Goal: Task Accomplishment & Management: Complete application form

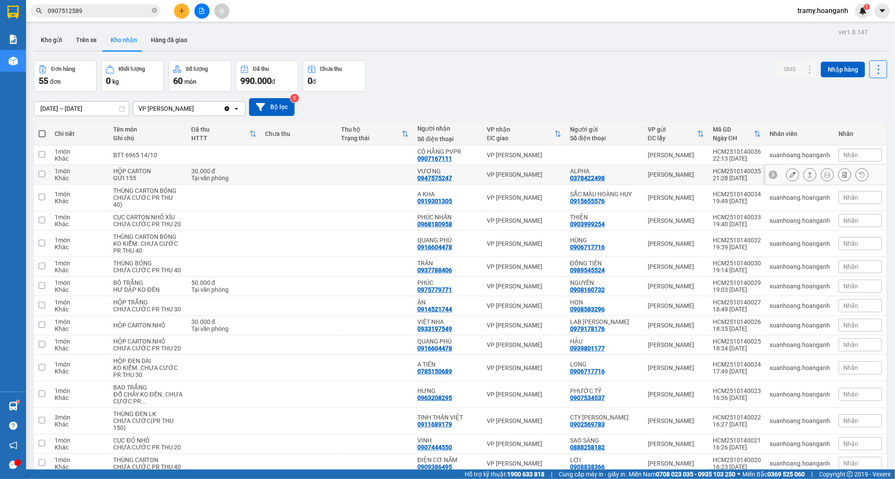
click at [364, 171] on td at bounding box center [375, 175] width 76 height 20
checkbox input "true"
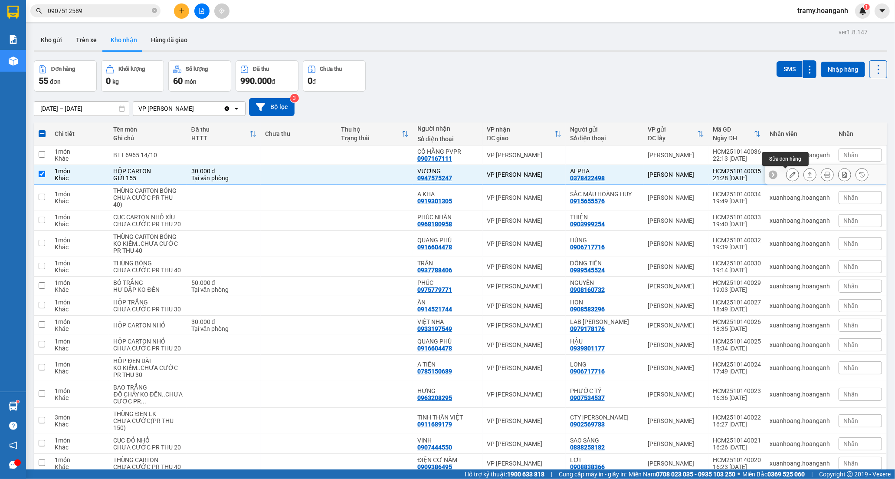
click at [790, 174] on icon at bounding box center [793, 174] width 6 height 6
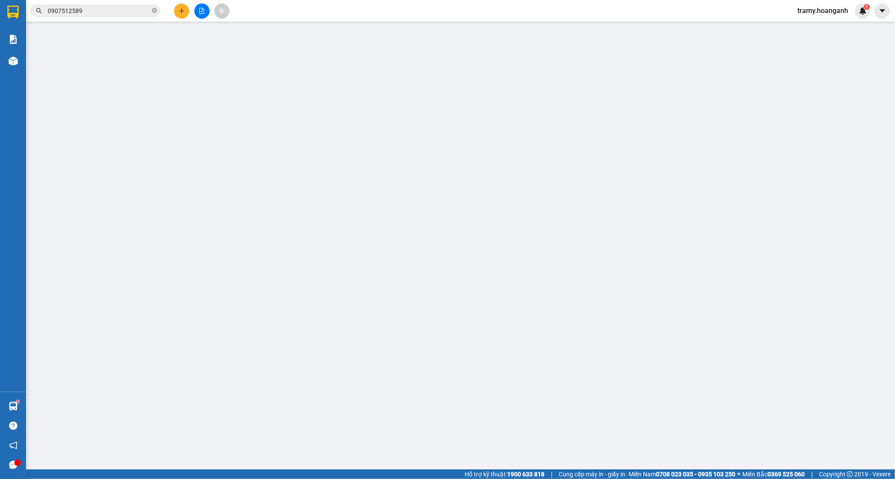
type input "0378422498"
type input "ALPHA"
type input "0947575247"
type input "VƯƠNG"
type input "0"
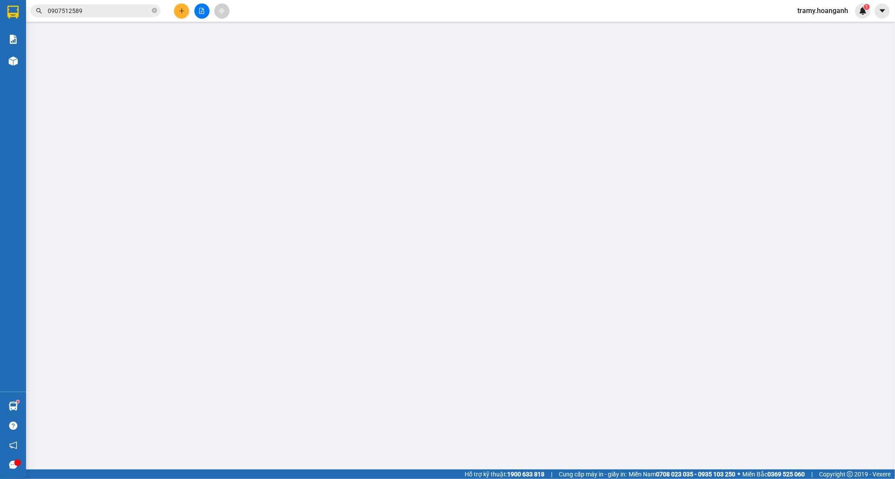
type input "30.000"
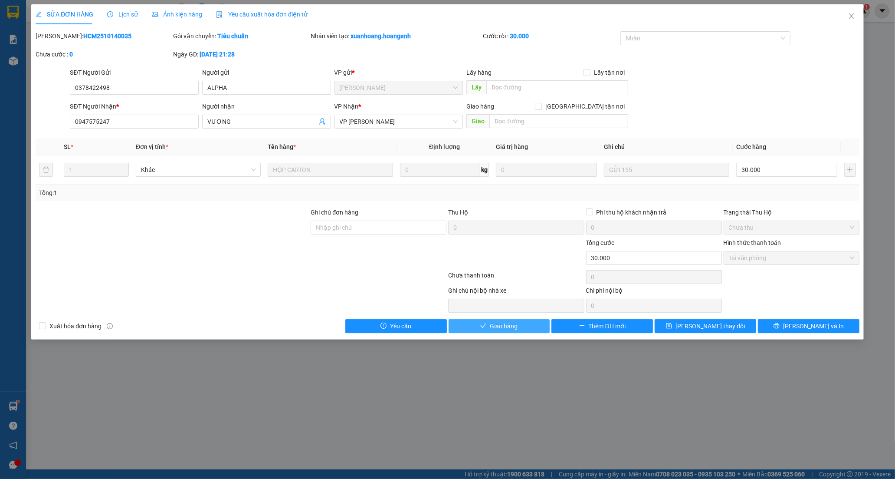
click at [495, 326] on span "Giao hàng" at bounding box center [504, 326] width 28 height 10
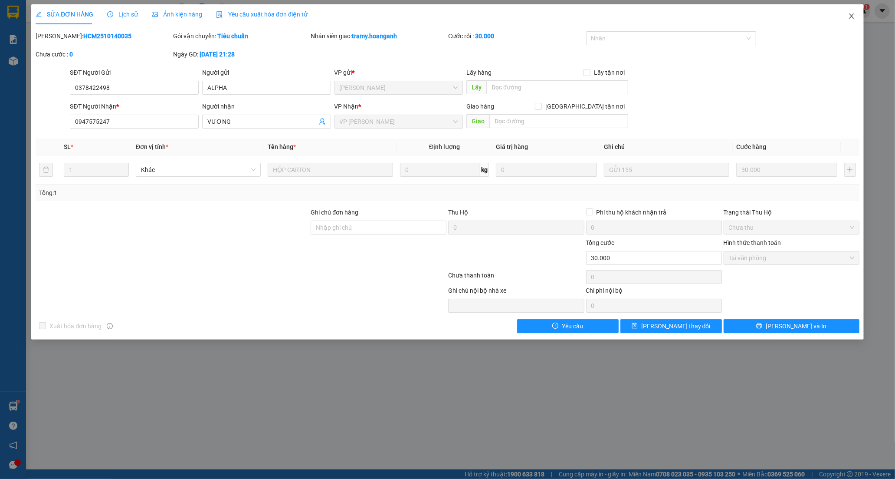
click at [854, 14] on icon "close" at bounding box center [851, 16] width 7 height 7
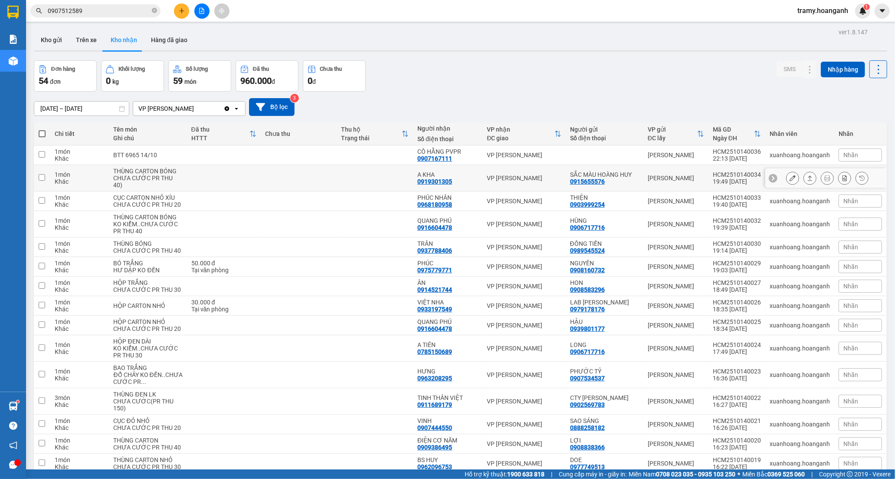
click at [389, 180] on td at bounding box center [375, 178] width 76 height 26
checkbox input "true"
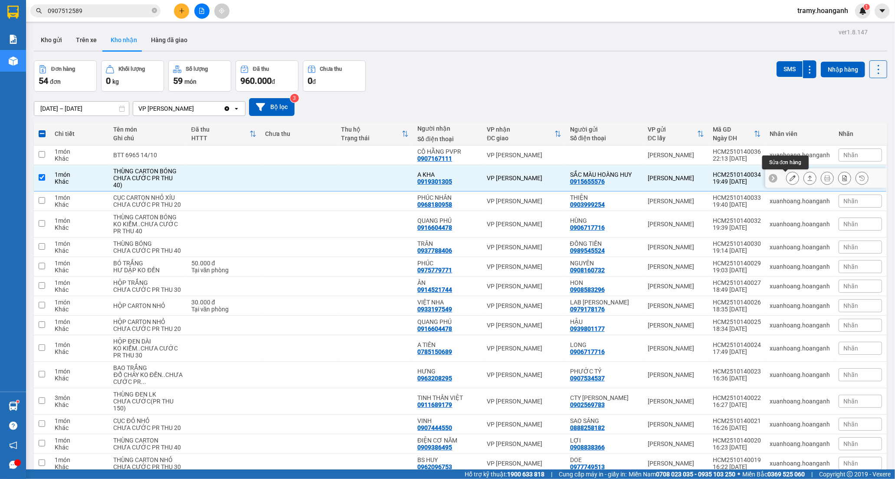
click at [790, 180] on icon at bounding box center [793, 178] width 6 height 6
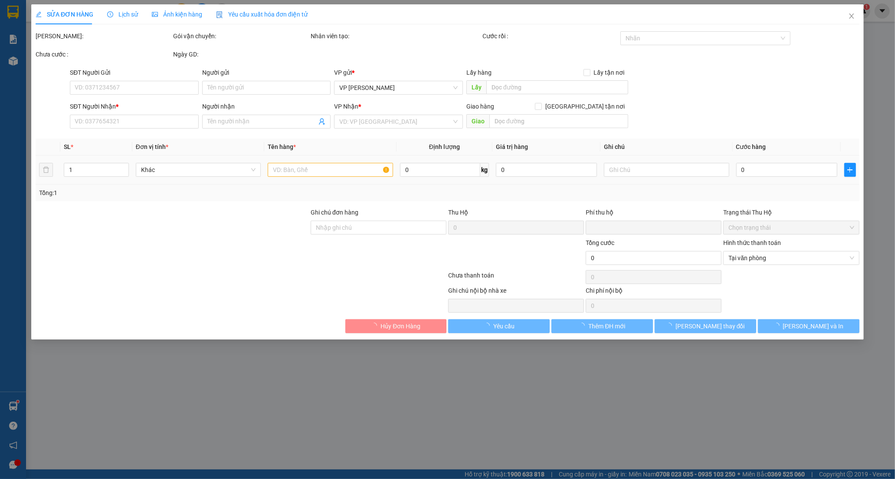
type input "0915655576"
type input "SẮC MÀU HOÀNG HUY"
type input "0919301305"
type input "A KHA"
type input "GIAO 25/9=40K"
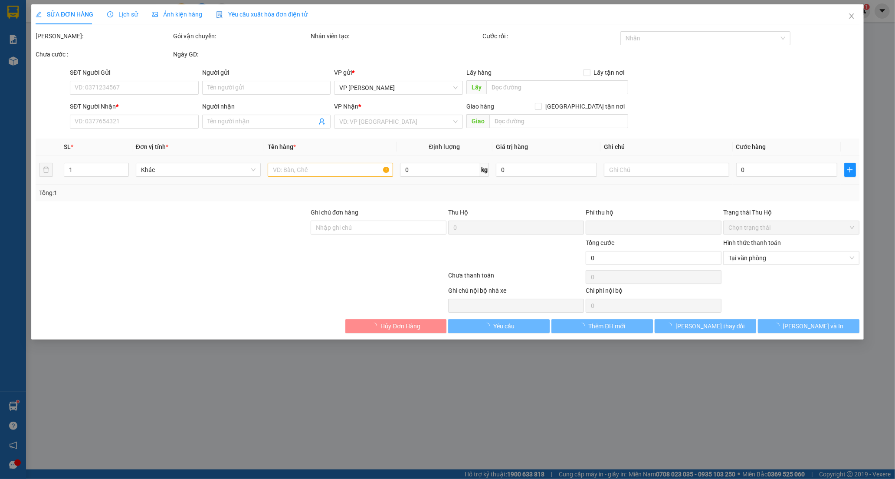
type input "0"
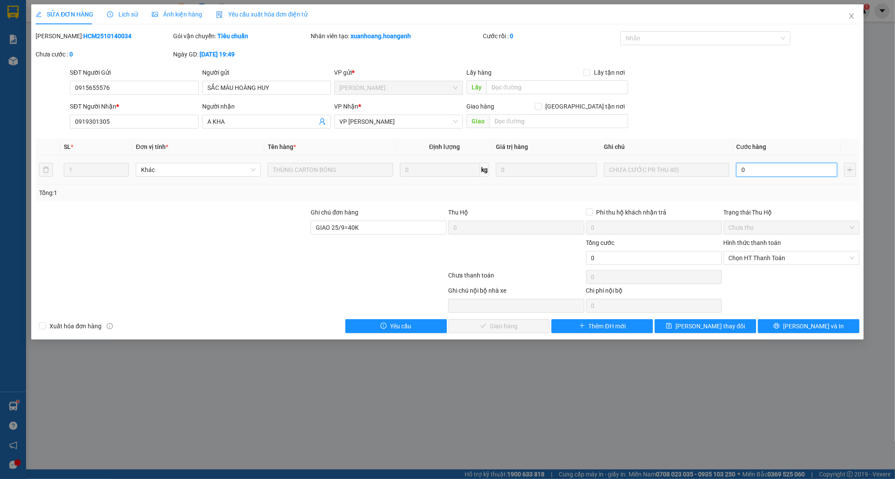
click at [761, 169] on input "0" at bounding box center [787, 170] width 101 height 14
type input "4"
type input "40"
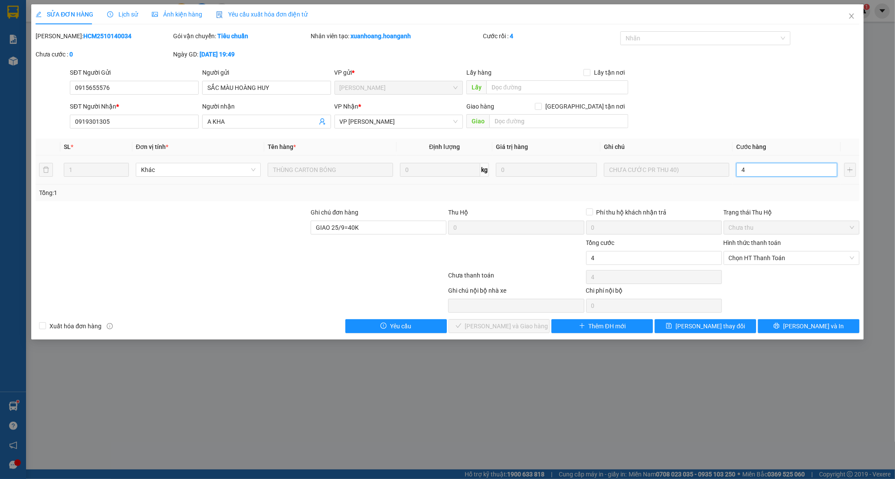
type input "40"
drag, startPoint x: 775, startPoint y: 258, endPoint x: 769, endPoint y: 263, distance: 7.5
click at [775, 259] on span "Chọn HT Thanh Toán" at bounding box center [791, 257] width 125 height 13
type input "40"
type input "40.000"
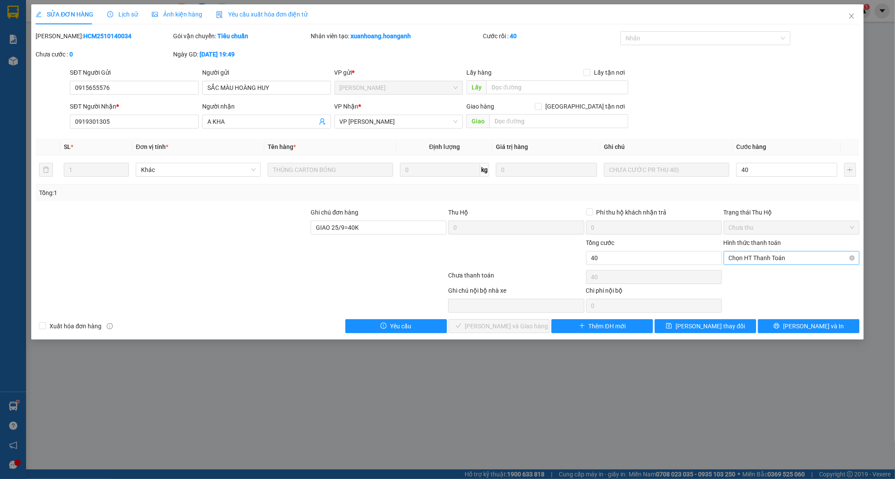
type input "40.000"
click at [760, 275] on div "Tại văn phòng" at bounding box center [791, 275] width 125 height 10
type input "0"
click at [501, 325] on span "[PERSON_NAME] và Giao hàng" at bounding box center [506, 326] width 83 height 10
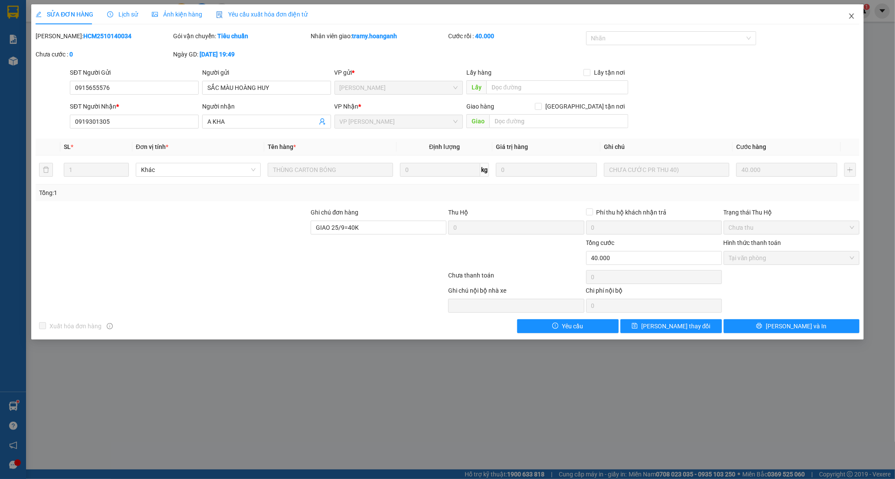
click at [853, 12] on span "Close" at bounding box center [852, 16] width 24 height 24
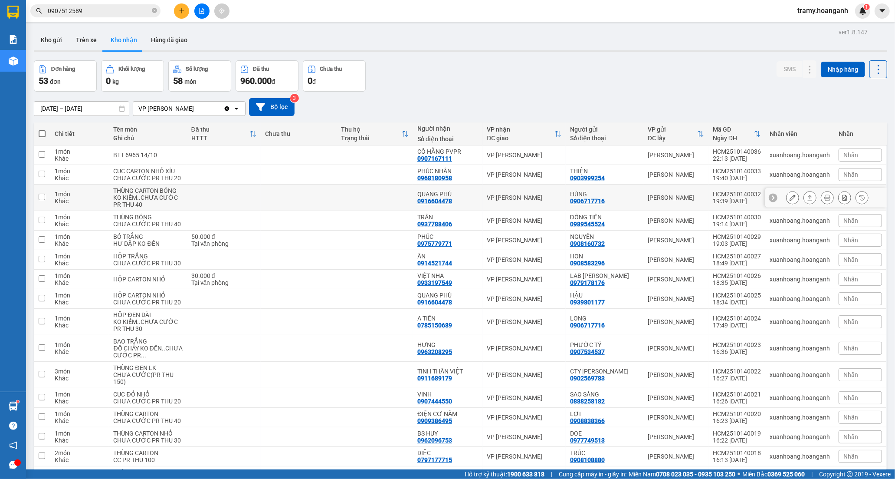
click at [456, 197] on div "QUANG PHÚ" at bounding box center [448, 194] width 61 height 7
checkbox input "true"
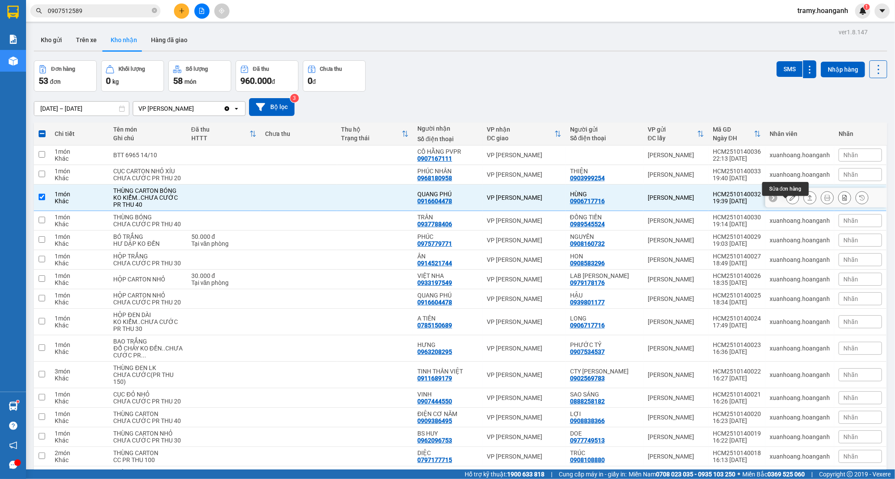
click at [790, 201] on icon at bounding box center [793, 197] width 6 height 6
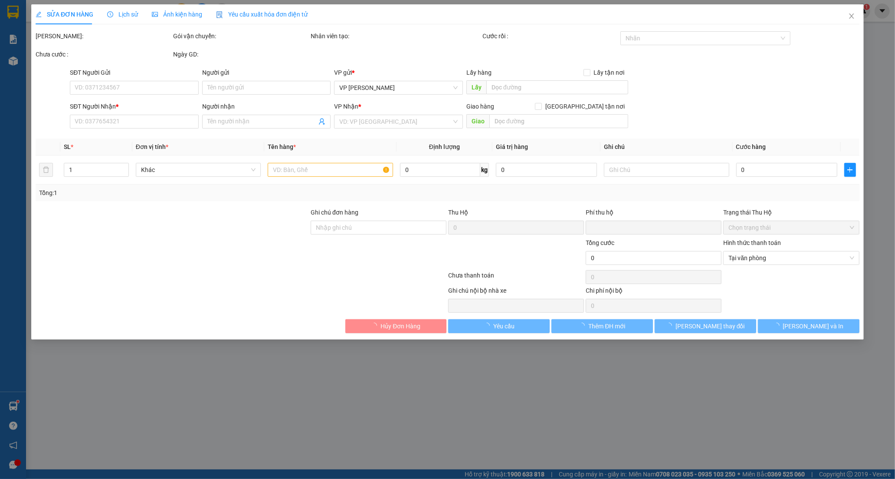
type input "0906717716"
type input "HÙNG"
type input "0916604478"
type input "QUANG PHÚ"
type input "0"
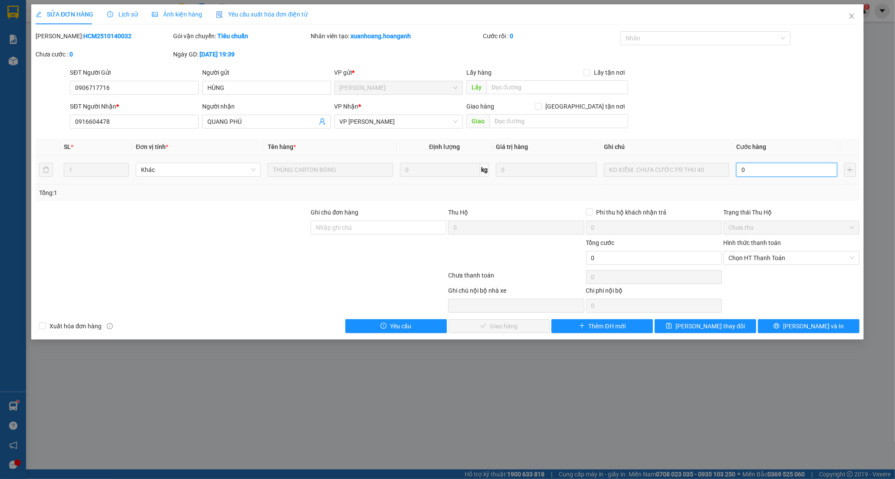
click at [758, 174] on input "0" at bounding box center [787, 170] width 101 height 14
type input "4"
type input "40"
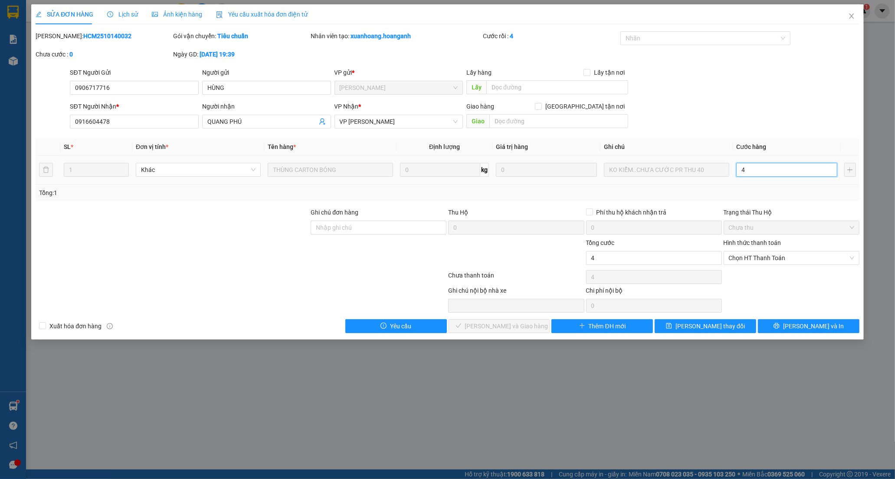
type input "40"
click at [746, 260] on span "Chọn HT Thanh Toán" at bounding box center [791, 257] width 125 height 13
type input "40"
type input "40.000"
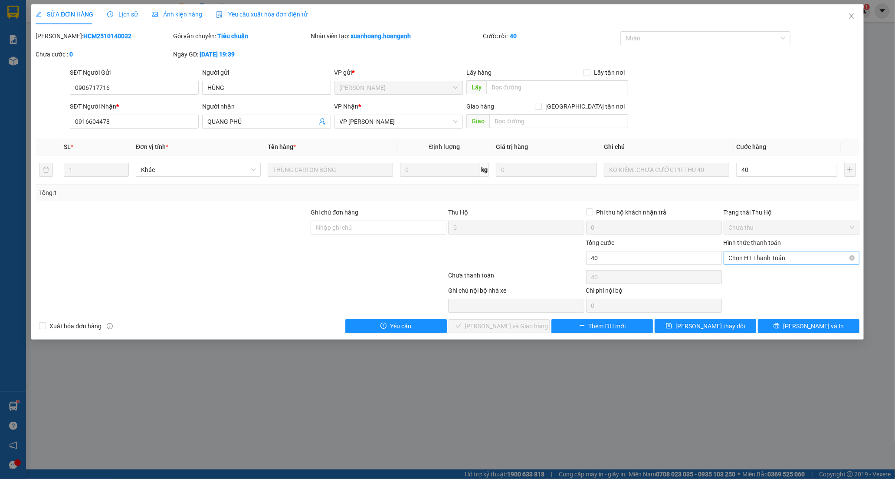
type input "40.000"
click at [740, 270] on div "Tại văn phòng" at bounding box center [791, 275] width 125 height 10
type input "0"
click at [514, 324] on span "[PERSON_NAME] và Giao hàng" at bounding box center [506, 326] width 83 height 10
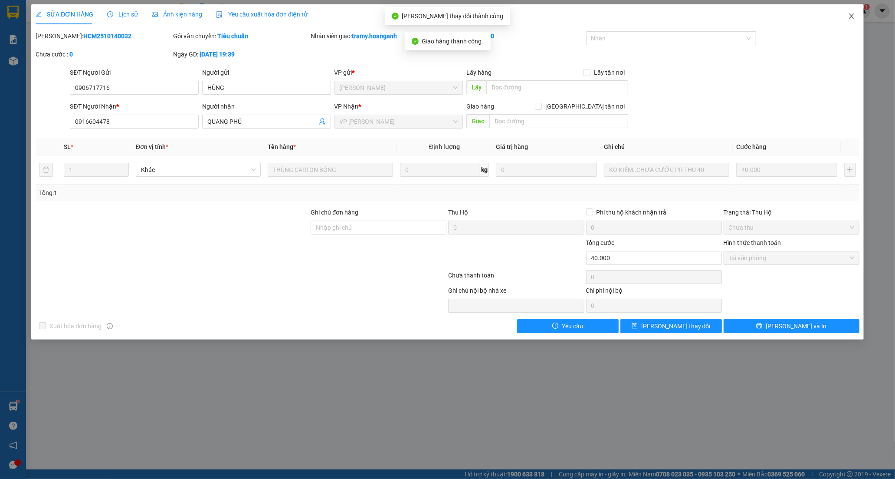
click at [849, 17] on icon "close" at bounding box center [851, 16] width 7 height 7
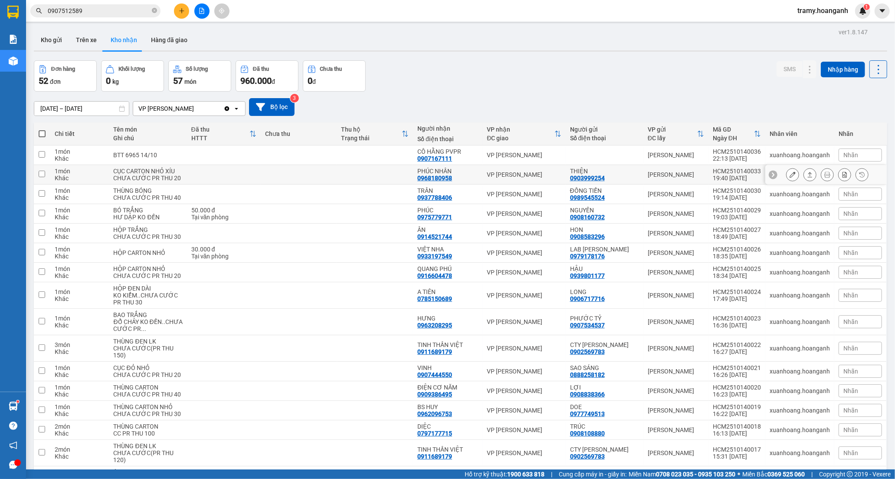
click at [469, 181] on div "PHÚC NHÂN 0968180958" at bounding box center [448, 175] width 61 height 14
checkbox input "true"
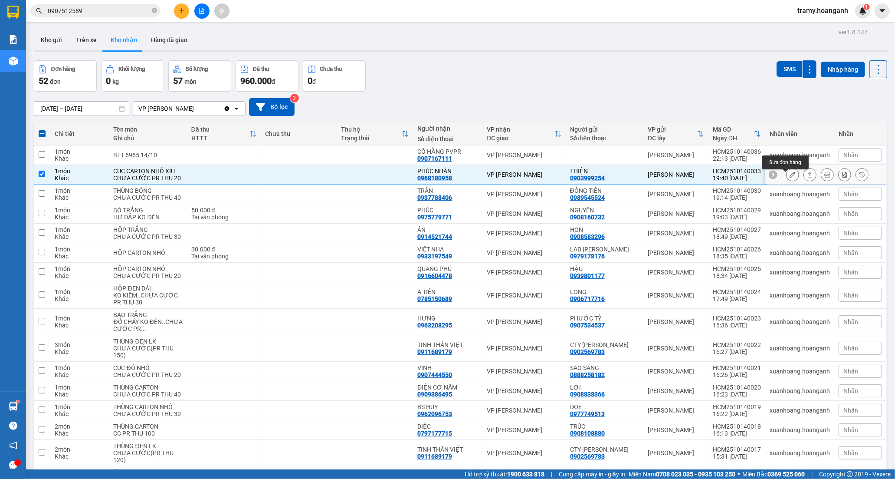
click at [790, 176] on icon at bounding box center [793, 174] width 6 height 6
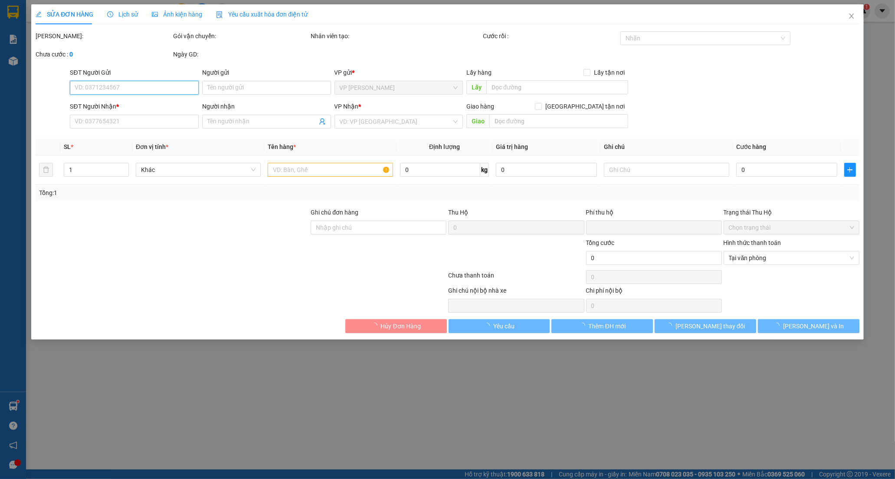
type input "0903999254"
type input "THIỆN"
type input "0968180958"
type input "PHÚC NHÂN"
type input "0"
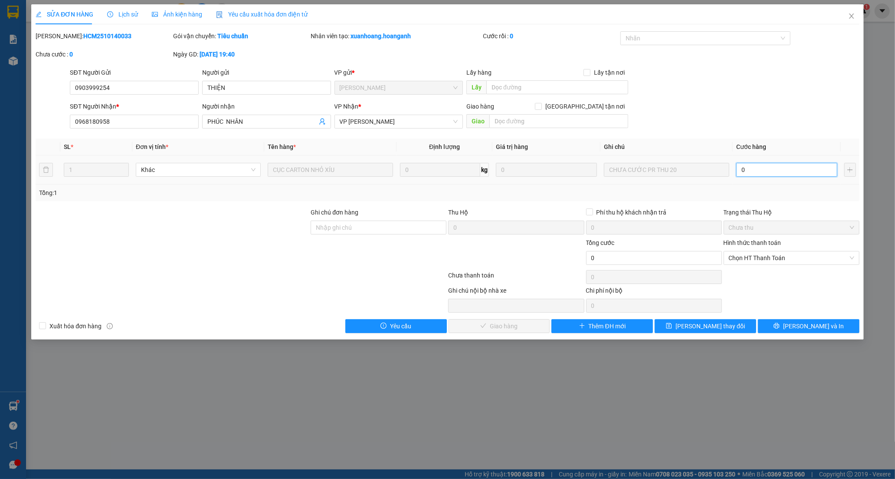
click at [758, 172] on input "0" at bounding box center [787, 170] width 101 height 14
type input "2"
type input "20"
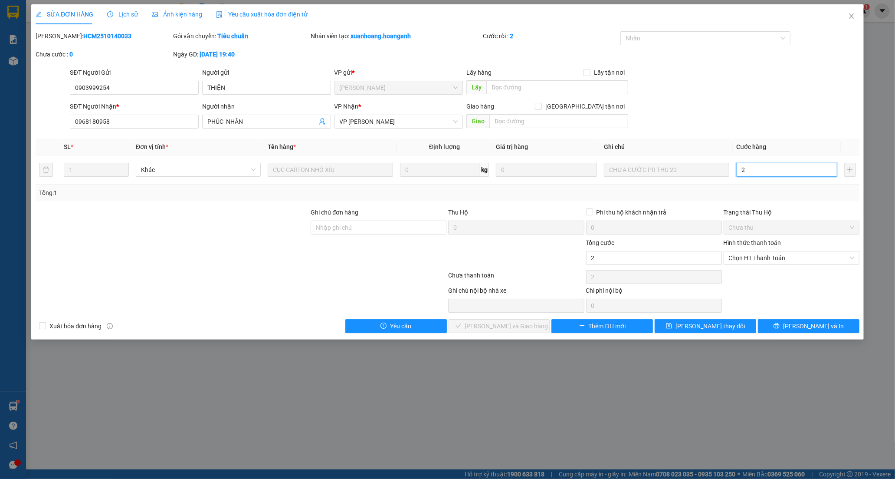
type input "20"
type input "20.000"
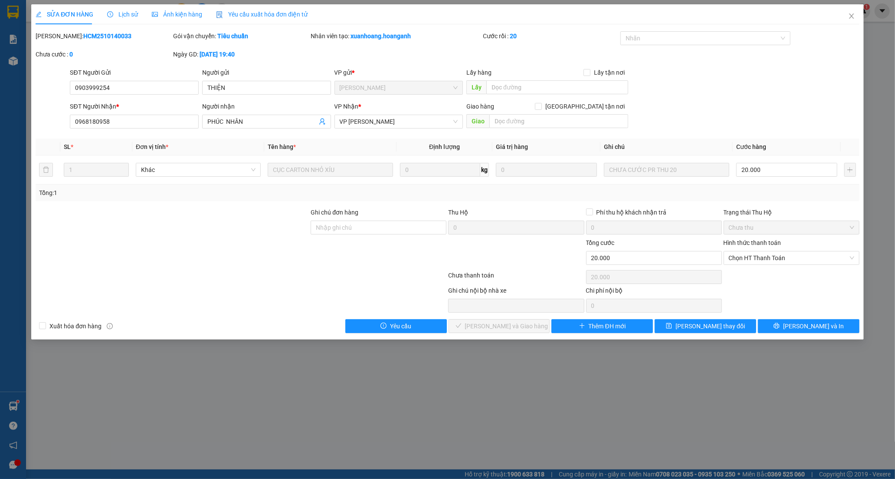
click at [746, 267] on div "Hình thức thanh toán Chọn HT Thanh Toán" at bounding box center [792, 253] width 136 height 30
click at [746, 262] on span "Chọn HT Thanh Toán" at bounding box center [791, 257] width 125 height 13
click at [743, 270] on div "Tại văn phòng" at bounding box center [792, 275] width 136 height 14
type input "0"
click at [493, 320] on button "[PERSON_NAME] và Giao hàng" at bounding box center [500, 326] width 102 height 14
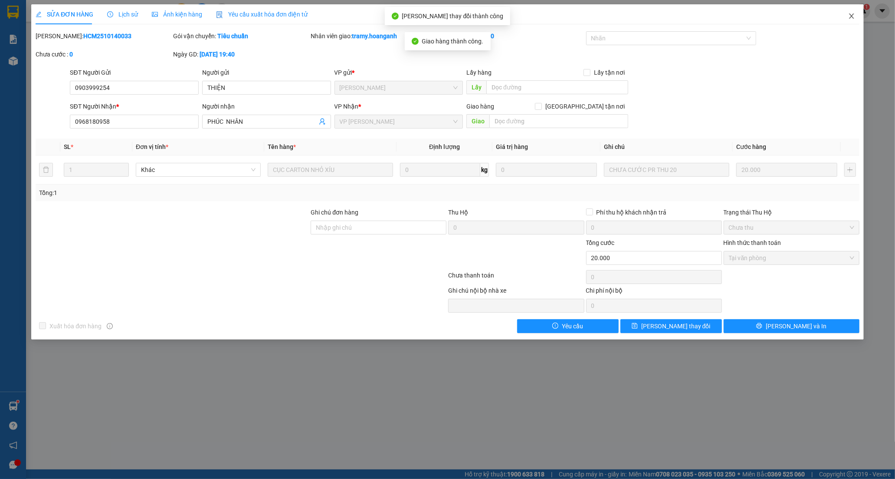
click at [851, 16] on icon "close" at bounding box center [851, 16] width 7 height 7
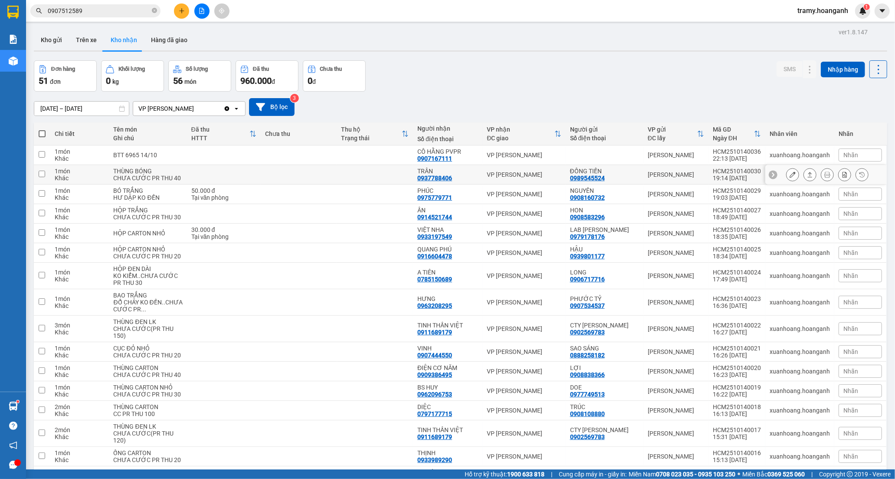
click at [407, 172] on td at bounding box center [375, 175] width 76 height 20
checkbox input "true"
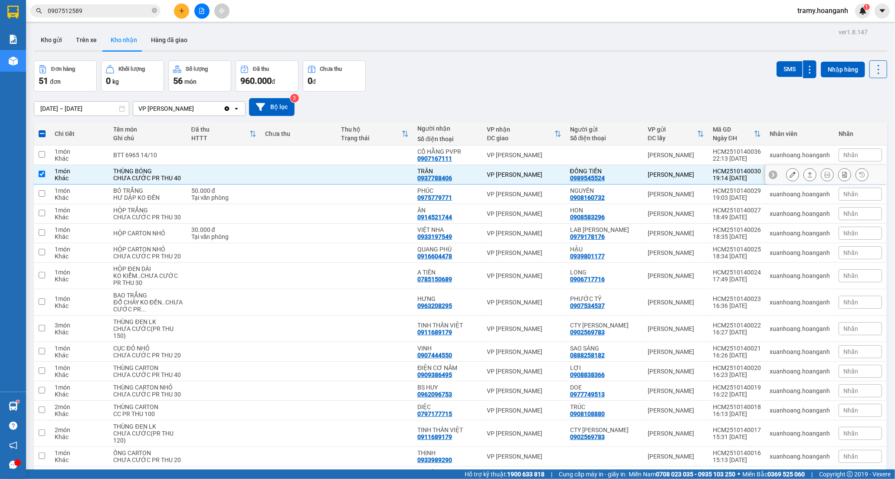
click at [787, 182] on button at bounding box center [793, 174] width 12 height 15
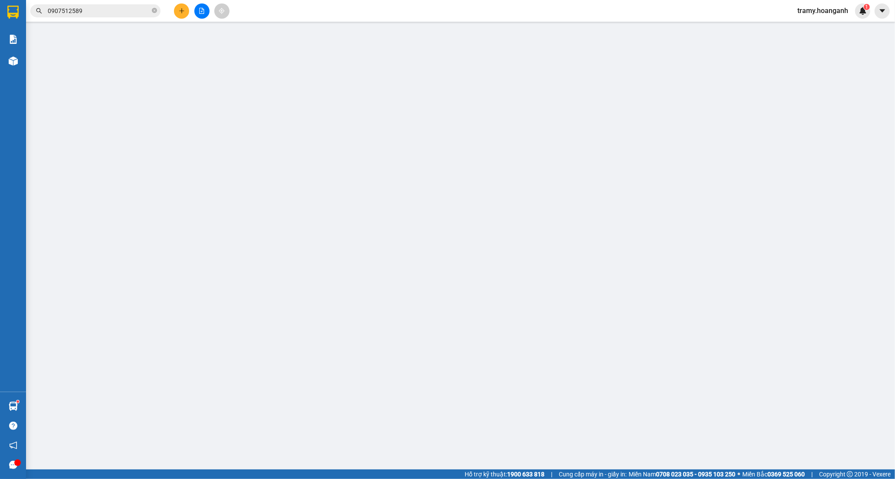
type input "0989545524"
type input "ĐỒNG TIẾN"
type input "0937788406"
type input "TRÂN"
type input "0"
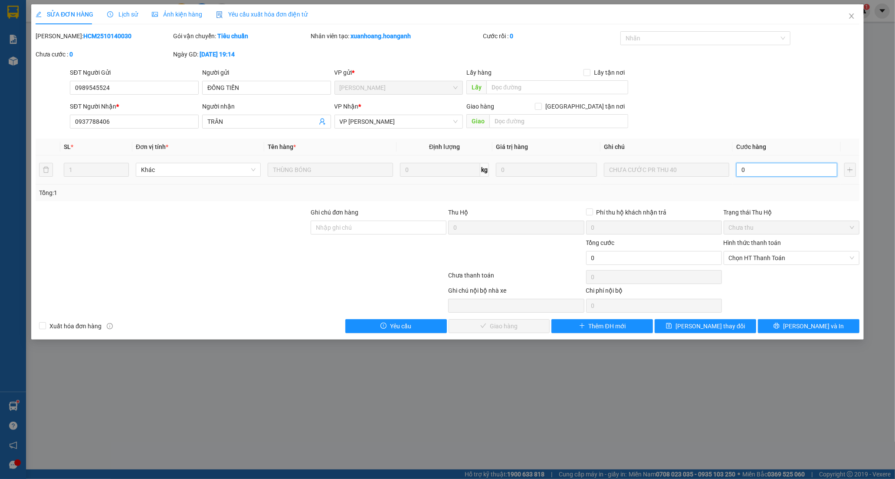
click at [758, 173] on input "0" at bounding box center [787, 170] width 101 height 14
type input "1"
type input "0"
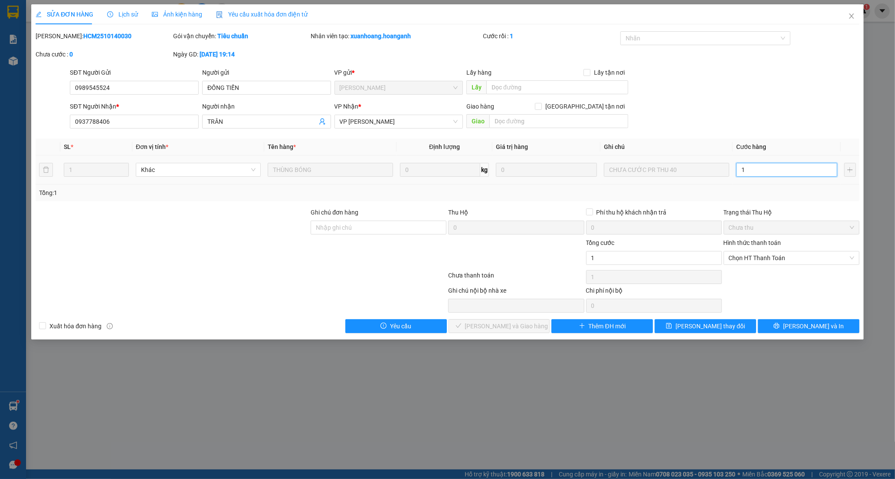
type input "0"
click at [740, 168] on input "0" at bounding box center [787, 170] width 101 height 14
type input "40"
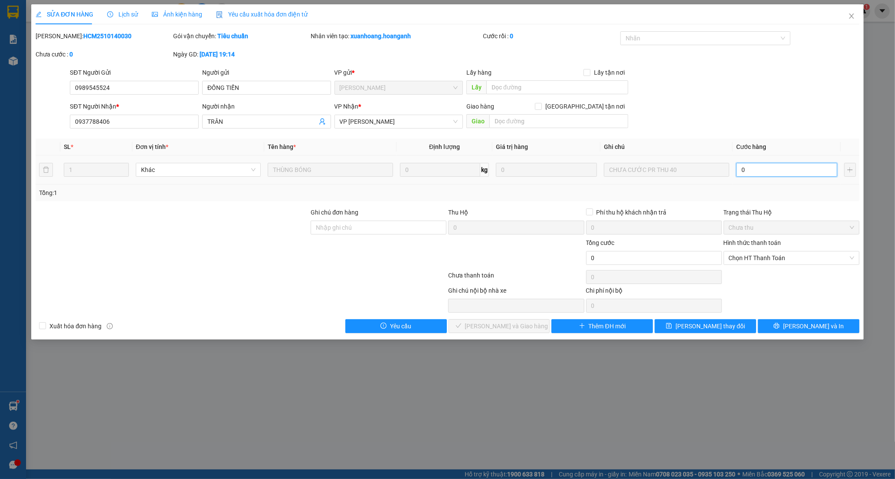
type input "40"
click at [764, 262] on span "Chọn HT Thanh Toán" at bounding box center [791, 257] width 125 height 13
type input "40"
type input "40.000"
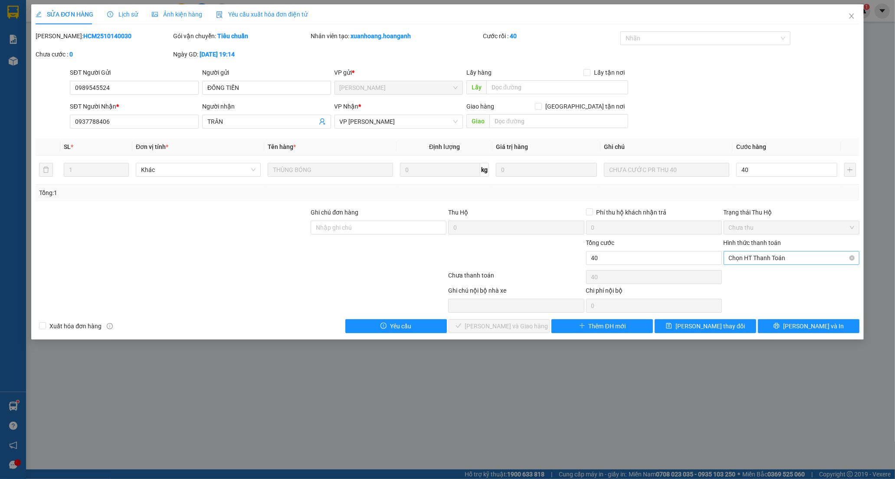
type input "40.000"
drag, startPoint x: 764, startPoint y: 264, endPoint x: 590, endPoint y: 296, distance: 177.0
click at [753, 272] on div "Tại văn phòng" at bounding box center [791, 275] width 125 height 10
type input "0"
click at [486, 326] on span "[PERSON_NAME] và Giao hàng" at bounding box center [506, 326] width 83 height 10
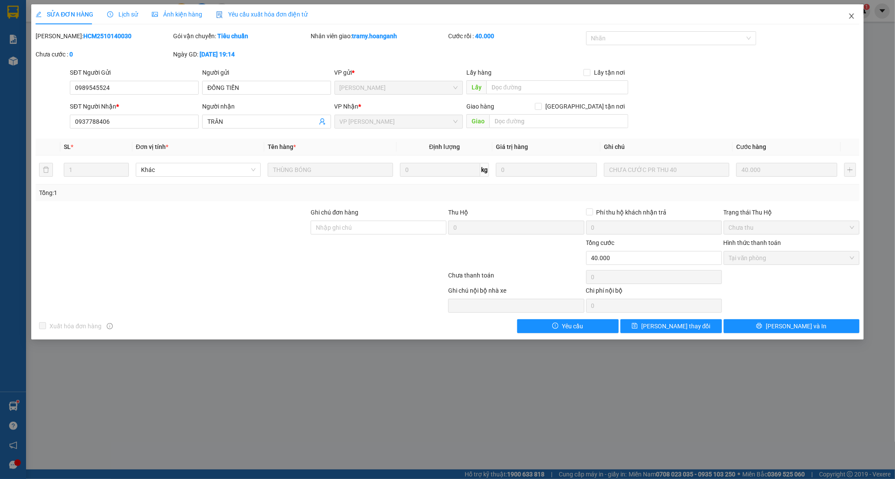
click at [851, 17] on icon "close" at bounding box center [851, 15] width 5 height 5
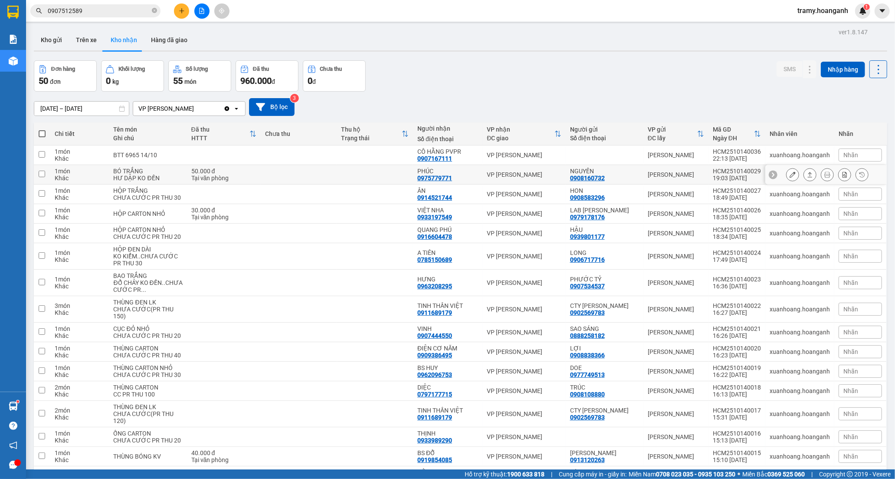
click at [280, 171] on td at bounding box center [299, 175] width 76 height 20
checkbox input "true"
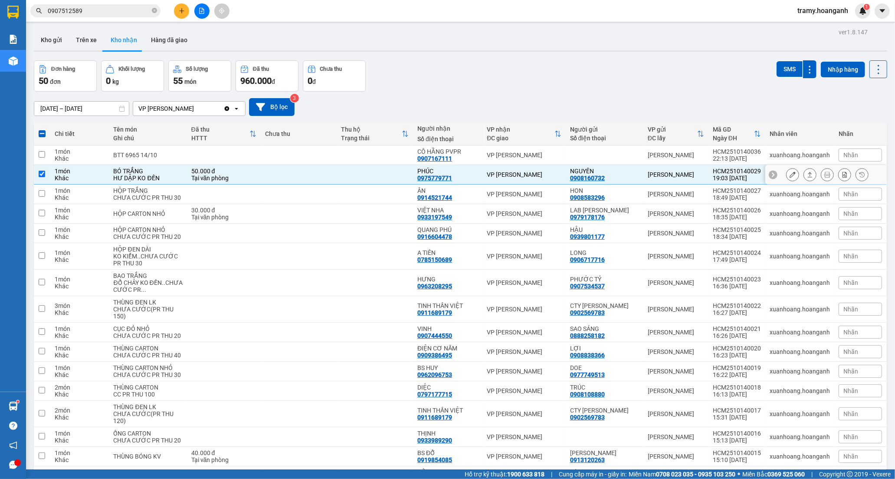
click at [790, 173] on icon at bounding box center [793, 174] width 6 height 6
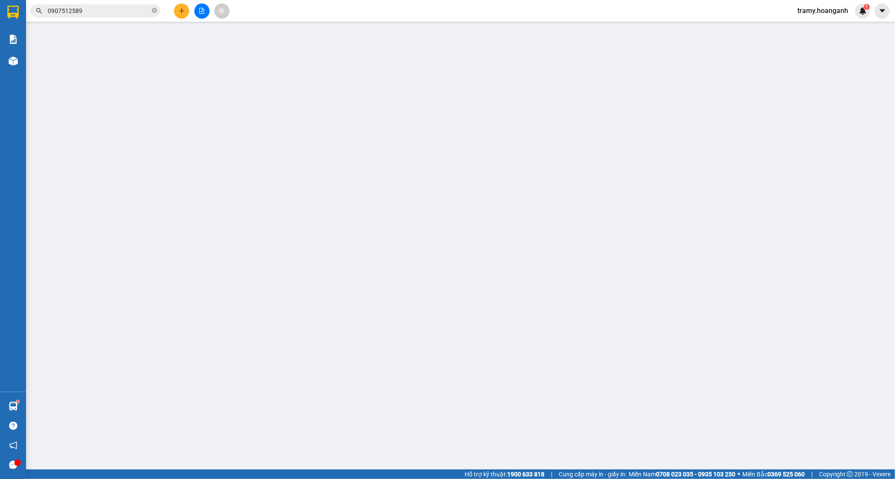
type input "0908160732"
type input "NGUYÊN"
type input "0975779771"
type input "PHÚC"
type input "0"
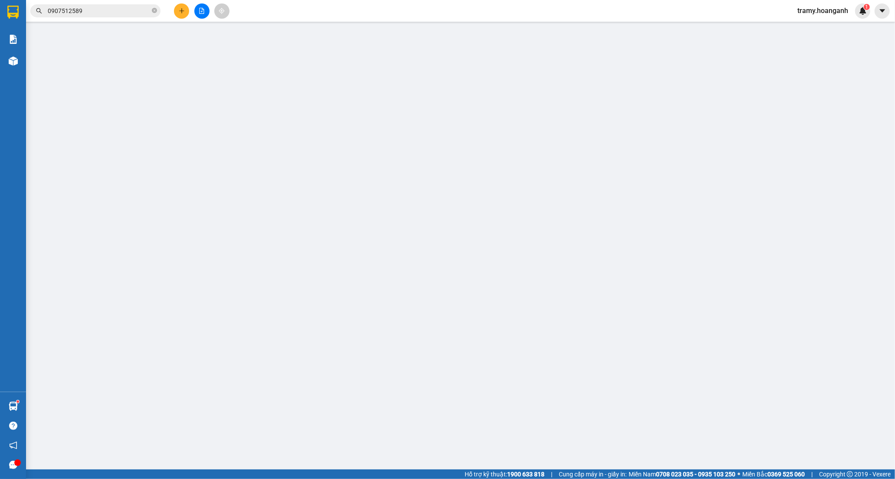
type input "50.000"
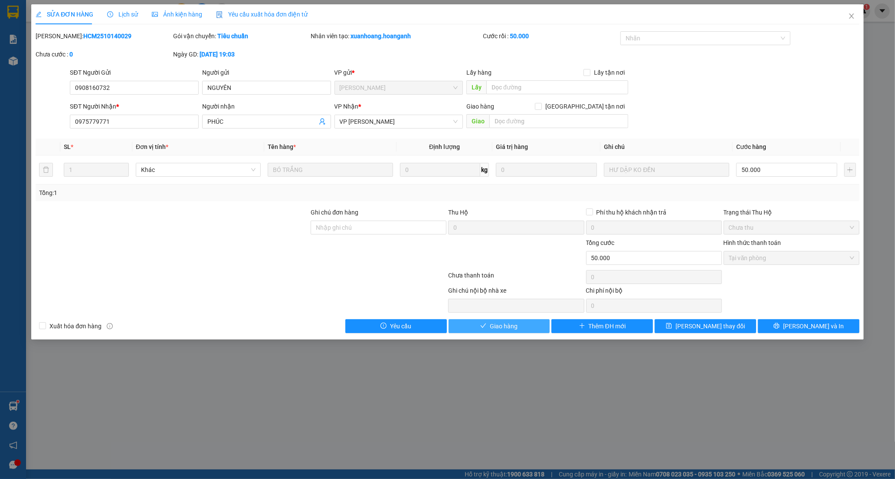
click at [493, 324] on span "Giao hàng" at bounding box center [504, 326] width 28 height 10
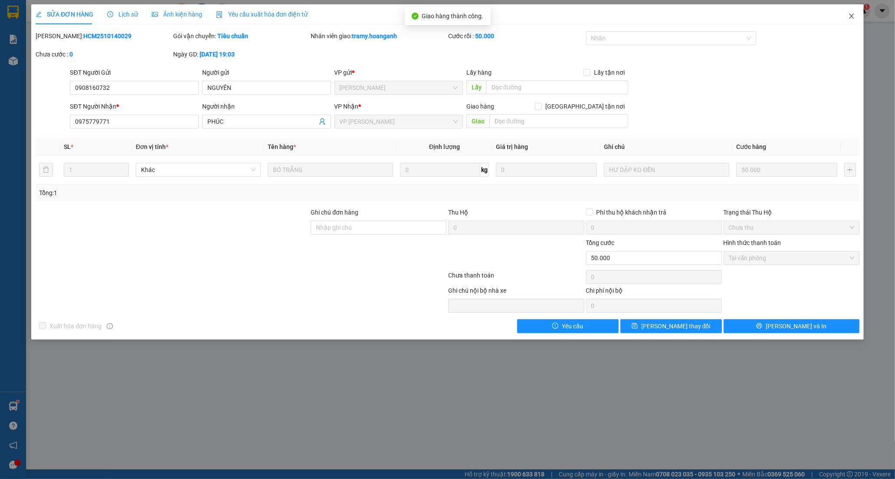
click at [854, 14] on icon "close" at bounding box center [851, 16] width 7 height 7
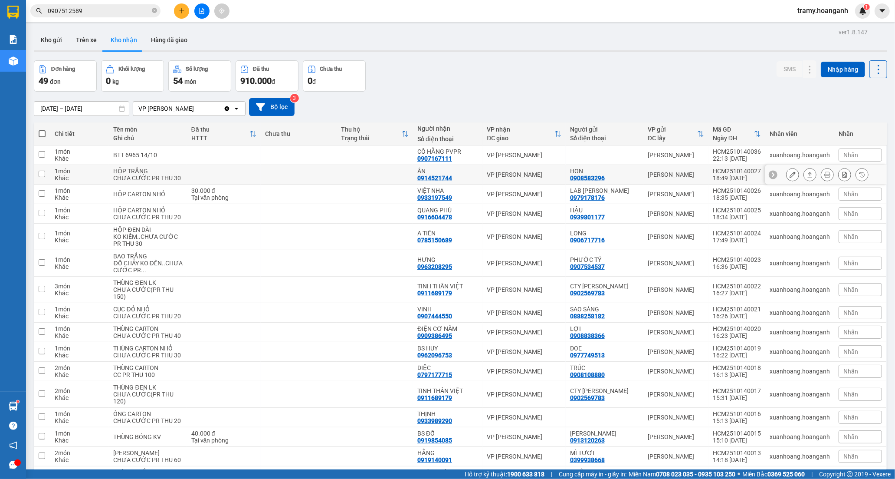
click at [414, 184] on td "ÂN 0914521744" at bounding box center [447, 175] width 69 height 20
checkbox input "true"
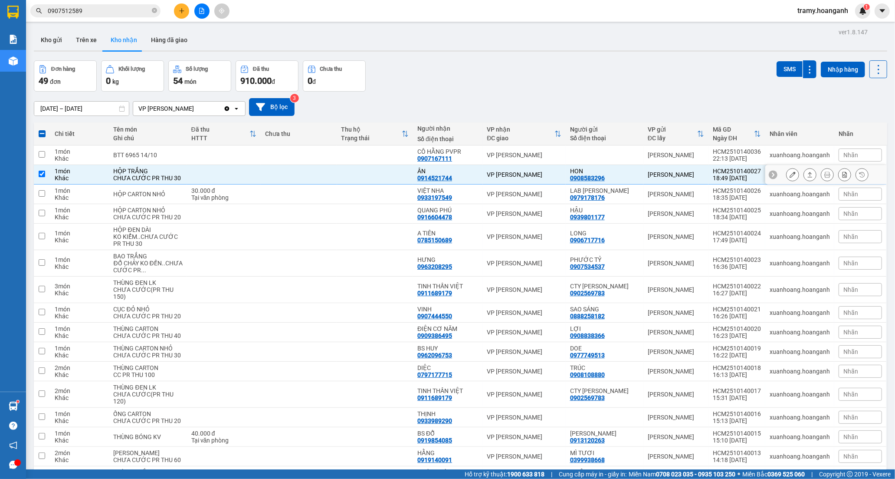
click at [790, 178] on icon at bounding box center [793, 174] width 6 height 6
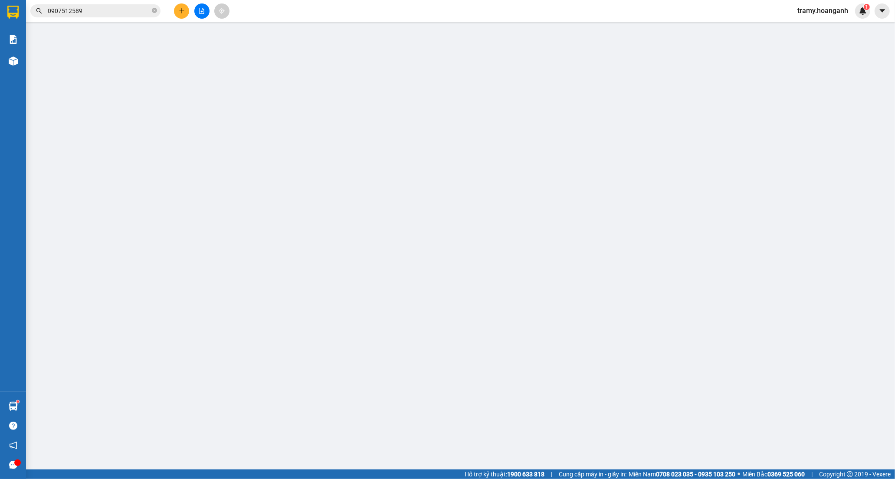
type input "0908583296"
type input "HON"
type input "0914521744"
type input "ÂN"
type input "0"
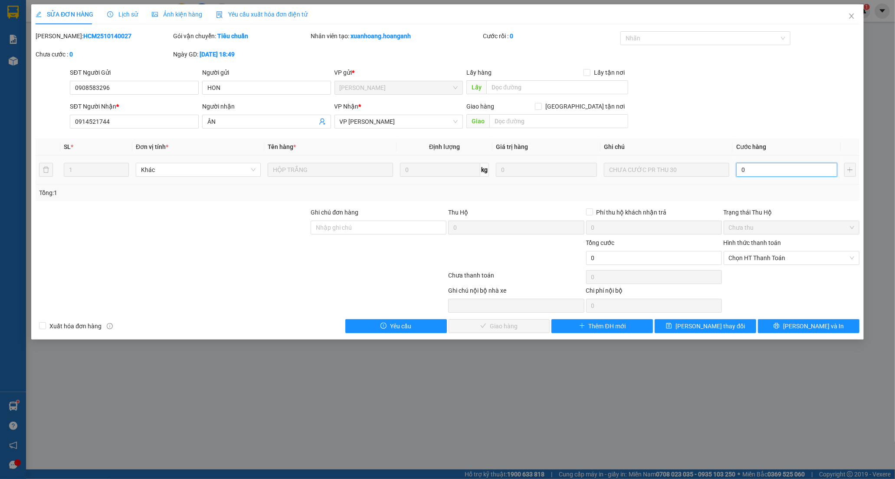
click at [762, 172] on input "0" at bounding box center [787, 170] width 101 height 14
type input "3"
type input "30"
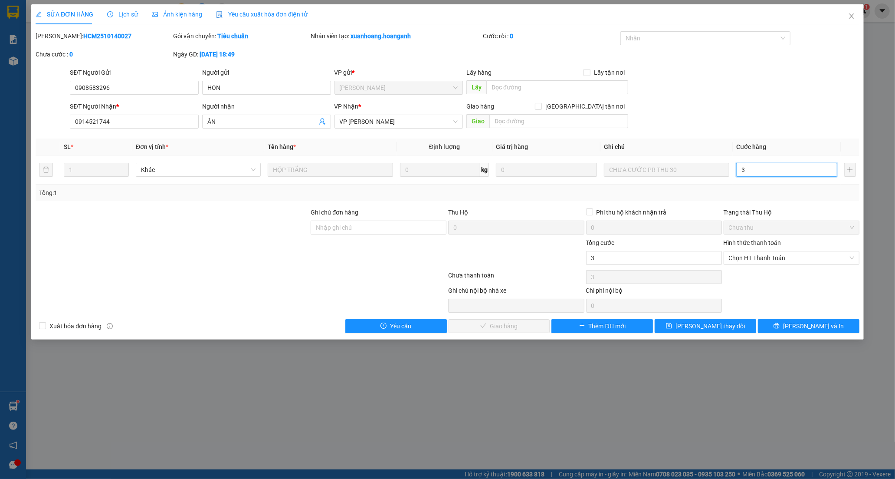
type input "30"
drag, startPoint x: 748, startPoint y: 256, endPoint x: 745, endPoint y: 260, distance: 4.9
click at [746, 258] on span "Chọn HT Thanh Toán" at bounding box center [791, 257] width 125 height 13
type input "30"
type input "30.000"
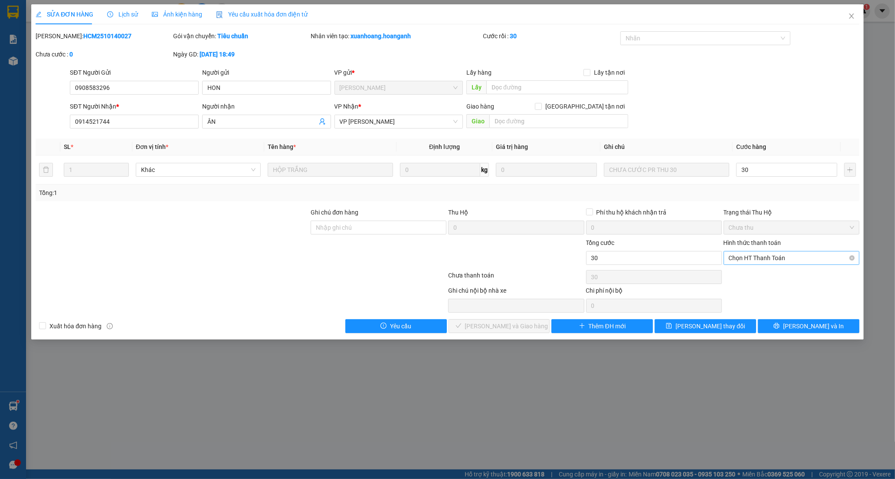
type input "30.000"
drag, startPoint x: 738, startPoint y: 275, endPoint x: 583, endPoint y: 285, distance: 154.9
click at [736, 275] on div "Tại văn phòng" at bounding box center [791, 275] width 125 height 10
type input "0"
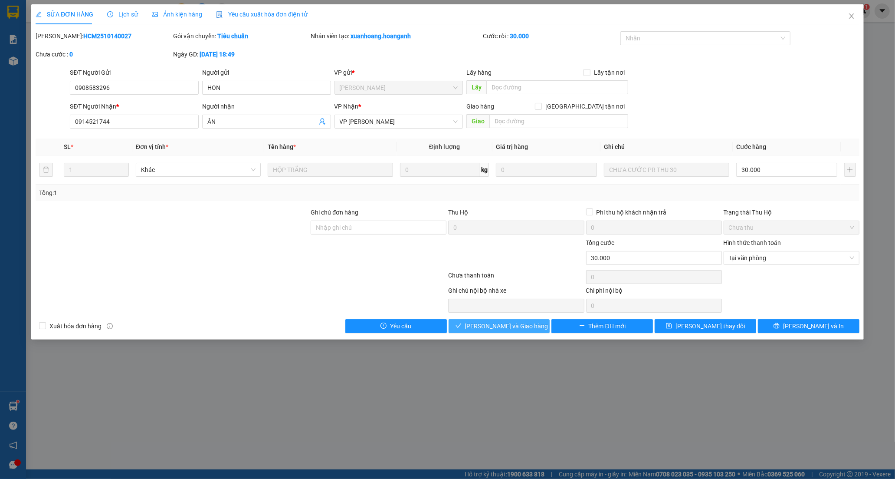
drag, startPoint x: 500, startPoint y: 330, endPoint x: 463, endPoint y: 287, distance: 56.3
click at [498, 330] on span "[PERSON_NAME] và Giao hàng" at bounding box center [506, 326] width 83 height 10
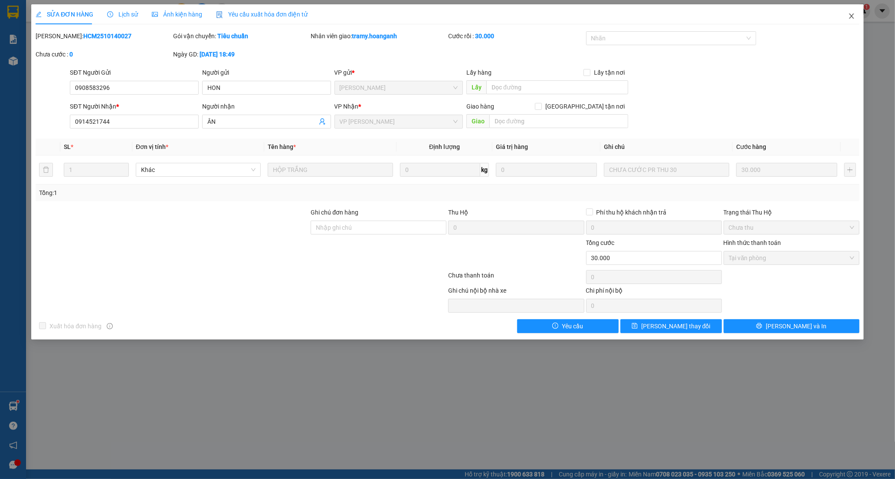
click at [851, 16] on icon "close" at bounding box center [851, 16] width 7 height 7
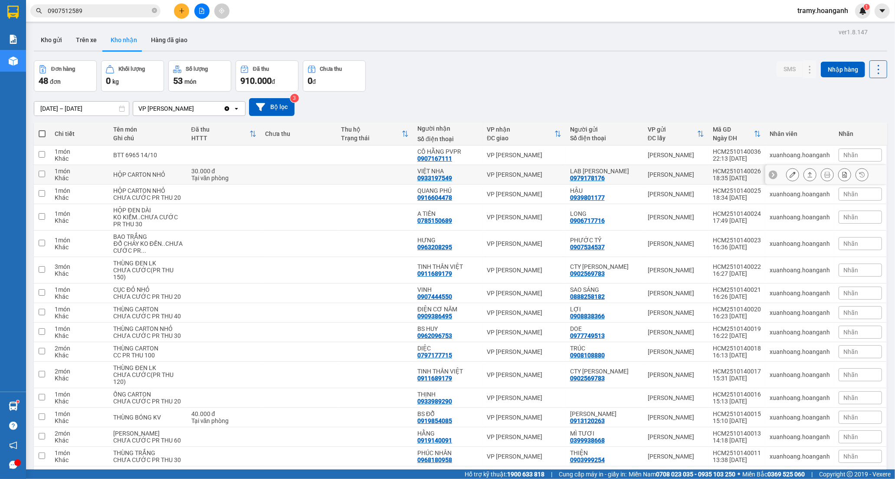
click at [427, 172] on div "VIỆT NHA" at bounding box center [448, 171] width 61 height 7
checkbox input "true"
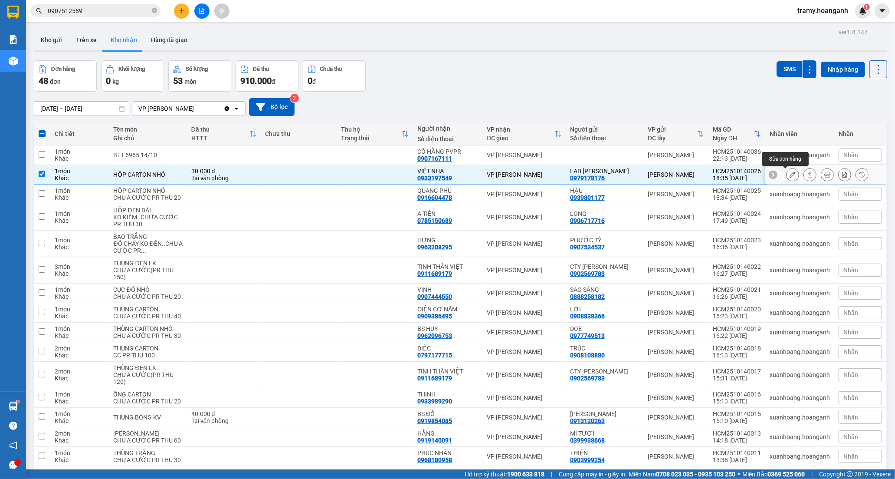
click at [790, 175] on icon at bounding box center [793, 174] width 6 height 6
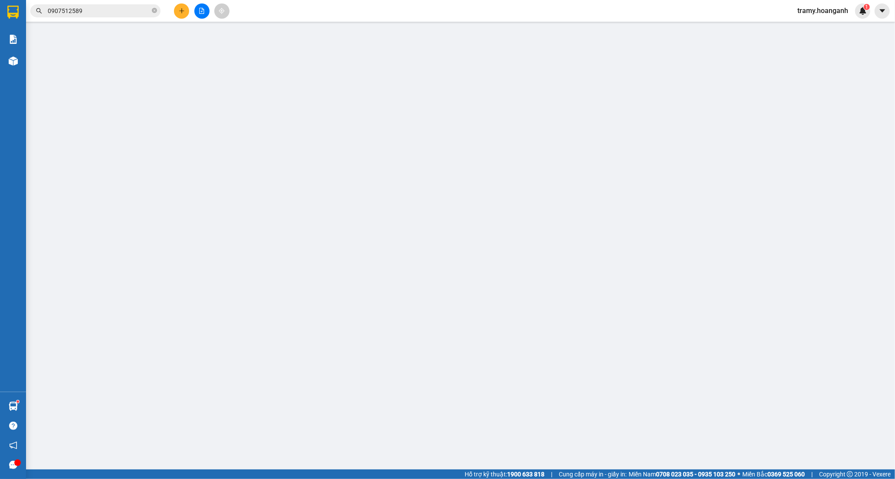
type input "0979178176"
type input "LAB [PERSON_NAME]"
type input "0933197549"
type input "VIỆT NHA"
type input "0"
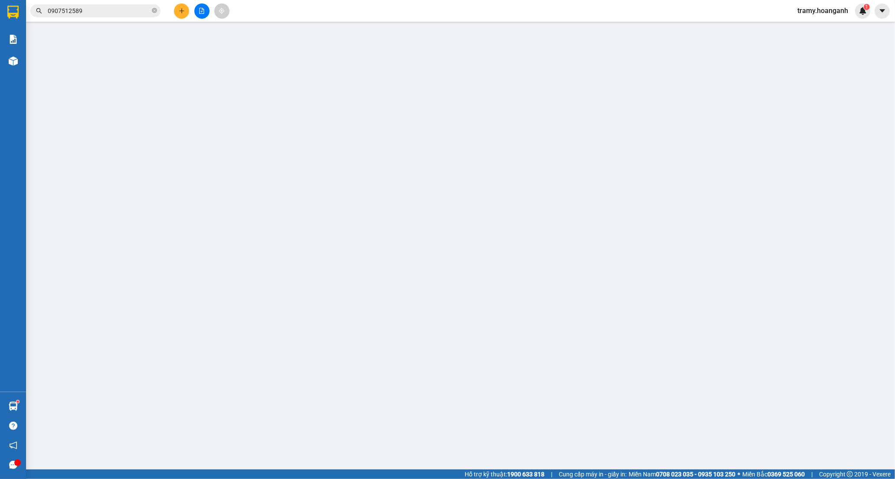
type input "30.000"
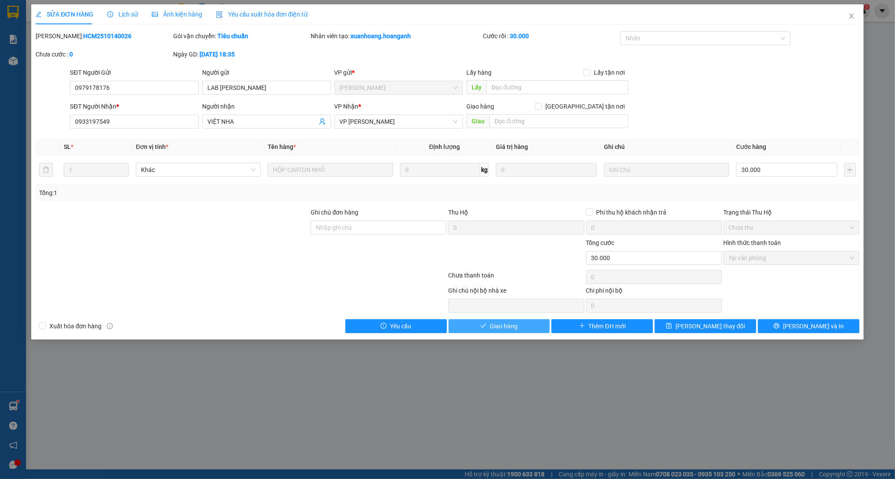
click at [505, 327] on span "Giao hàng" at bounding box center [504, 326] width 28 height 10
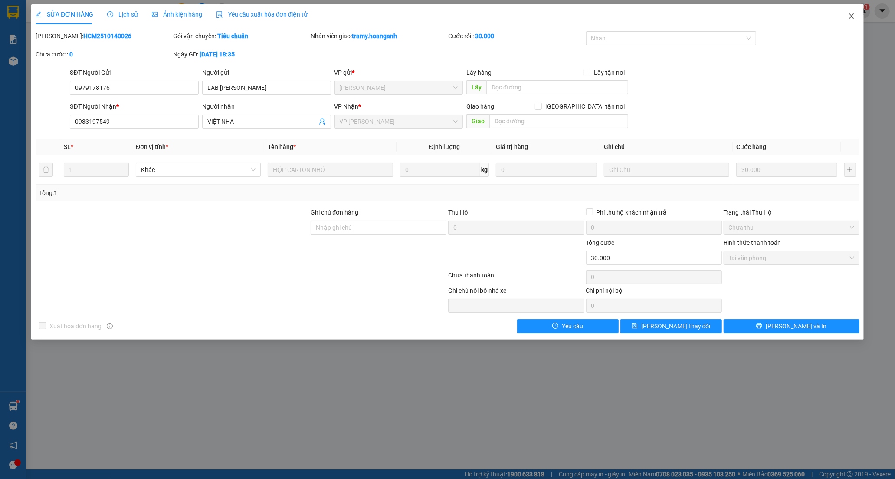
click at [853, 16] on icon "close" at bounding box center [851, 16] width 7 height 7
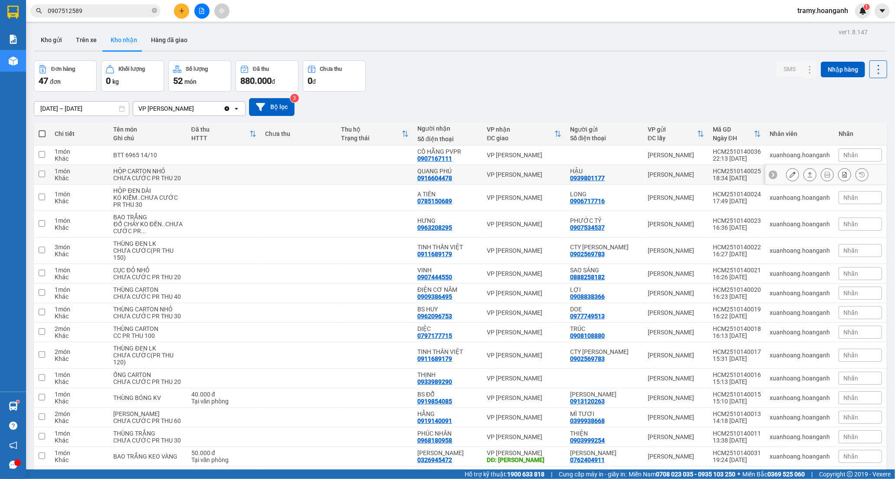
click at [401, 177] on td at bounding box center [375, 175] width 76 height 20
checkbox input "true"
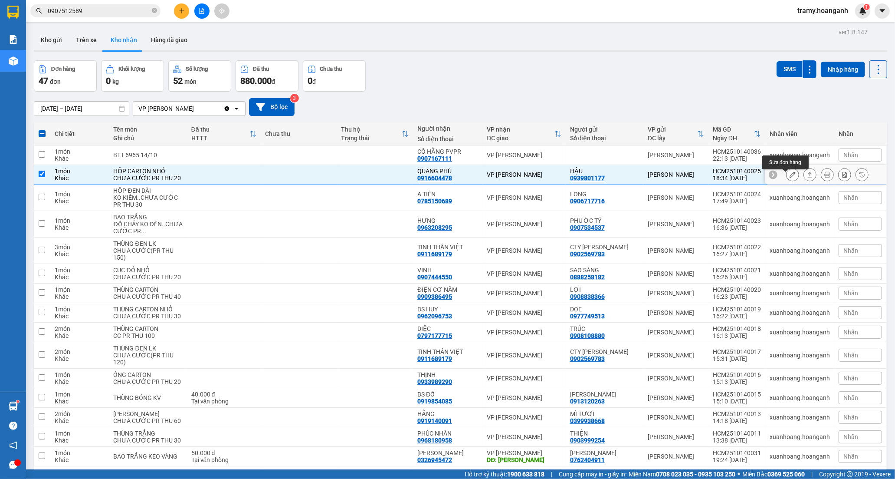
click at [790, 176] on icon at bounding box center [793, 174] width 6 height 6
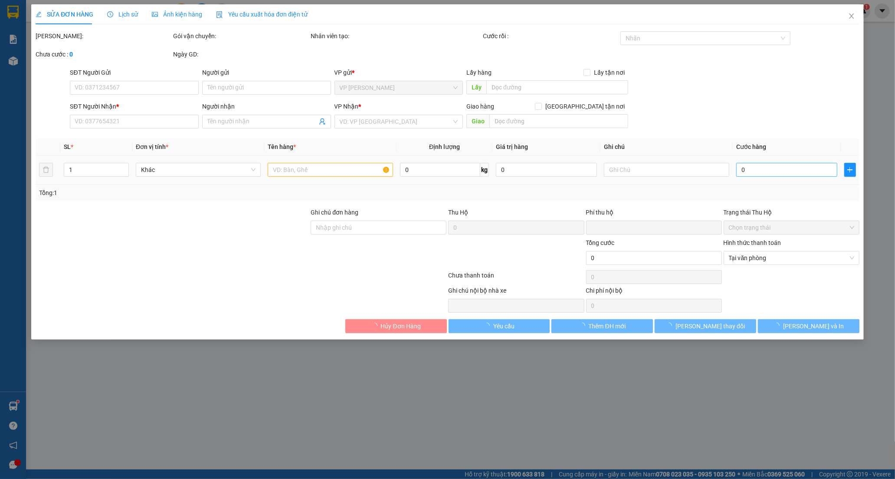
type input "0939801177"
type input "HẬU"
type input "0916604478"
type input "QUANG PHÚ"
type input "0"
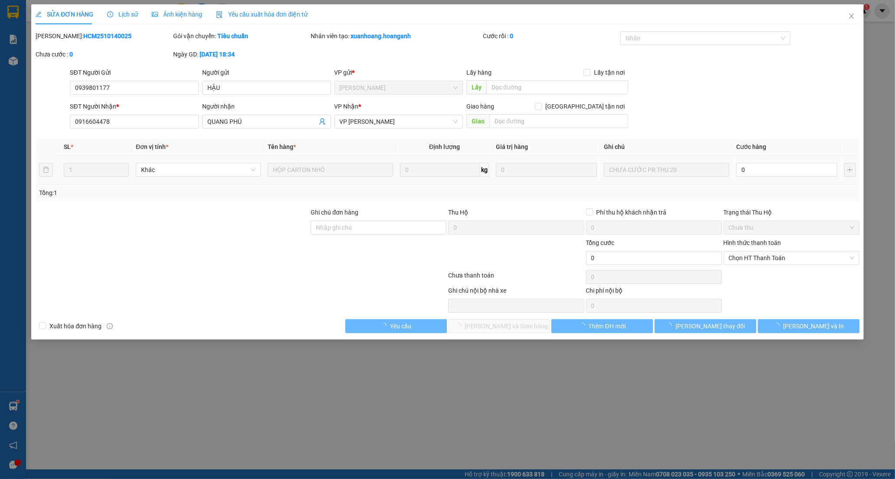
click at [779, 167] on input "0" at bounding box center [787, 170] width 101 height 14
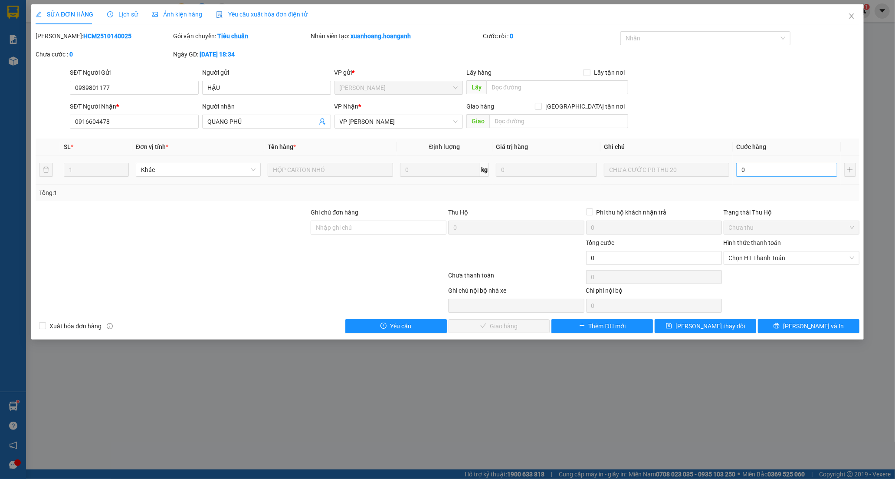
type input "2"
type input "20"
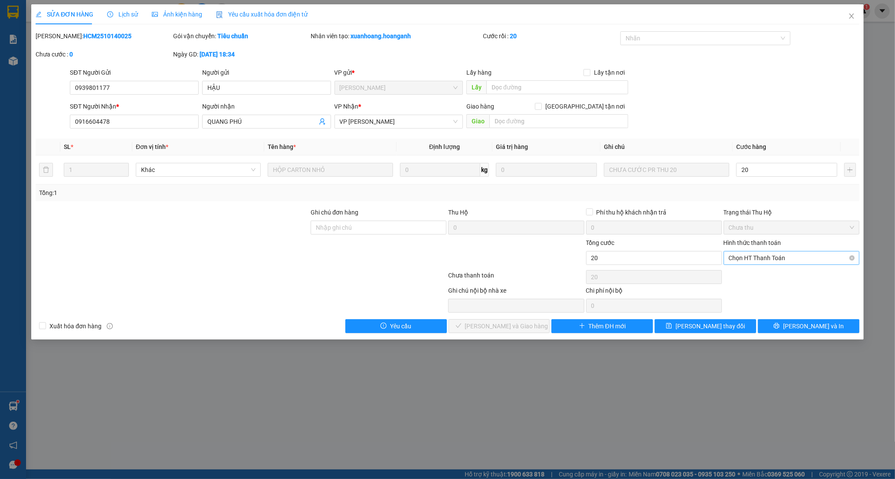
click at [764, 263] on span "Chọn HT Thanh Toán" at bounding box center [791, 257] width 125 height 13
type input "20"
type input "20.000"
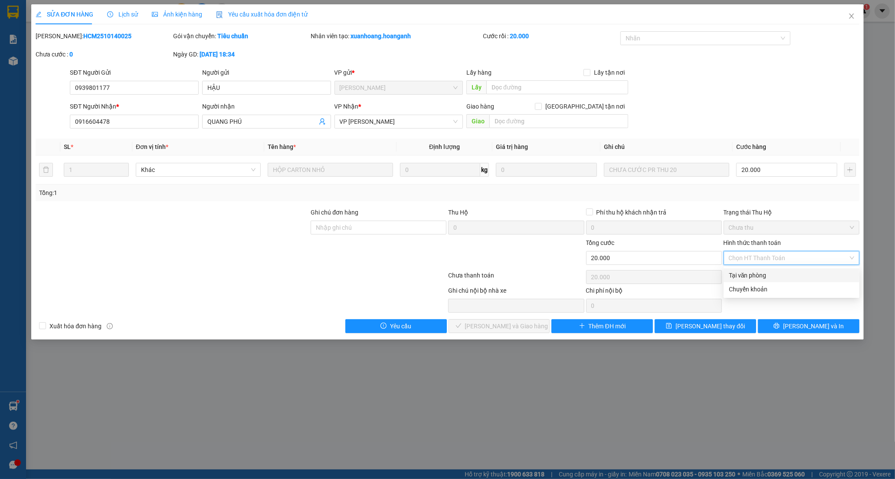
drag, startPoint x: 754, startPoint y: 274, endPoint x: 738, endPoint y: 278, distance: 16.5
click at [751, 275] on div "Tại văn phòng" at bounding box center [791, 275] width 125 height 10
type input "0"
click at [501, 320] on button "[PERSON_NAME] và Giao hàng" at bounding box center [500, 326] width 102 height 14
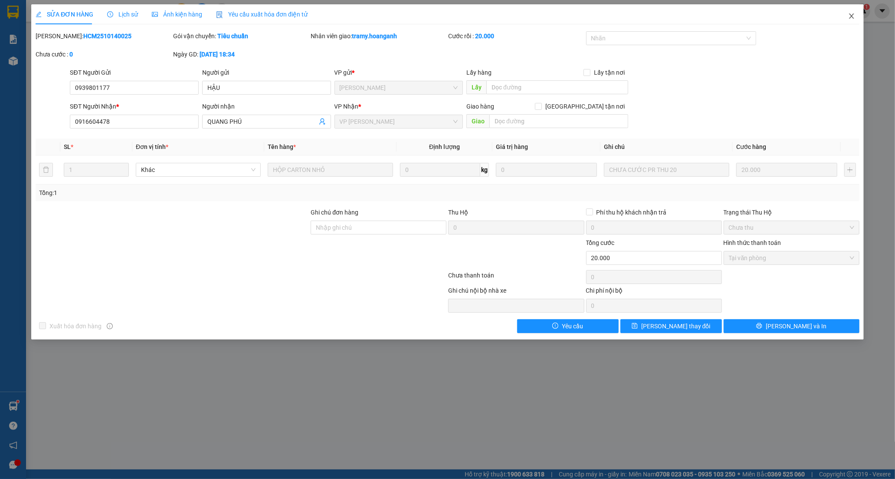
click at [853, 18] on icon "close" at bounding box center [851, 16] width 7 height 7
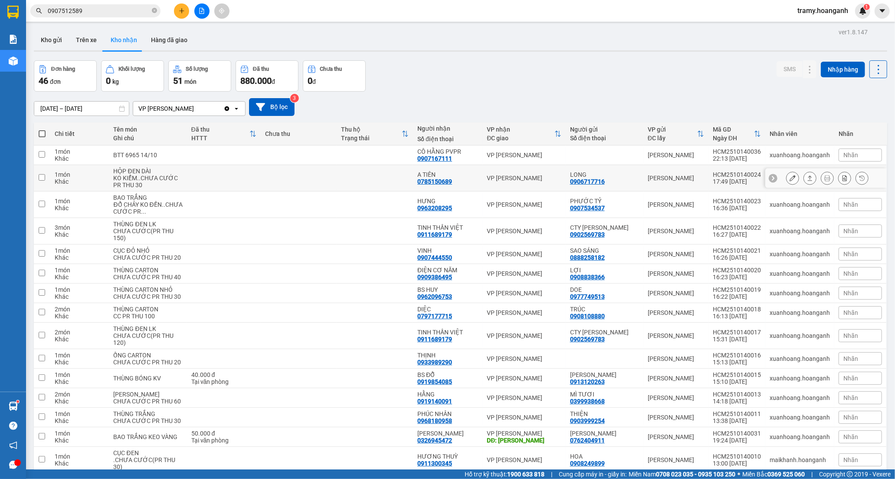
click at [400, 175] on td at bounding box center [375, 178] width 76 height 26
checkbox input "true"
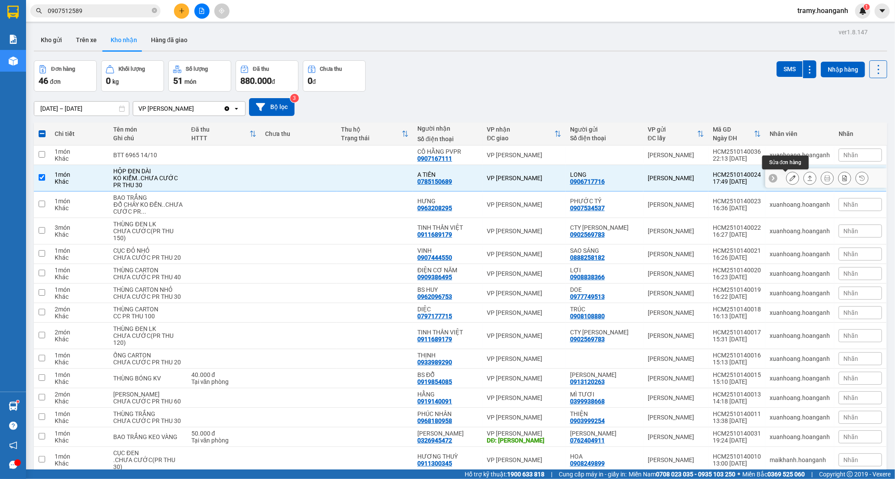
click at [789, 178] on button at bounding box center [793, 178] width 12 height 15
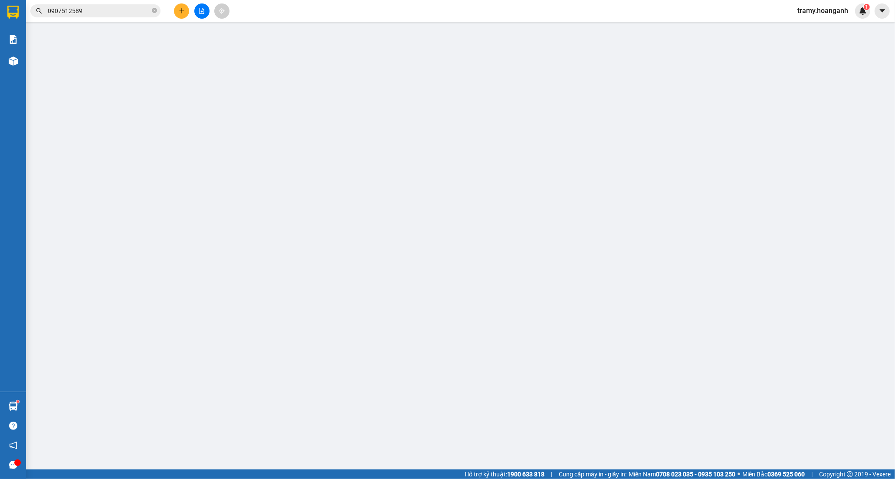
type input "0906717716"
type input "LONG"
type input "0785150689"
type input "A TIÊN"
type input "0"
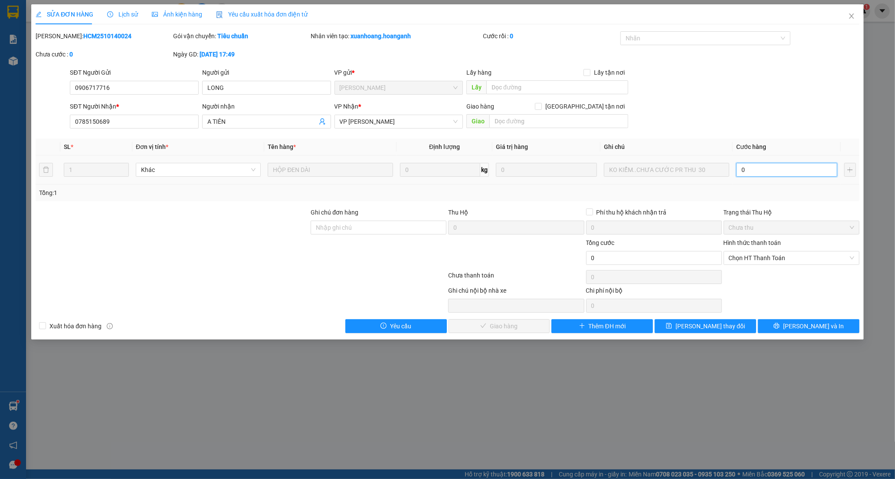
click at [760, 169] on input "0" at bounding box center [787, 170] width 101 height 14
type input "3"
type input "30"
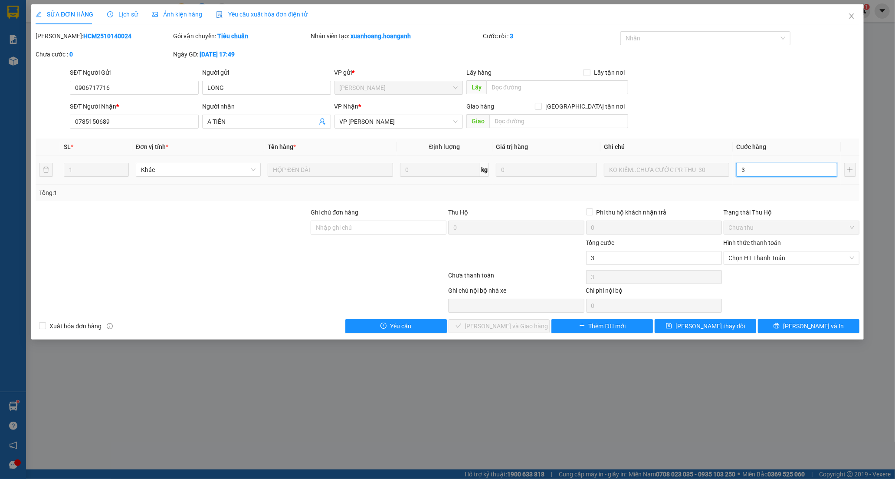
type input "30"
type input "30.000"
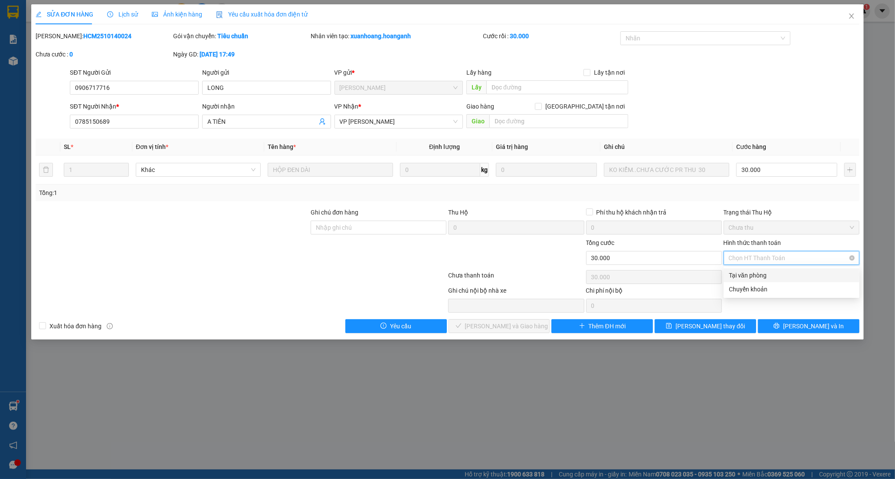
click at [753, 264] on input "Hình thức thanh toán" at bounding box center [788, 257] width 119 height 13
drag, startPoint x: 745, startPoint y: 273, endPoint x: 521, endPoint y: 316, distance: 227.9
click at [740, 278] on div "Tại văn phòng" at bounding box center [791, 275] width 125 height 10
type input "0"
click at [509, 322] on span "[PERSON_NAME] và Giao hàng" at bounding box center [506, 326] width 83 height 10
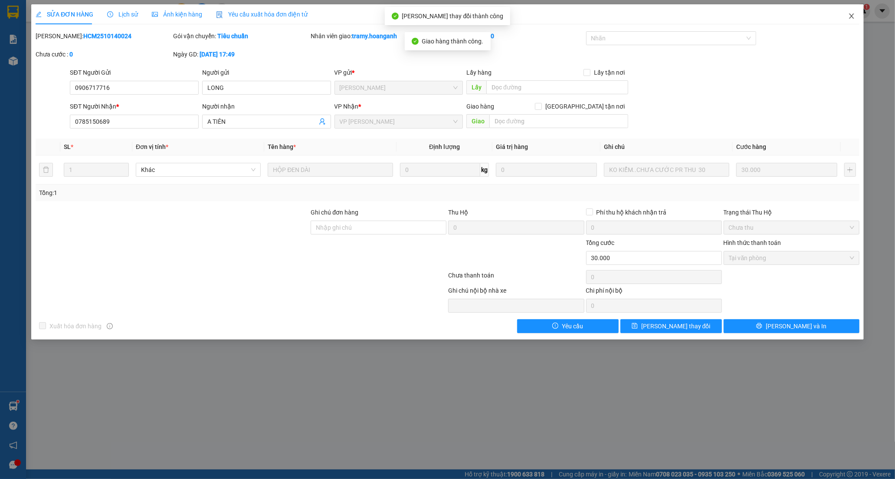
click at [852, 13] on icon "close" at bounding box center [851, 16] width 7 height 7
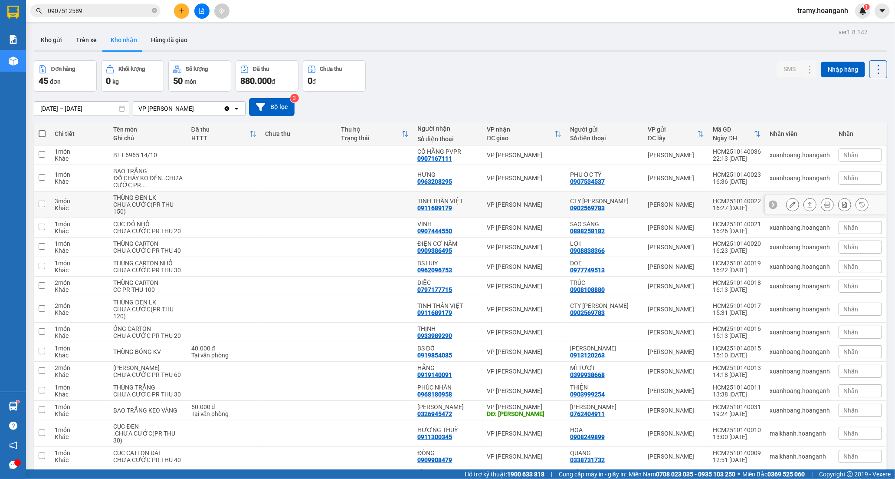
click at [425, 200] on div "TINH THẦN VIỆT" at bounding box center [448, 200] width 61 height 7
checkbox input "true"
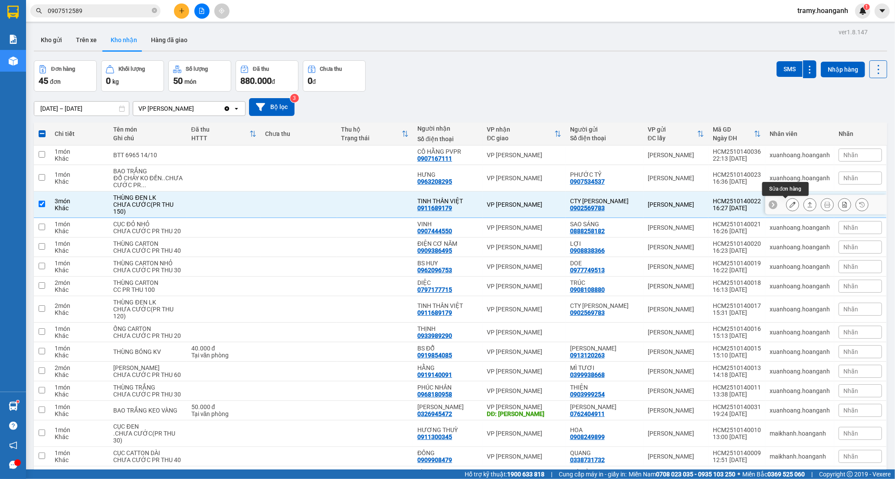
click at [787, 205] on button at bounding box center [793, 204] width 12 height 15
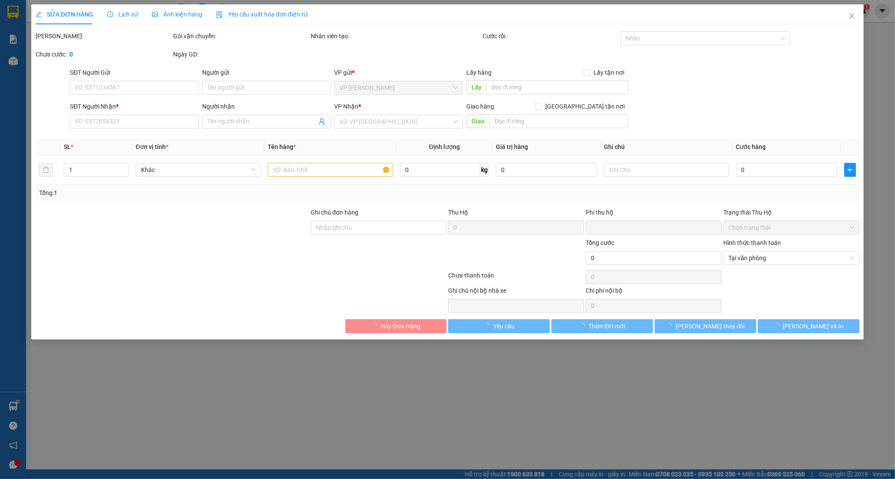
type input "0902569783"
type input "CTY [PERSON_NAME]"
type input "0911689179"
type input "TINH THẦN VIỆT"
type input "0"
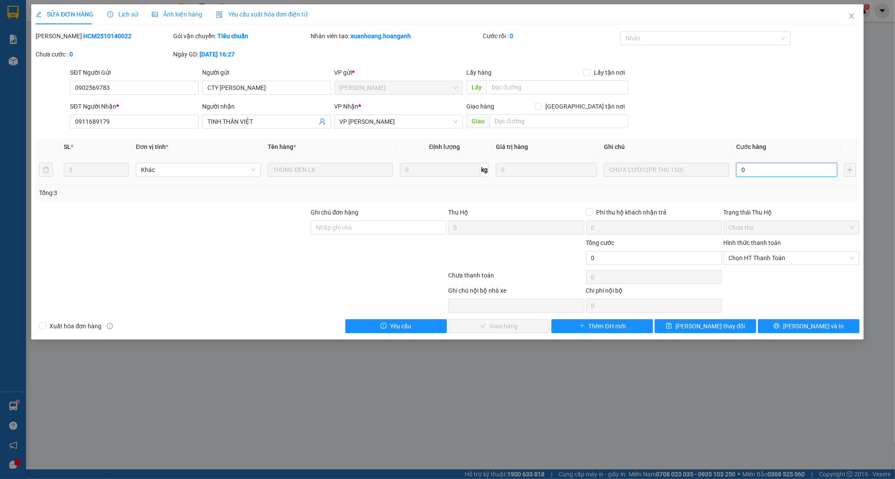
click at [742, 167] on input "0" at bounding box center [787, 170] width 101 height 14
type input "1"
type input "15"
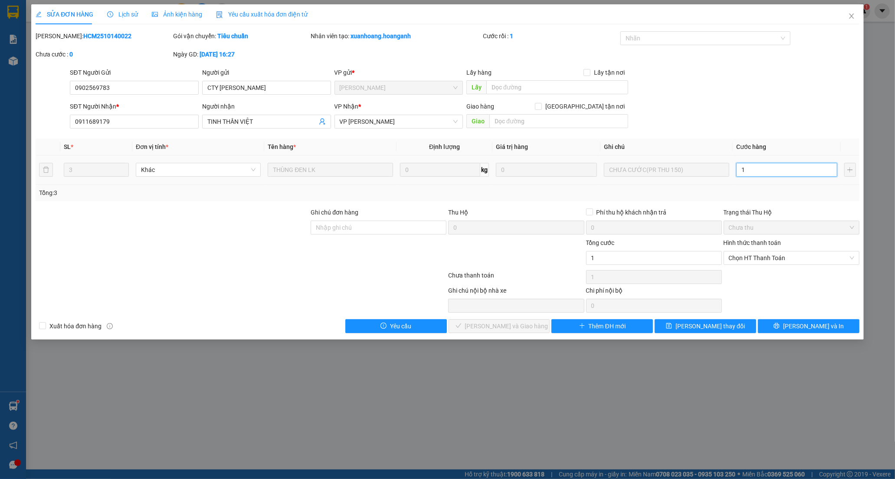
type input "15"
type input "150"
click at [756, 258] on span "Chọn HT Thanh Toán" at bounding box center [791, 257] width 125 height 13
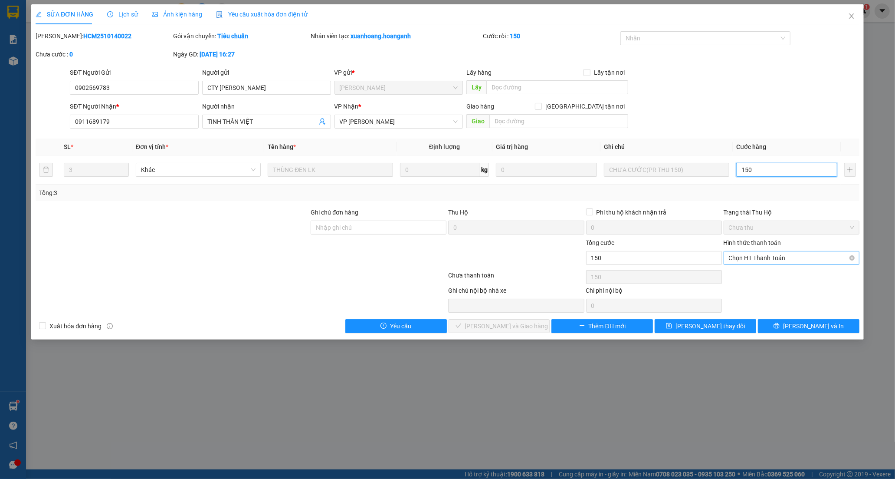
type input "150"
type input "150.000"
click at [749, 275] on div "Tại văn phòng" at bounding box center [791, 275] width 125 height 10
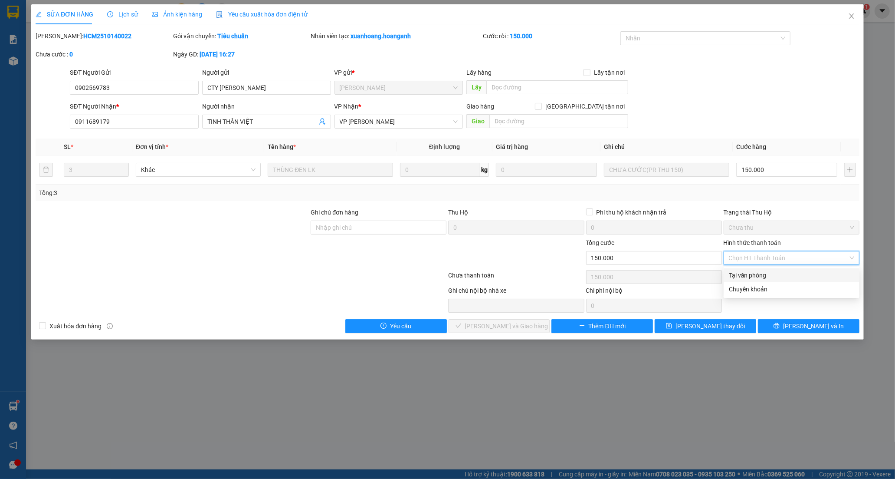
type input "0"
click at [480, 327] on button "[PERSON_NAME] và Giao hàng" at bounding box center [500, 326] width 102 height 14
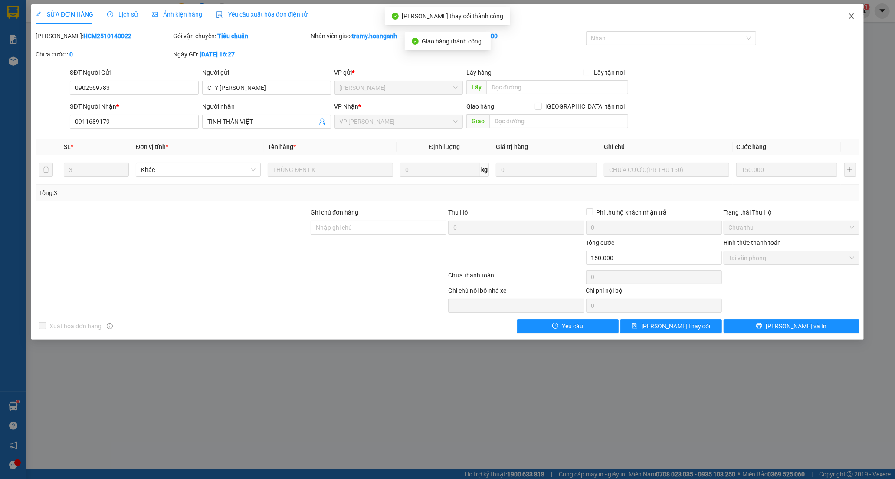
click at [848, 18] on icon "close" at bounding box center [851, 16] width 7 height 7
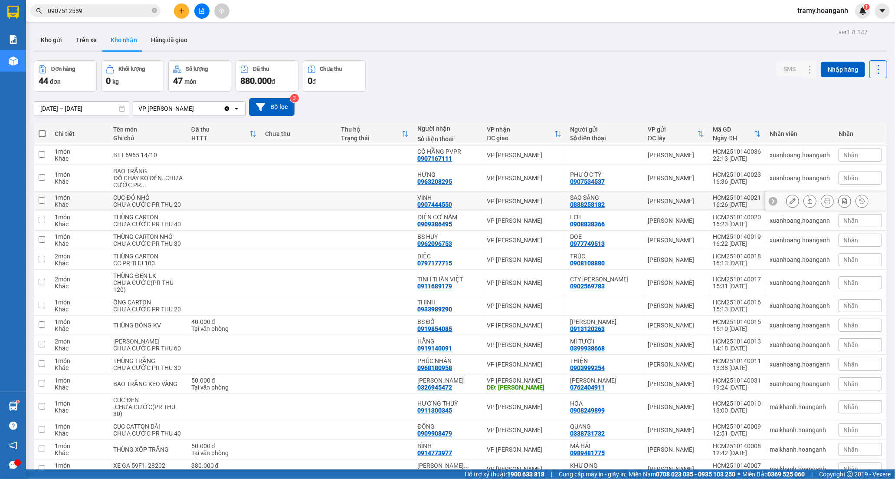
click at [421, 201] on div "VINH" at bounding box center [448, 197] width 61 height 7
checkbox input "true"
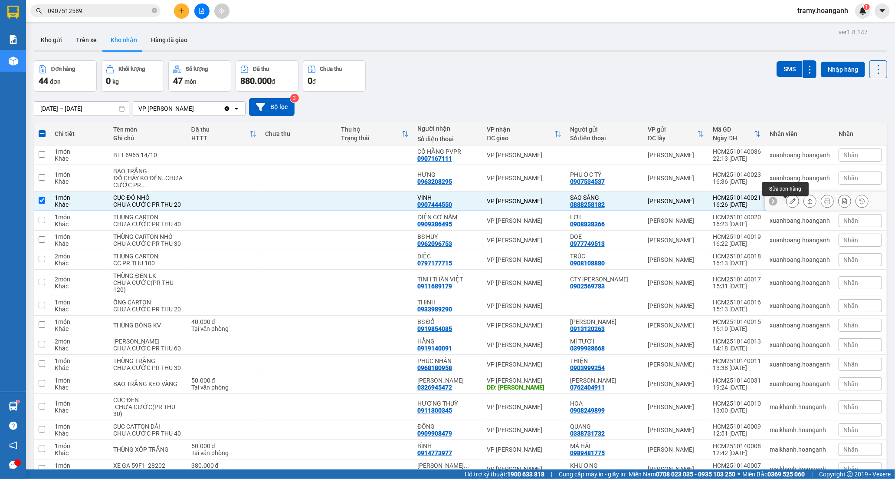
click at [790, 204] on icon at bounding box center [793, 201] width 6 height 6
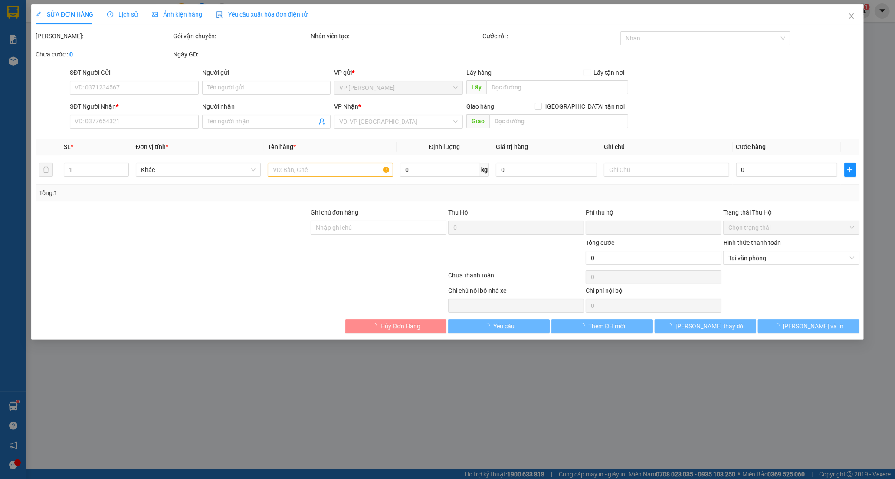
type input "0888258182"
type input "SAO SÁNG"
type input "0907444550"
type input "VINH"
type input "0"
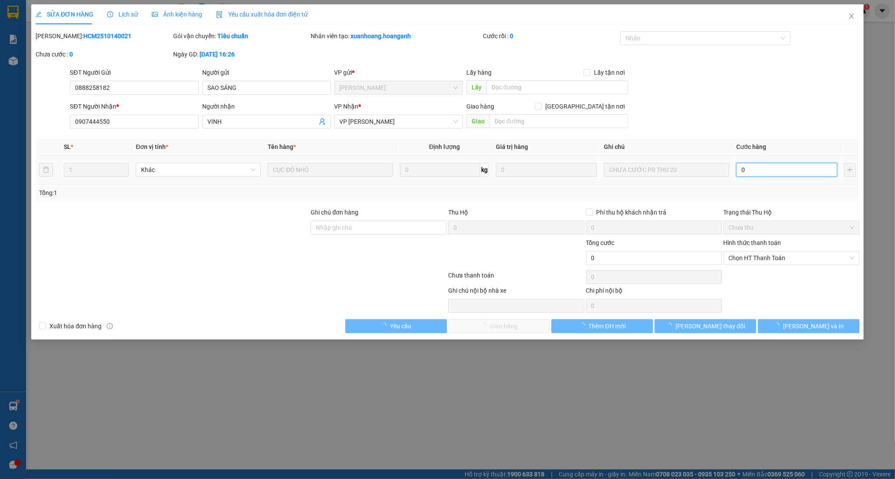
click at [752, 167] on input "0" at bounding box center [787, 170] width 101 height 14
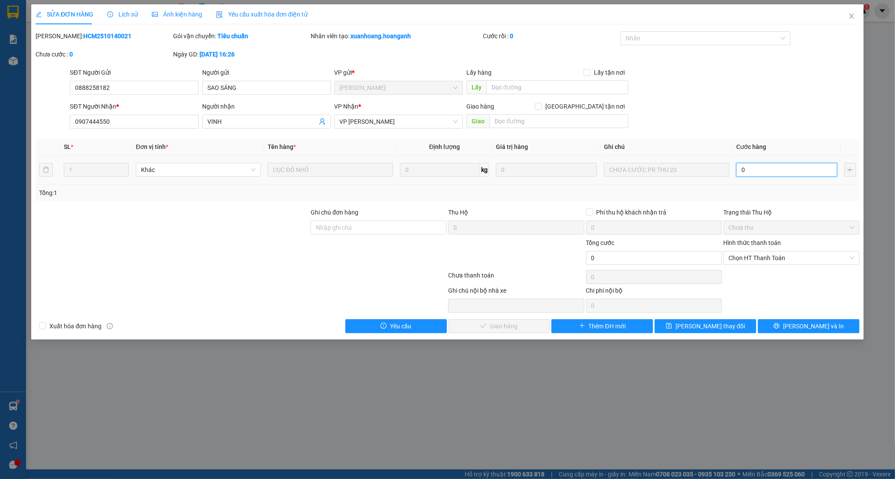
type input "2"
type input "20"
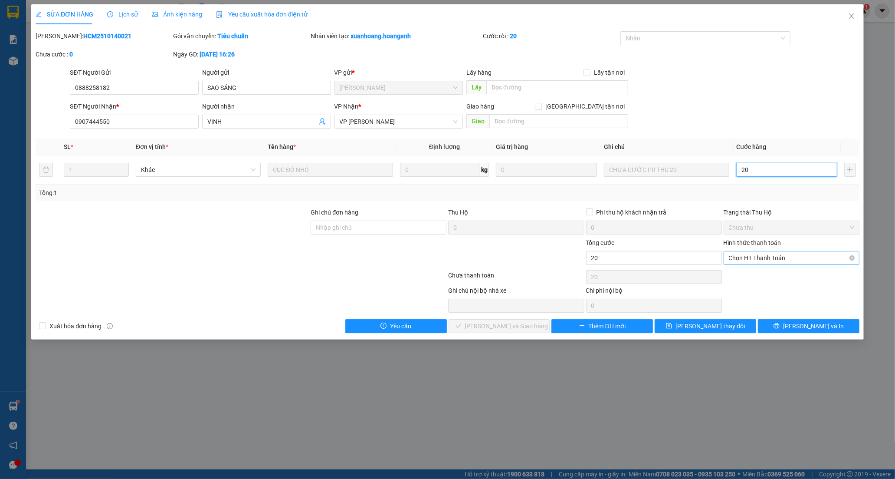
click at [752, 254] on span "Chọn HT Thanh Toán" at bounding box center [791, 257] width 125 height 13
type input "20"
type input "20.000"
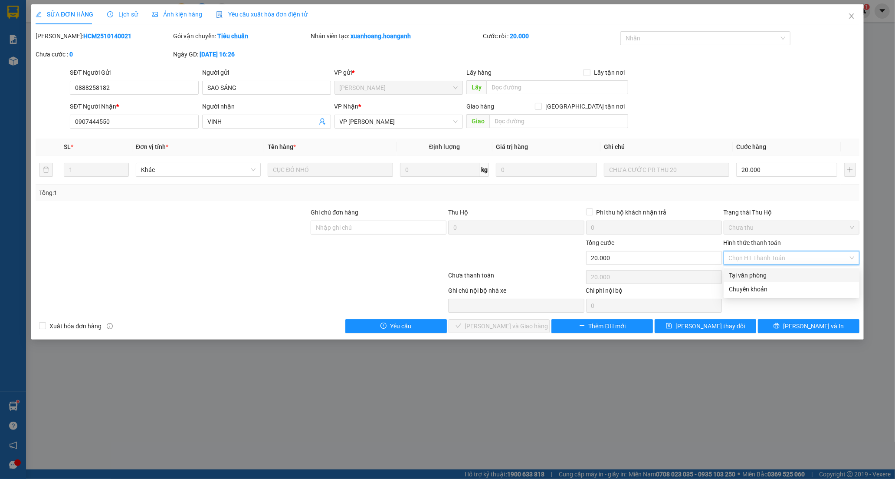
drag, startPoint x: 743, startPoint y: 270, endPoint x: 736, endPoint y: 270, distance: 7.0
click at [741, 270] on div "Tại văn phòng" at bounding box center [791, 275] width 125 height 10
type input "0"
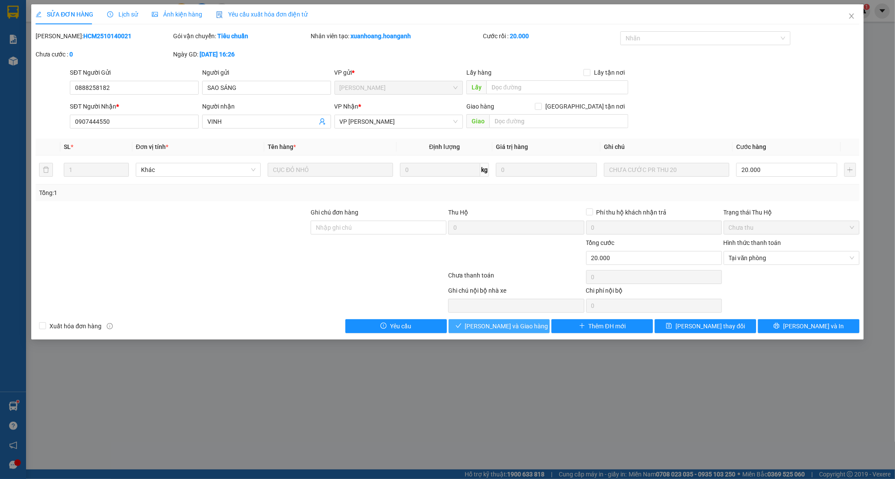
drag, startPoint x: 496, startPoint y: 326, endPoint x: 520, endPoint y: 308, distance: 29.1
click at [496, 326] on span "[PERSON_NAME] và Giao hàng" at bounding box center [506, 326] width 83 height 10
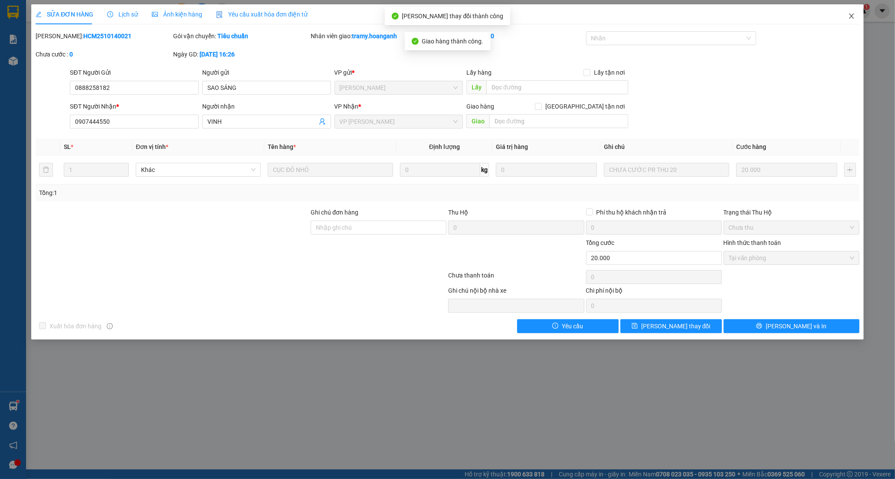
click at [850, 18] on icon "close" at bounding box center [851, 16] width 7 height 7
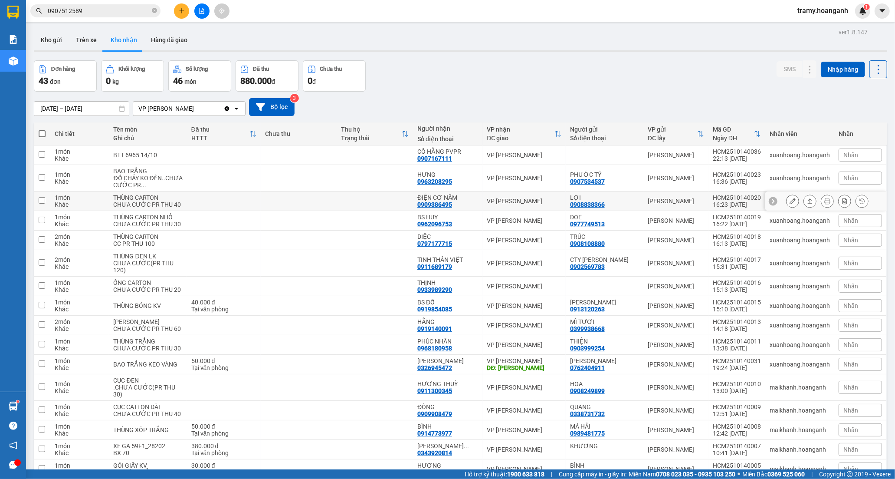
click at [398, 203] on td at bounding box center [375, 201] width 76 height 20
checkbox input "true"
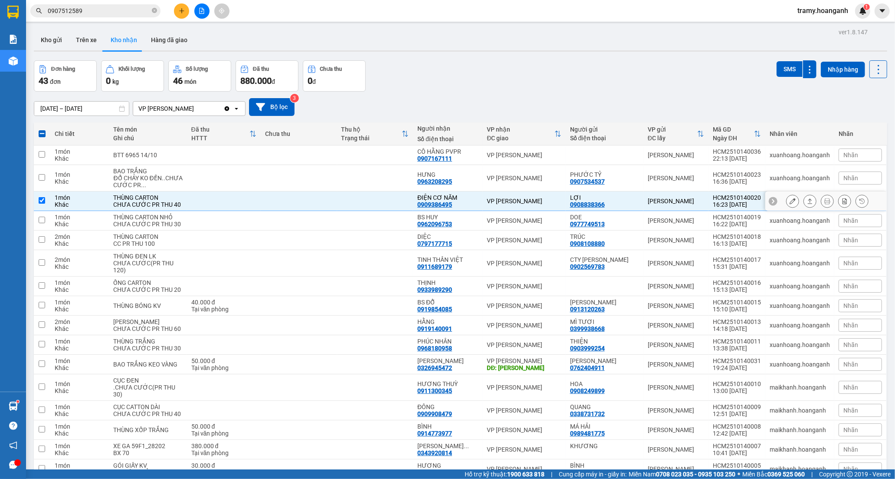
click at [787, 209] on button at bounding box center [793, 201] width 12 height 15
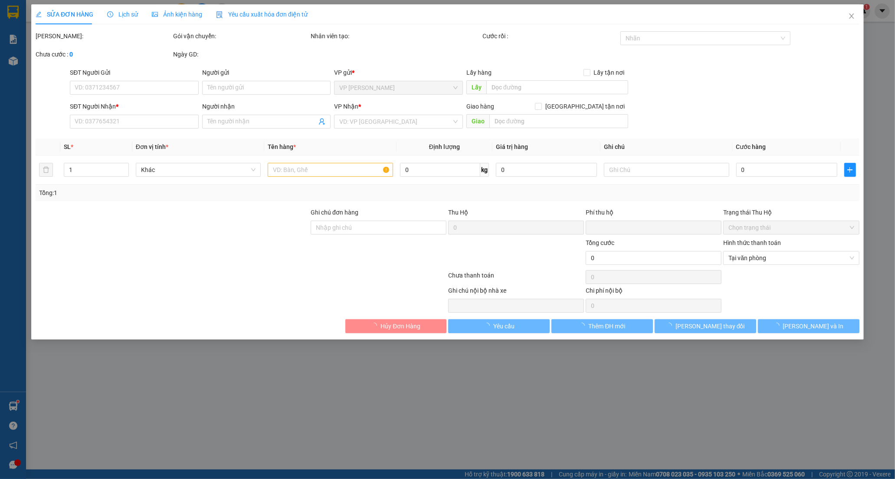
type input "0908838366"
type input "LỢI"
type input "0909386495"
type input "ĐIỆN CƠ NĂM"
type input "0"
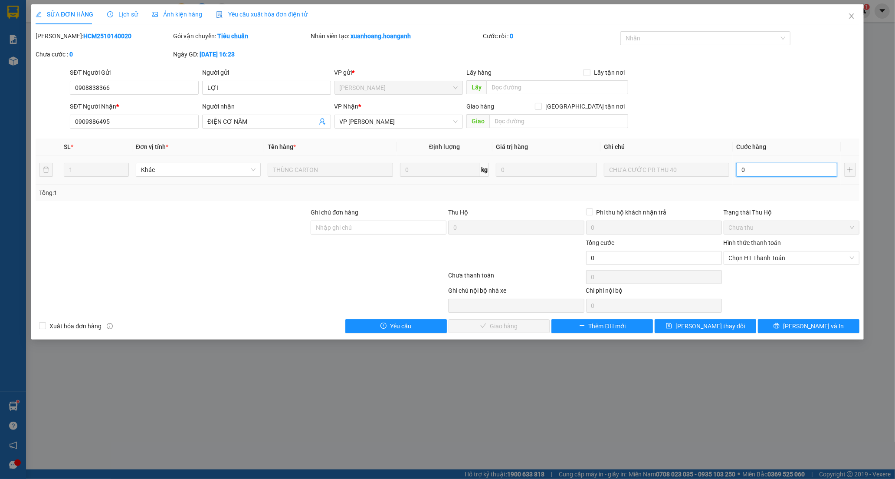
click at [747, 171] on input "0" at bounding box center [787, 170] width 101 height 14
type input "4"
type input "40"
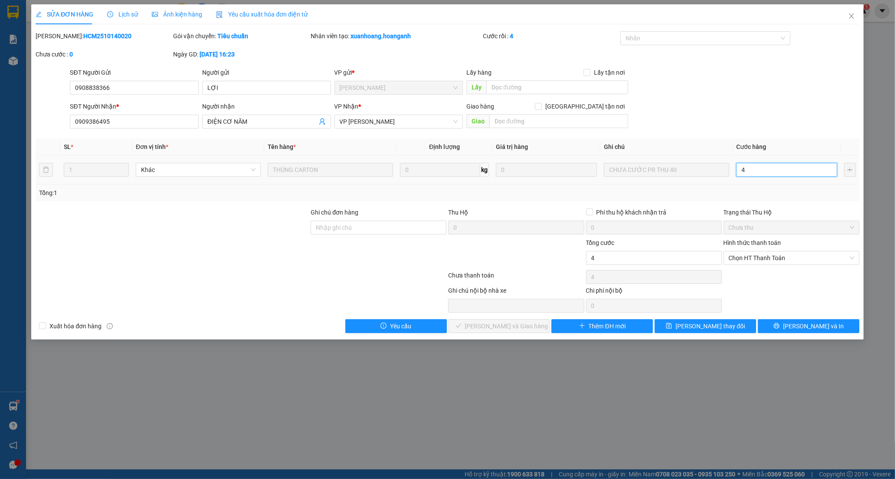
type input "40"
type input "40.000"
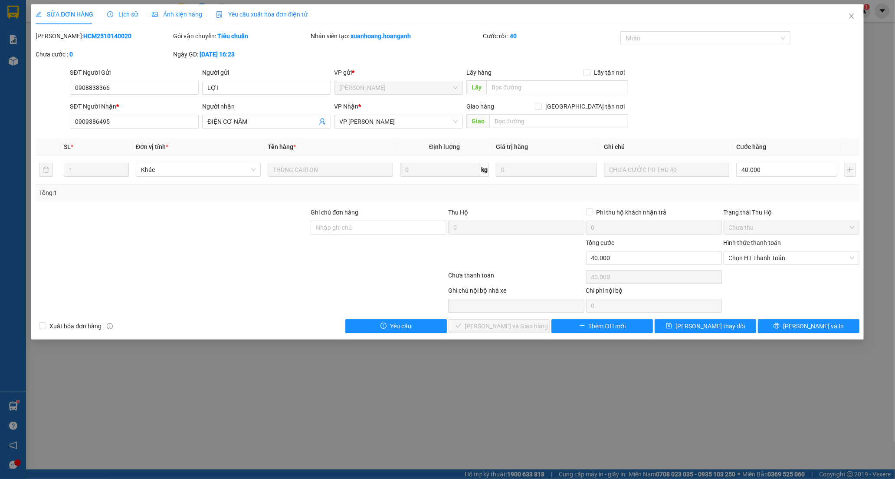
drag, startPoint x: 752, startPoint y: 266, endPoint x: 751, endPoint y: 261, distance: 4.9
click at [752, 265] on div "Hình thức thanh toán Chọn HT Thanh Toán" at bounding box center [792, 253] width 136 height 30
click at [751, 261] on span "Chọn HT Thanh Toán" at bounding box center [791, 257] width 125 height 13
click at [747, 270] on div "Tại văn phòng" at bounding box center [792, 275] width 136 height 14
type input "0"
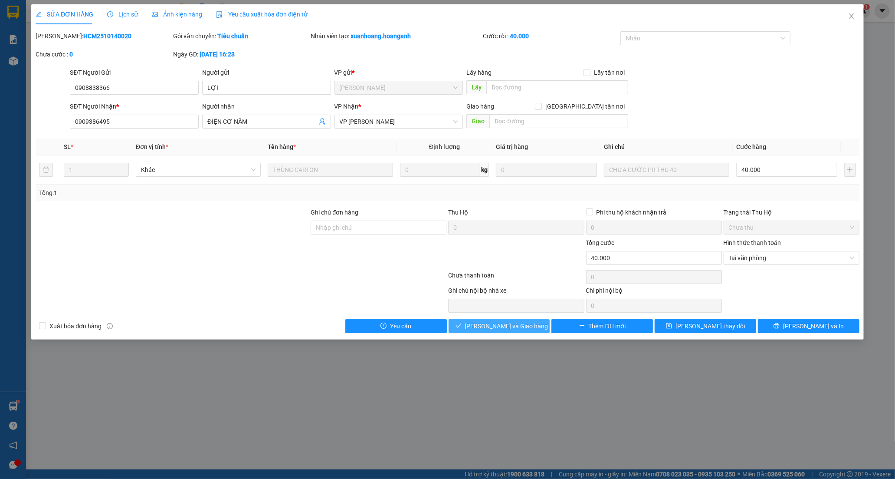
click at [520, 326] on span "[PERSON_NAME] và Giao hàng" at bounding box center [506, 326] width 83 height 10
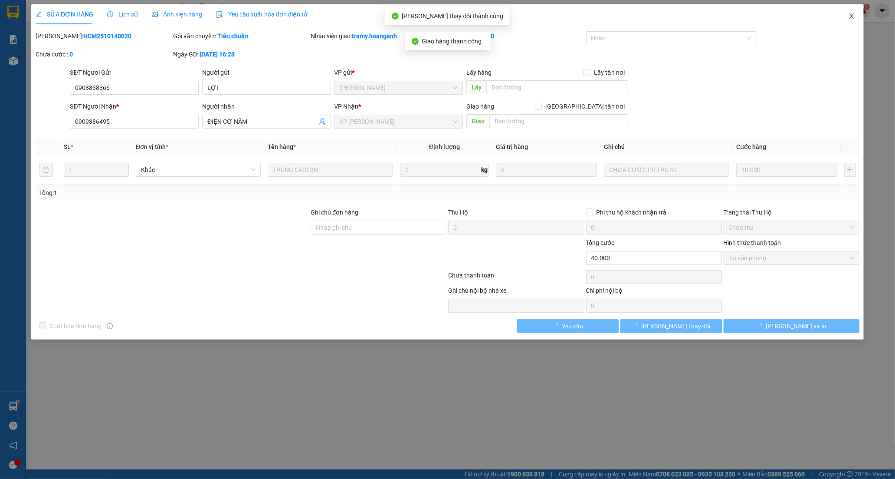
click at [853, 15] on icon "close" at bounding box center [851, 15] width 5 height 5
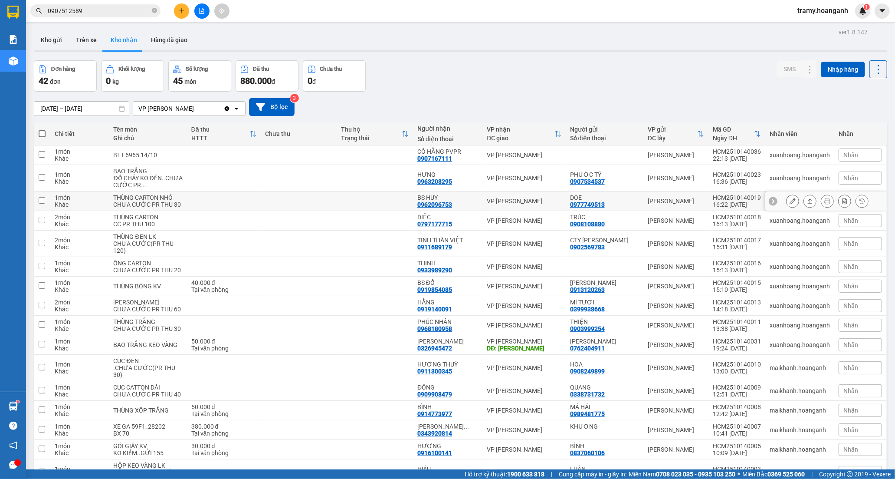
click at [438, 207] on div "0962096753" at bounding box center [435, 204] width 35 height 7
click at [790, 204] on icon at bounding box center [793, 201] width 6 height 6
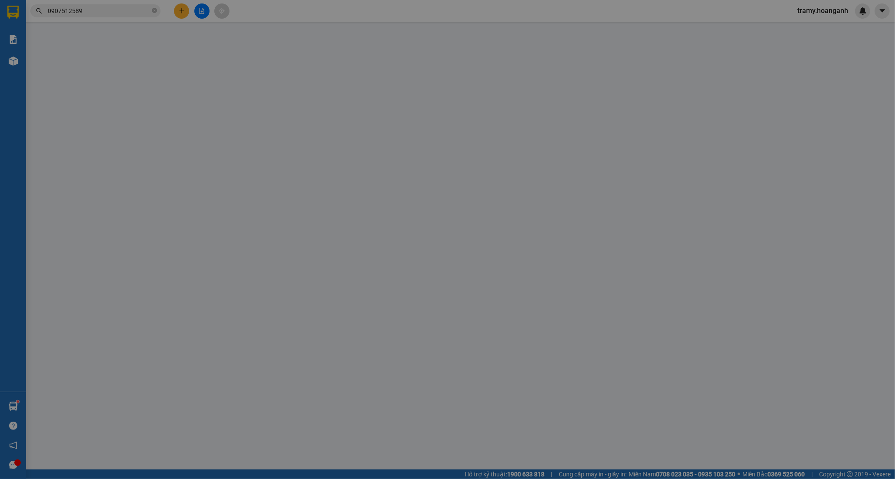
type input "0977749513"
type input "DOE"
type input "0962096753"
type input "BS HUY"
type input "0"
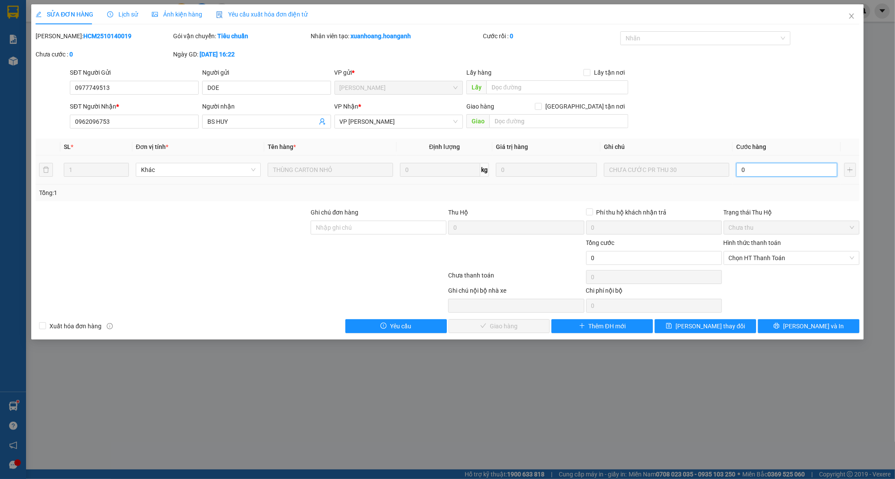
click at [757, 174] on input "0" at bounding box center [787, 170] width 101 height 14
type input "3"
type input "30"
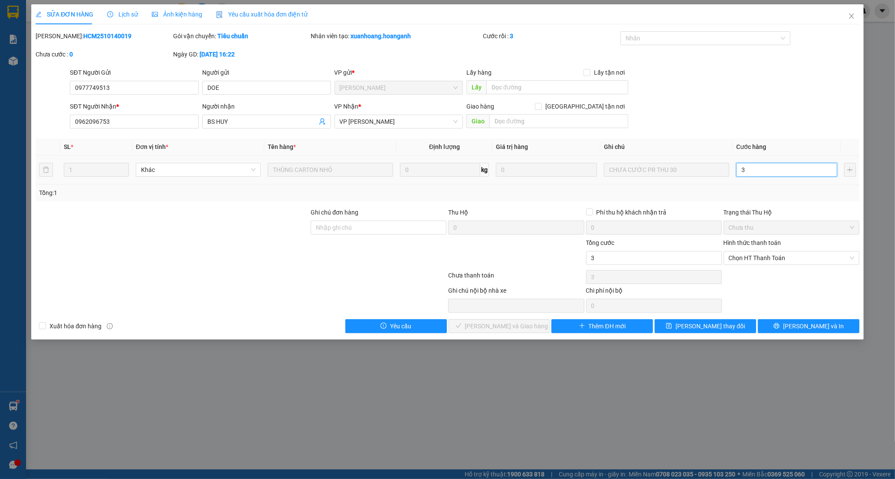
type input "30"
click at [748, 258] on span "Chọn HT Thanh Toán" at bounding box center [791, 257] width 125 height 13
type input "30"
type input "30.000"
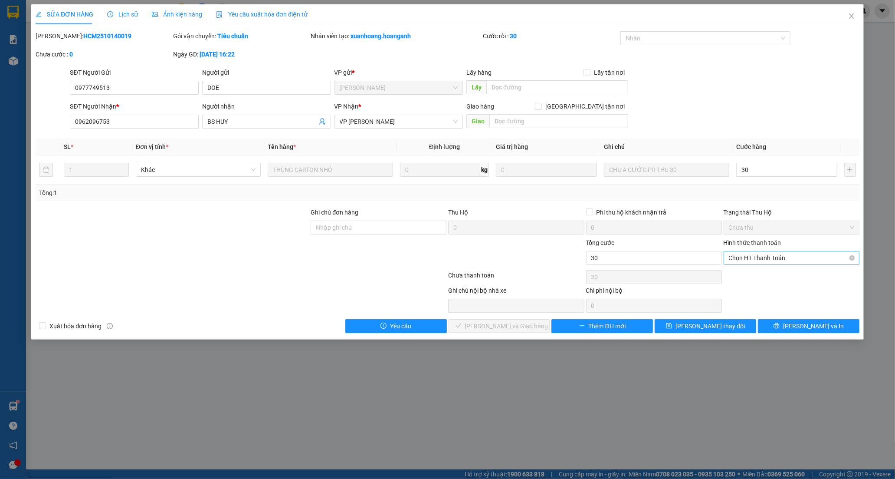
type input "30.000"
click at [742, 273] on div "Tại văn phòng" at bounding box center [791, 275] width 125 height 10
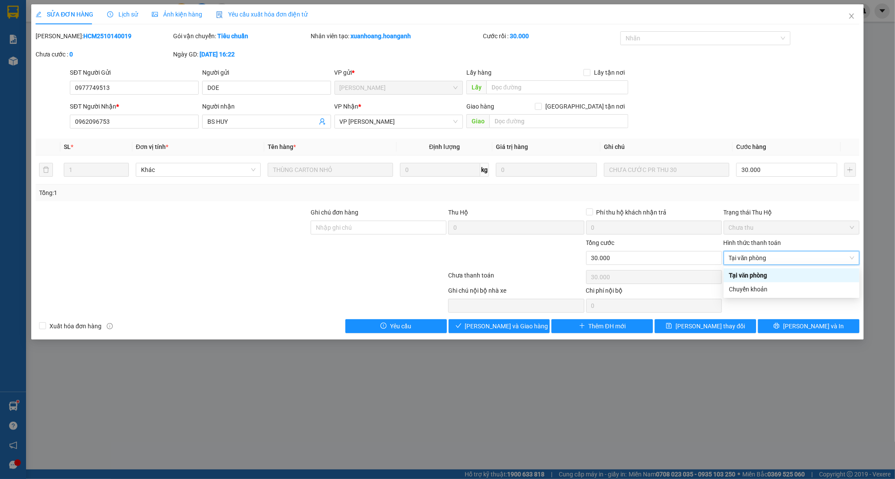
type input "0"
click at [488, 328] on span "[PERSON_NAME] và Giao hàng" at bounding box center [506, 326] width 83 height 10
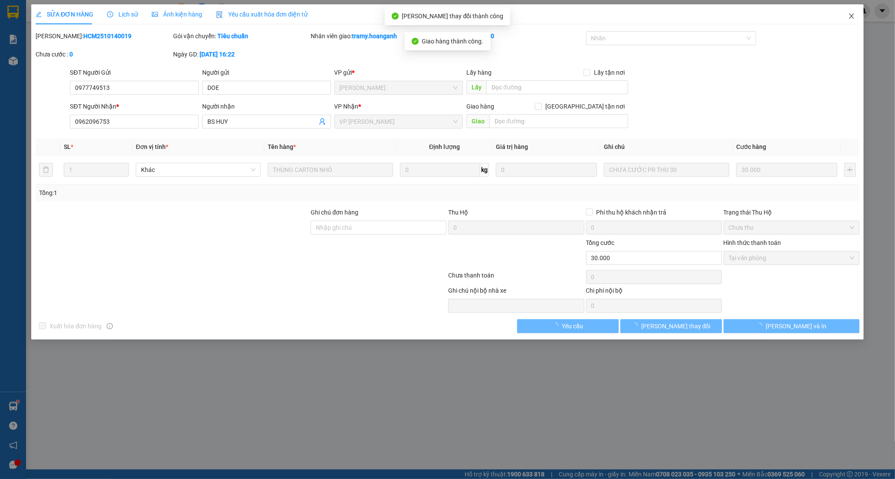
click at [848, 18] on icon "close" at bounding box center [851, 16] width 7 height 7
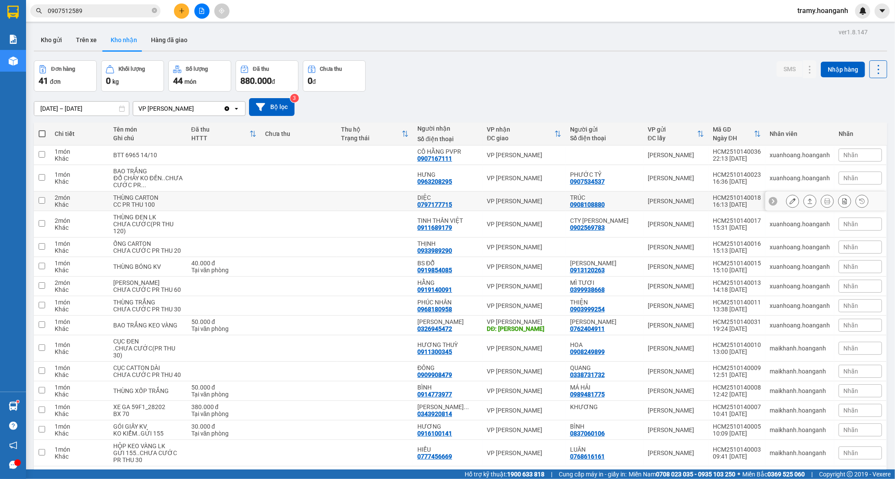
click at [442, 197] on div "DIỆC" at bounding box center [448, 197] width 61 height 7
checkbox input "true"
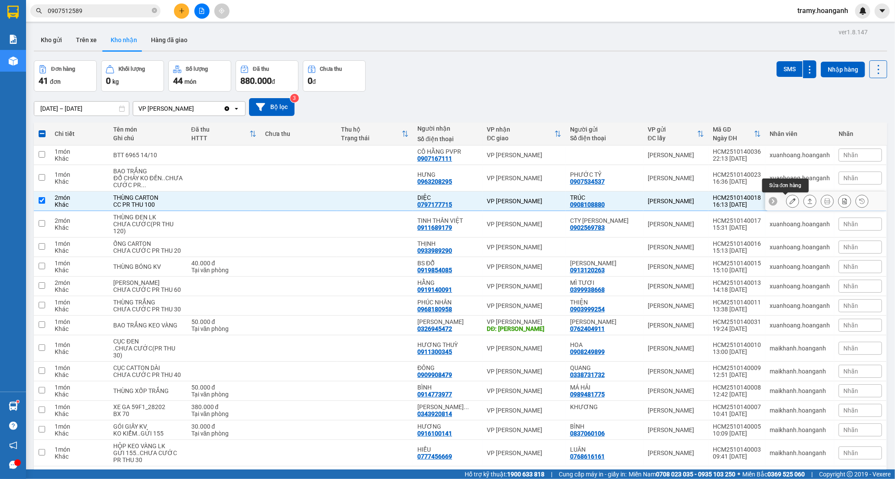
click at [790, 201] on icon at bounding box center [793, 201] width 6 height 6
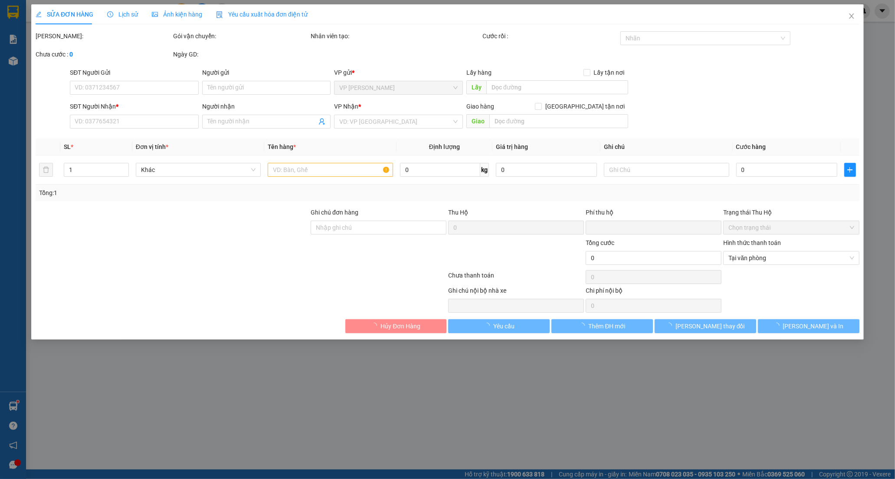
type input "0908108880"
type input "TRÚC"
type input "0797177715"
type input "DIỆC"
type input "0"
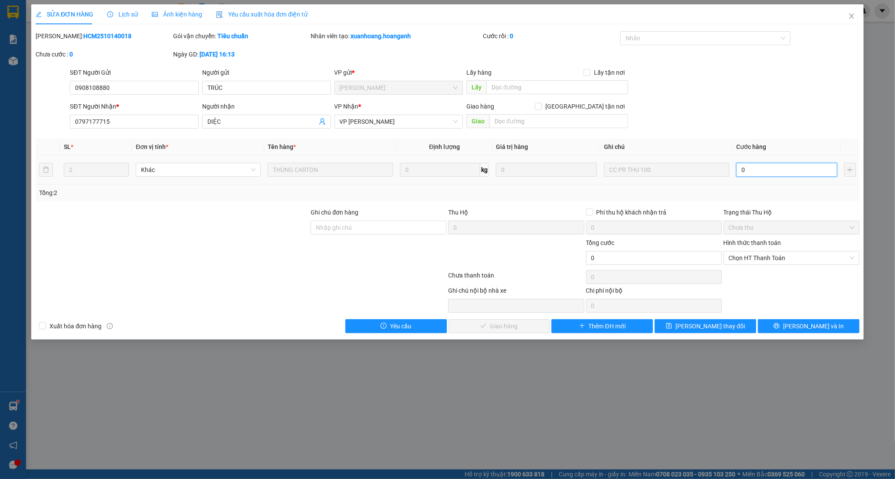
click at [757, 174] on input "0" at bounding box center [787, 170] width 101 height 14
type input "1"
type input "10"
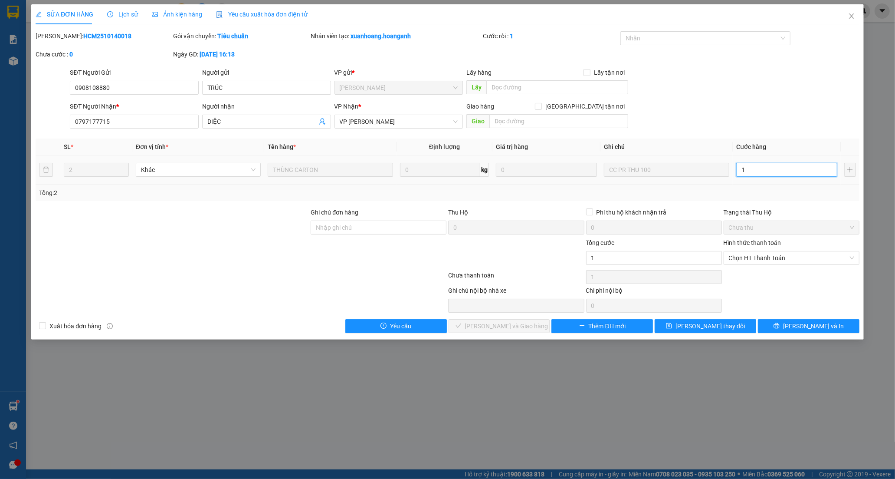
type input "10"
type input "100"
click at [728, 262] on div "Chọn HT Thanh Toán" at bounding box center [792, 258] width 136 height 14
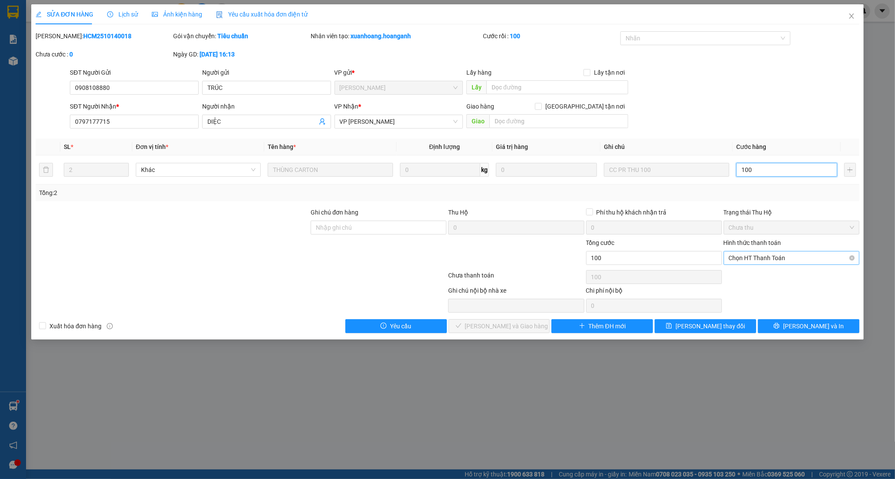
type input "100"
type input "100.000"
click at [731, 275] on div "Tại văn phòng" at bounding box center [791, 275] width 125 height 10
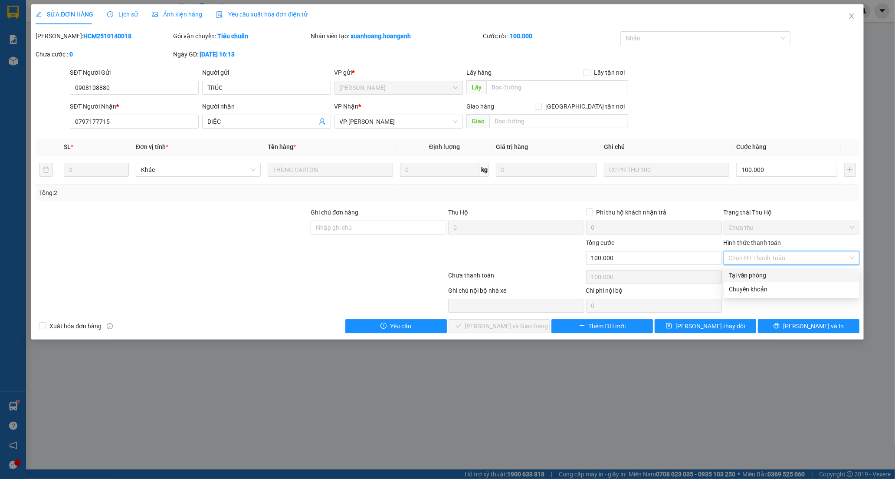
type input "0"
click at [501, 324] on span "[PERSON_NAME] và Giao hàng" at bounding box center [506, 326] width 83 height 10
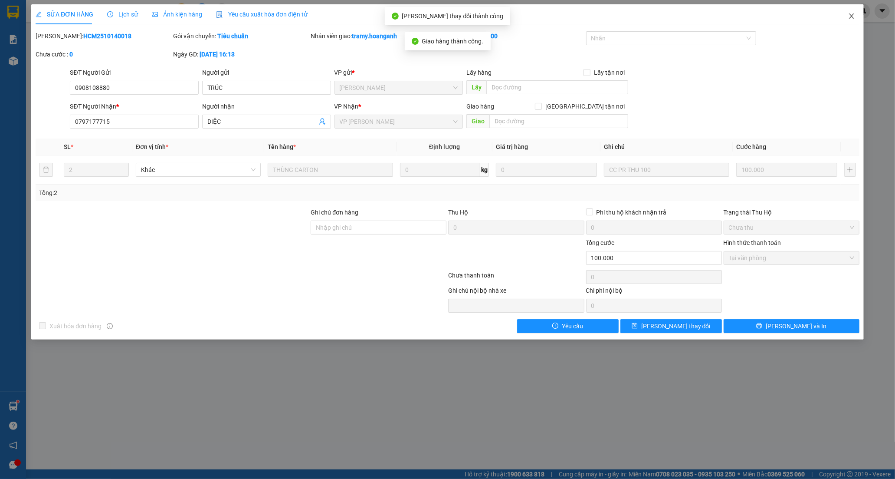
click at [850, 14] on icon "close" at bounding box center [851, 15] width 5 height 5
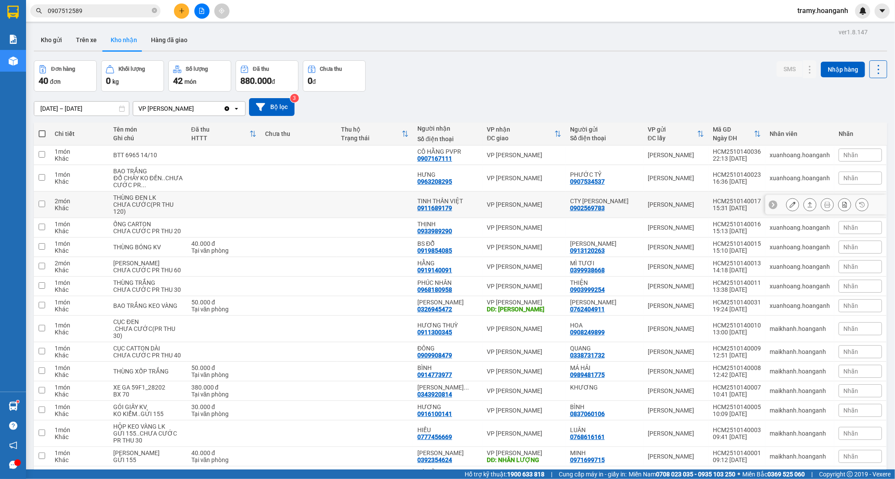
click at [401, 197] on td at bounding box center [375, 204] width 76 height 26
checkbox input "true"
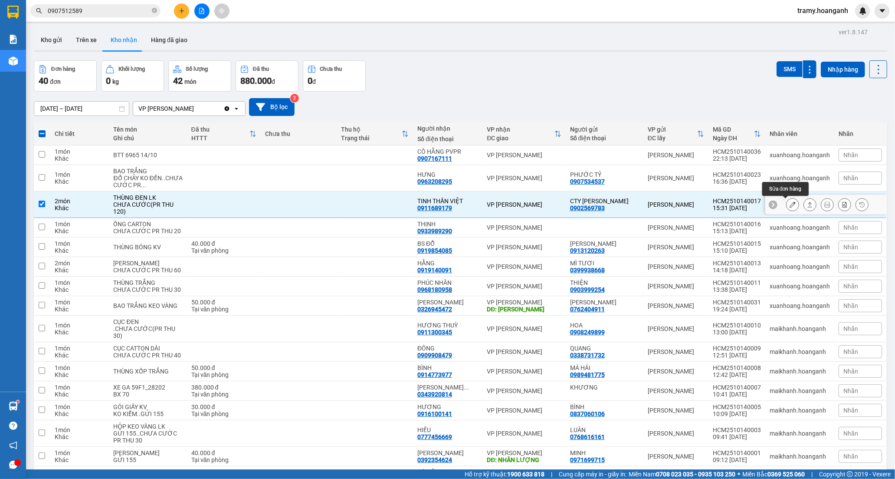
click at [787, 201] on button at bounding box center [793, 204] width 12 height 15
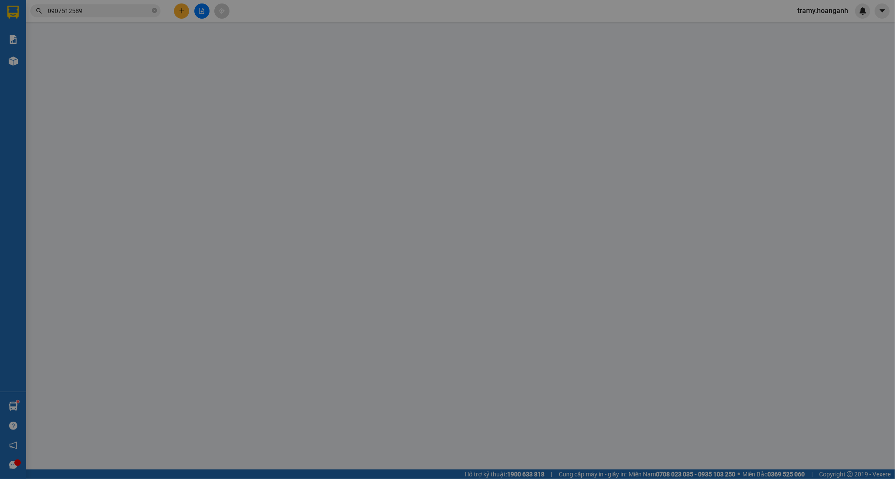
type input "0902569783"
type input "CTY [PERSON_NAME]"
type input "0911689179"
type input "TINH THẦN VIỆT"
type input "0"
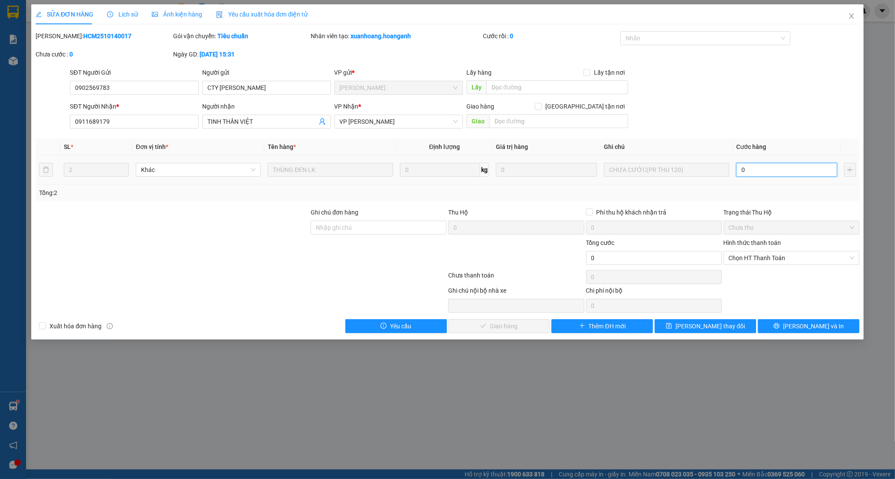
click at [762, 168] on input "0" at bounding box center [787, 170] width 101 height 14
type input "0"
click at [740, 171] on input "0" at bounding box center [787, 170] width 101 height 14
type input "10"
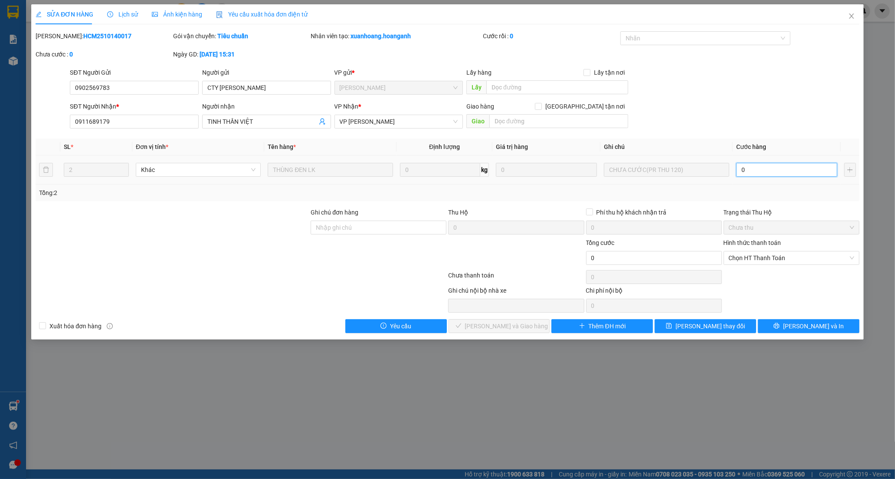
type input "10"
type input "120"
click at [756, 256] on span "Chọn HT Thanh Toán" at bounding box center [791, 257] width 125 height 13
type input "120"
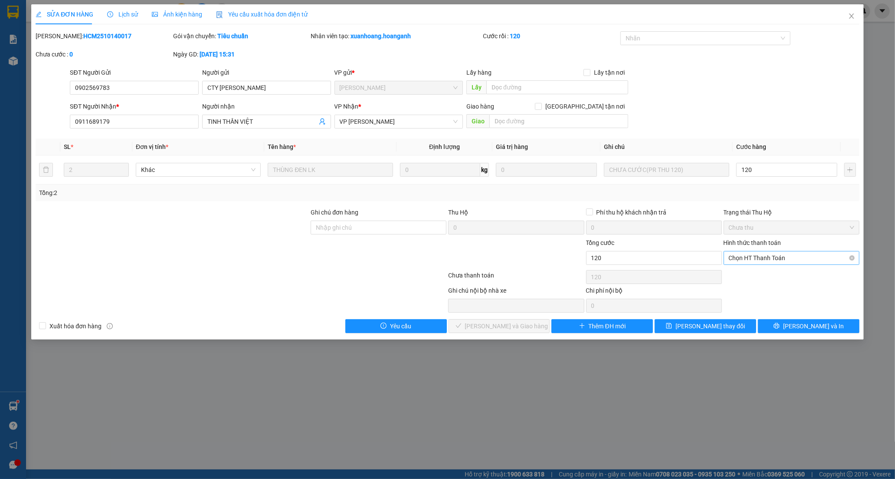
type input "120.000"
drag, startPoint x: 752, startPoint y: 285, endPoint x: 477, endPoint y: 351, distance: 282.9
click at [749, 287] on div "Chuyển khoản" at bounding box center [791, 289] width 125 height 10
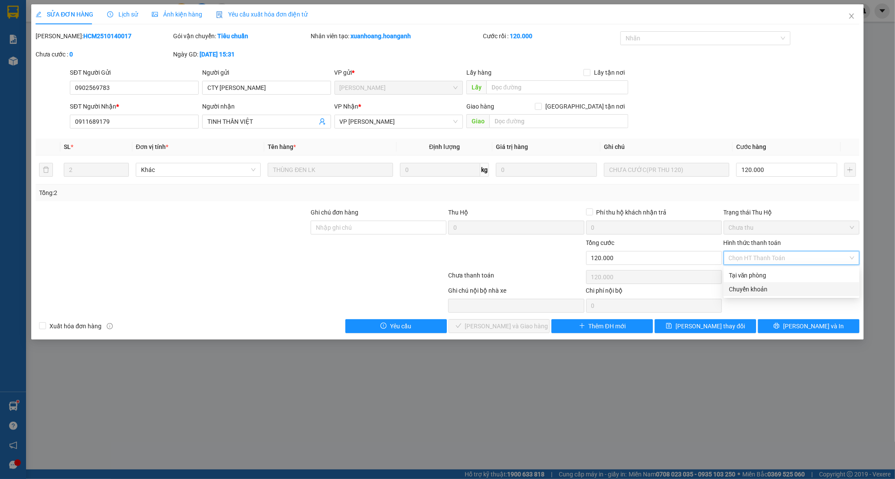
type input "0"
drag, startPoint x: 477, startPoint y: 326, endPoint x: 482, endPoint y: 324, distance: 5.6
click at [477, 326] on button "[PERSON_NAME] và Giao hàng" at bounding box center [500, 326] width 102 height 14
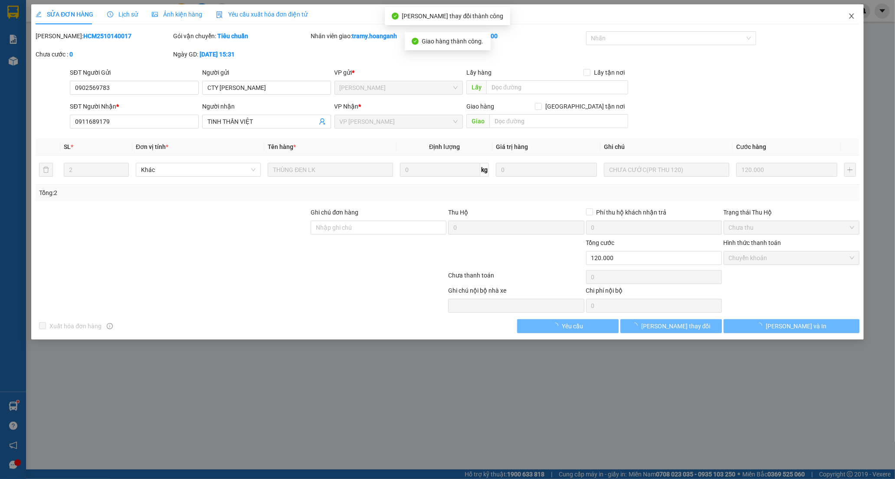
click at [854, 14] on icon "close" at bounding box center [851, 16] width 7 height 7
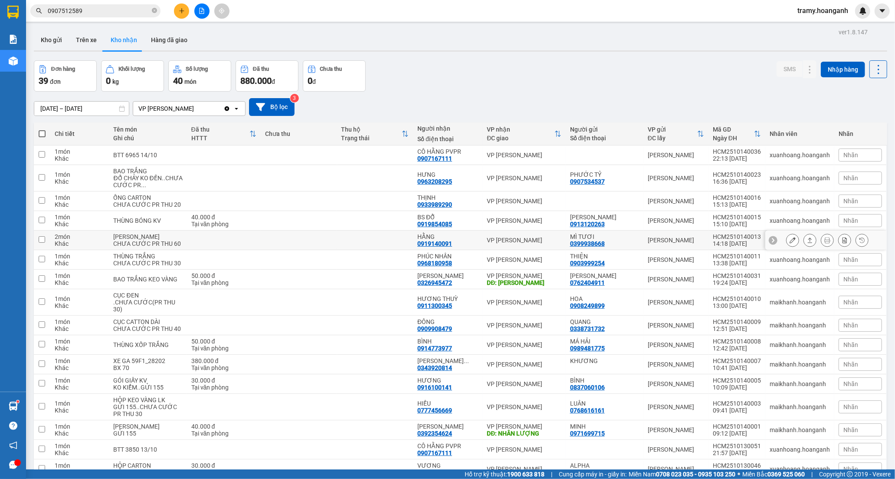
click at [286, 245] on td at bounding box center [299, 240] width 76 height 20
checkbox input "true"
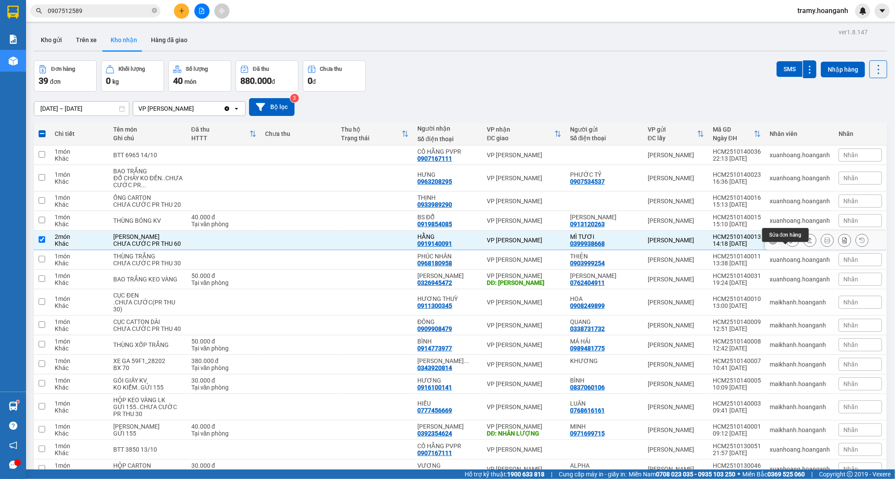
click at [790, 243] on icon at bounding box center [793, 240] width 6 height 6
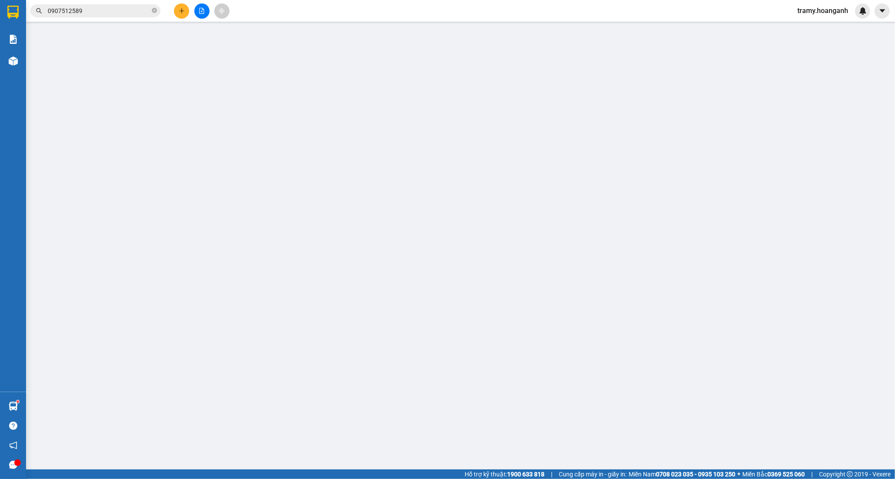
type input "0399938668"
type input "MÌ TƯƠI"
type input "0919140091"
type input "HẰNG"
type input "0"
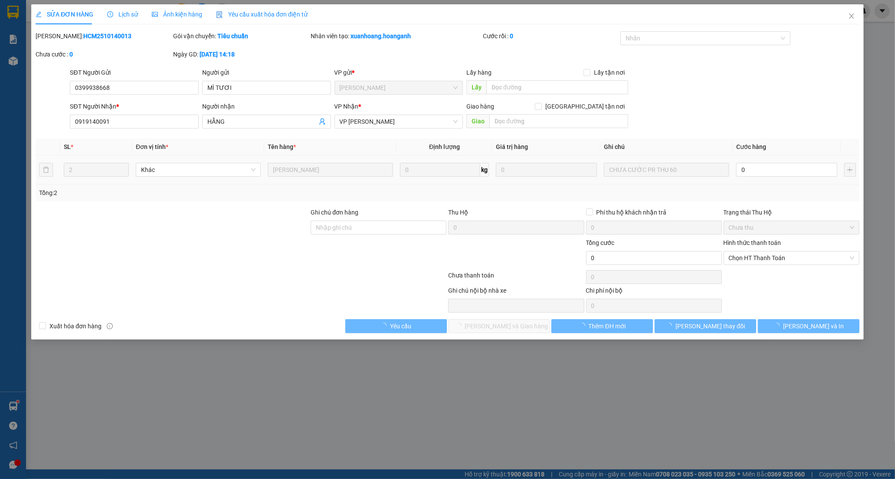
click at [749, 159] on td "0" at bounding box center [787, 169] width 108 height 29
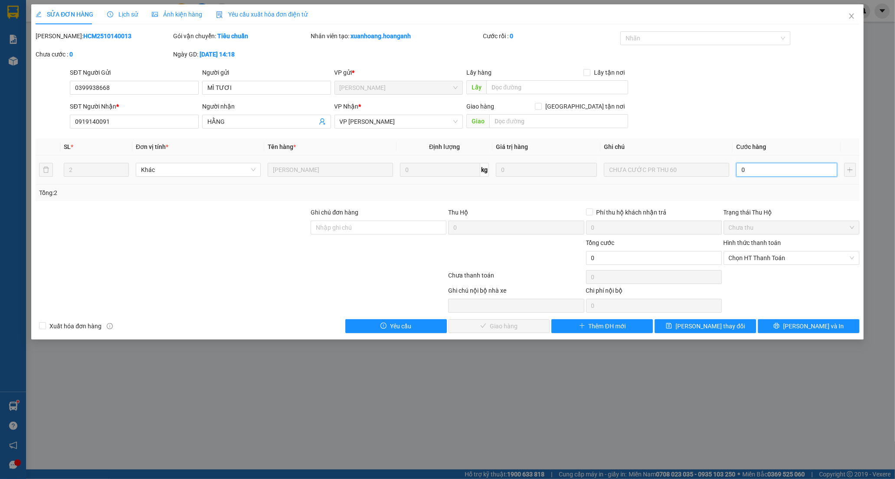
click at [749, 167] on input "0" at bounding box center [787, 170] width 101 height 14
type input "6"
type input "60"
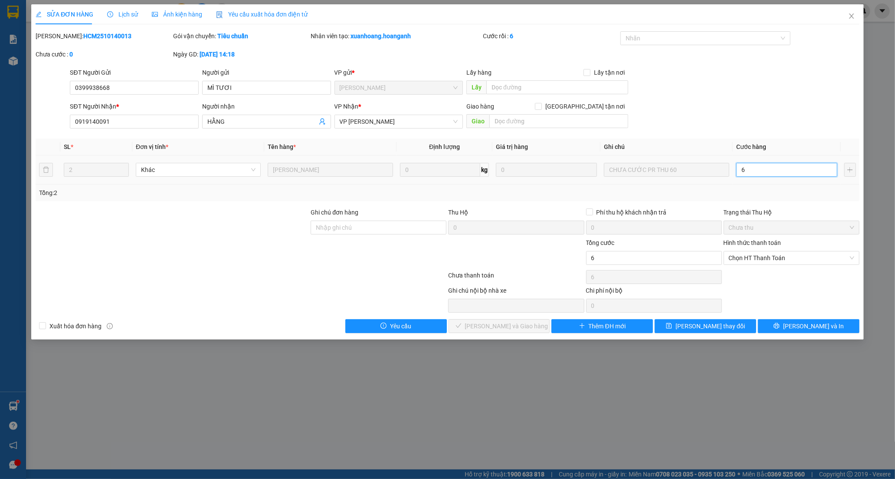
type input "60"
click at [758, 263] on span "Chọn HT Thanh Toán" at bounding box center [791, 257] width 125 height 13
type input "60"
type input "60.000"
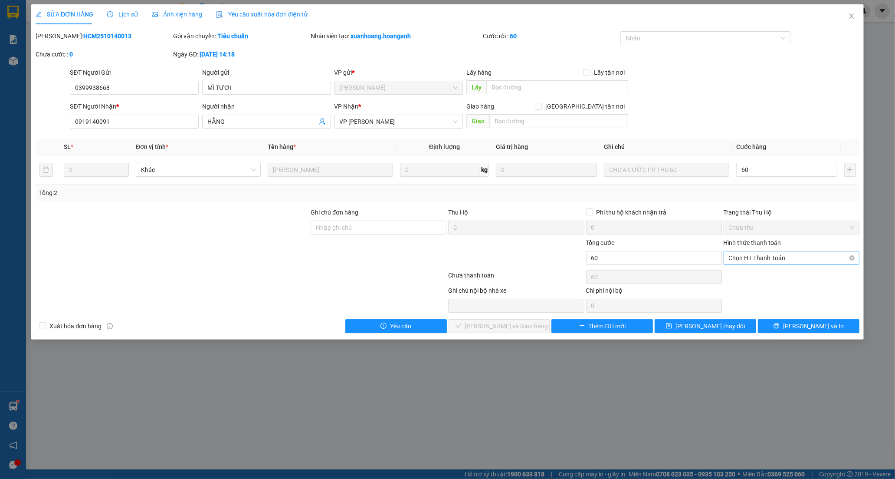
type input "60.000"
click at [749, 278] on div "Tại văn phòng" at bounding box center [791, 275] width 125 height 10
type input "0"
click at [480, 321] on button "[PERSON_NAME] và Giao hàng" at bounding box center [500, 326] width 102 height 14
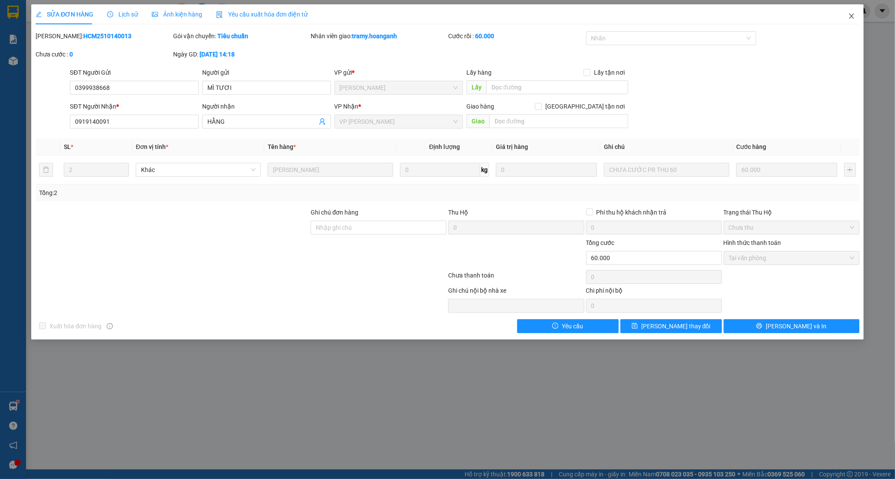
click at [854, 14] on icon "close" at bounding box center [851, 16] width 7 height 7
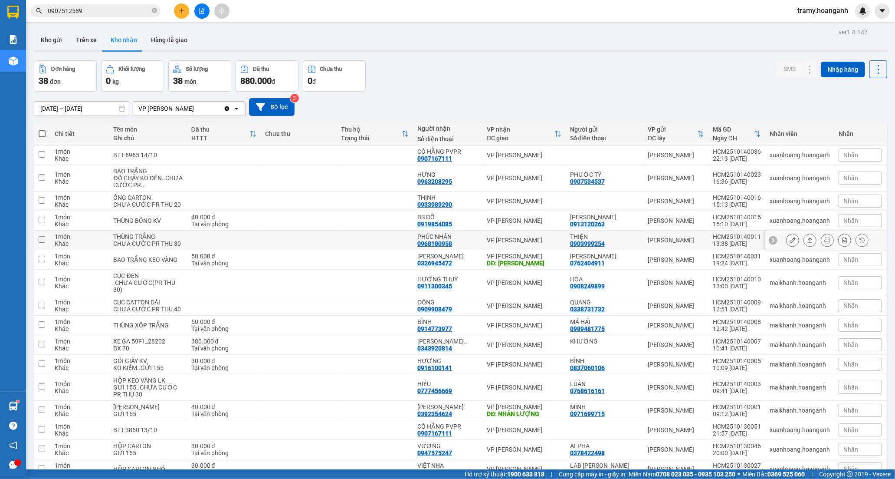
click at [363, 245] on td at bounding box center [375, 240] width 76 height 20
checkbox input "true"
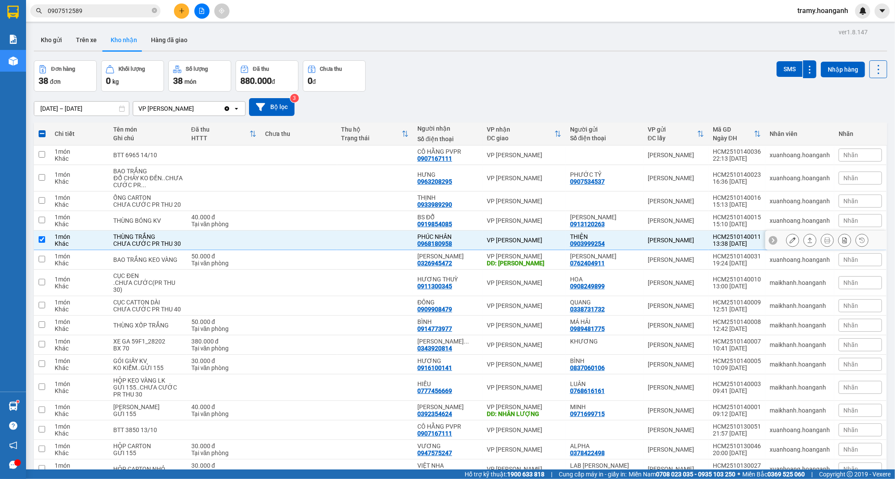
click at [790, 243] on icon at bounding box center [793, 240] width 6 height 6
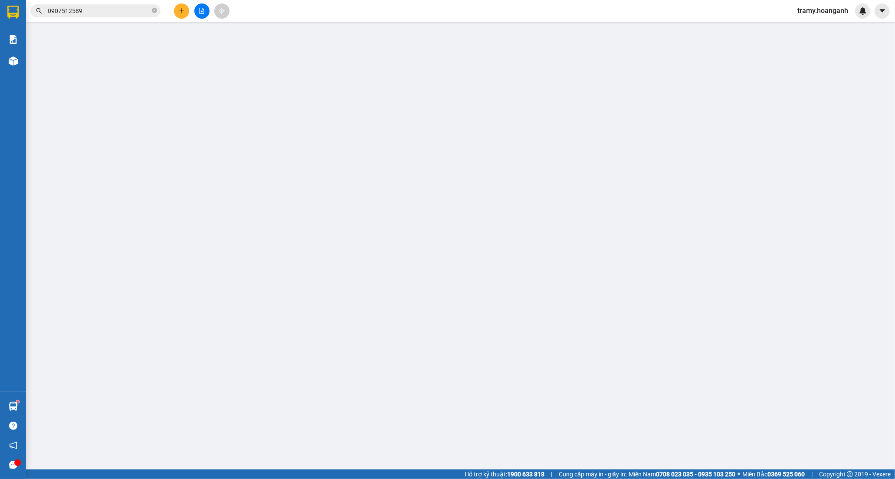
type input "0903999254"
type input "THIỆN"
type input "0968180958"
type input "PHÚC NHÂN"
type input "0"
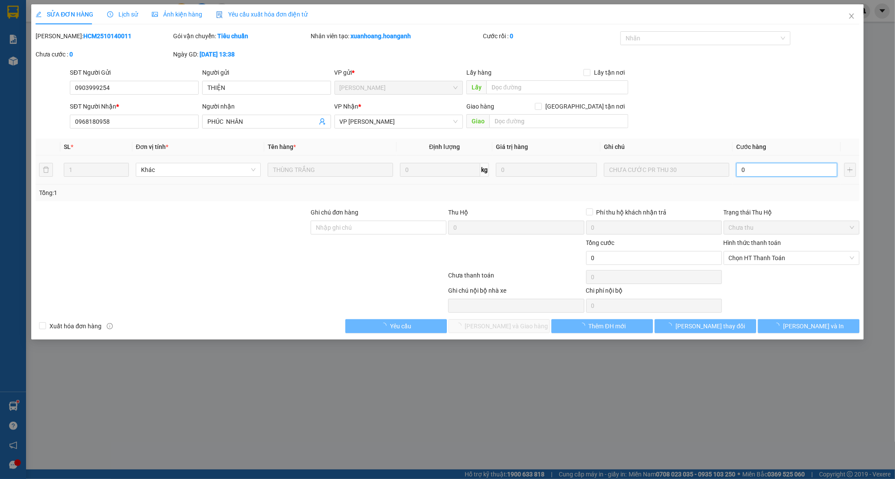
click at [747, 164] on input "0" at bounding box center [787, 170] width 101 height 14
type input "3"
type input "30"
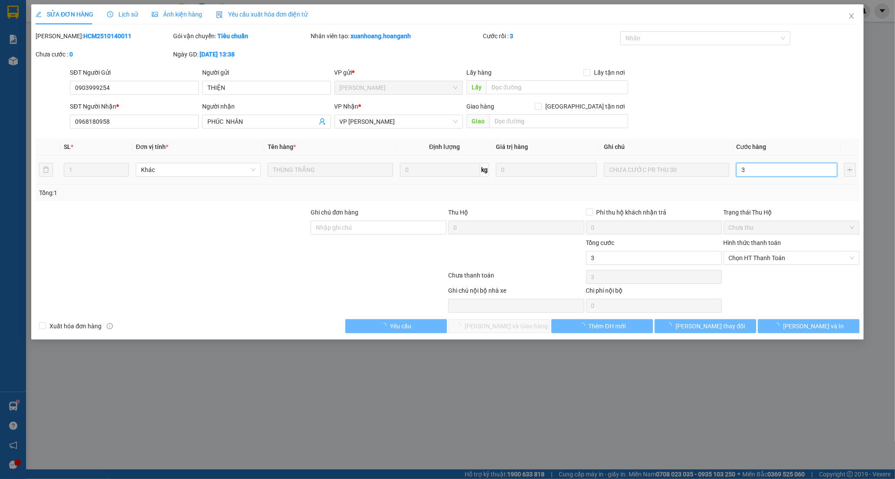
type input "30"
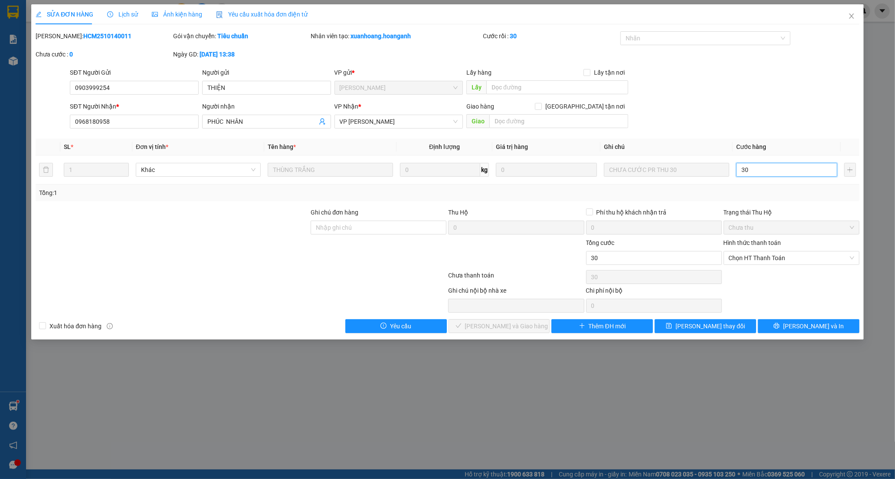
type input "30"
type input "30.000"
drag, startPoint x: 753, startPoint y: 248, endPoint x: 752, endPoint y: 252, distance: 4.4
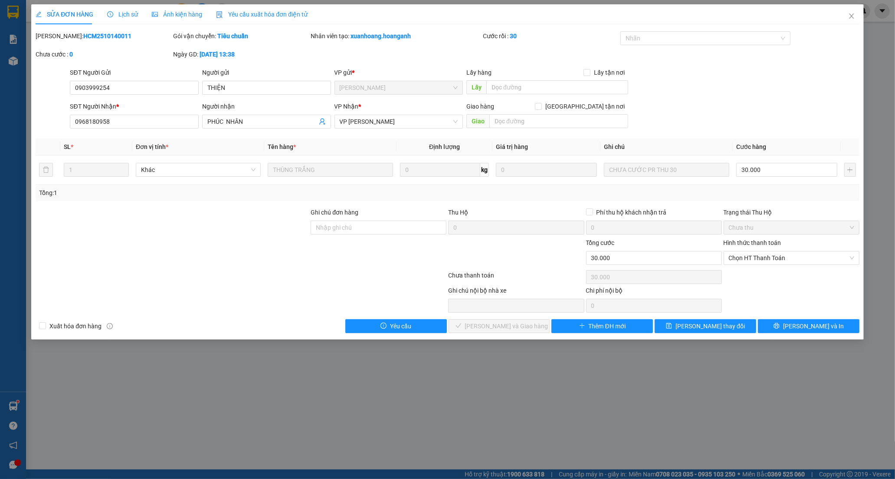
click at [753, 249] on div "Hình thức thanh toán" at bounding box center [792, 244] width 136 height 13
click at [752, 252] on span "Chọn HT Thanh Toán" at bounding box center [791, 257] width 125 height 13
drag, startPoint x: 739, startPoint y: 271, endPoint x: 543, endPoint y: 343, distance: 208.4
click at [738, 272] on div "Tại văn phòng" at bounding box center [791, 275] width 125 height 10
type input "0"
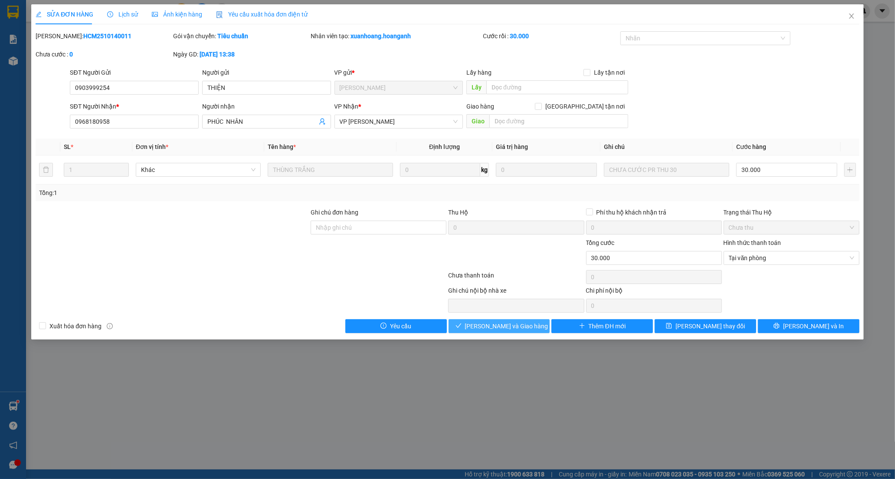
click at [489, 331] on span "[PERSON_NAME] và Giao hàng" at bounding box center [506, 326] width 83 height 10
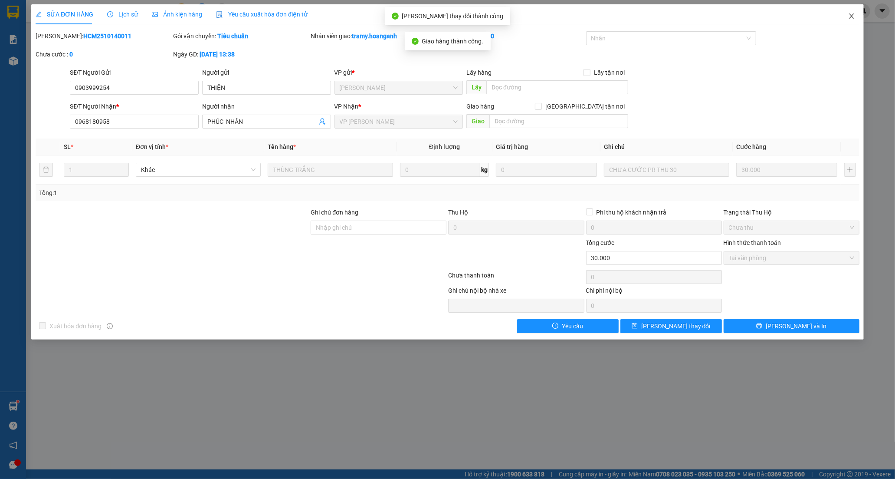
click at [853, 16] on icon "close" at bounding box center [851, 16] width 7 height 7
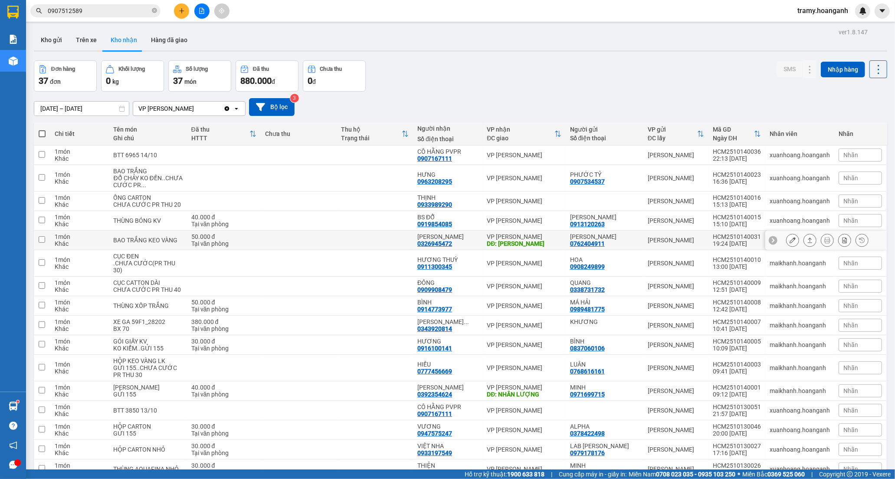
click at [157, 243] on div "BAO TRẮNG KEO VÀNG" at bounding box center [147, 240] width 69 height 7
checkbox input "true"
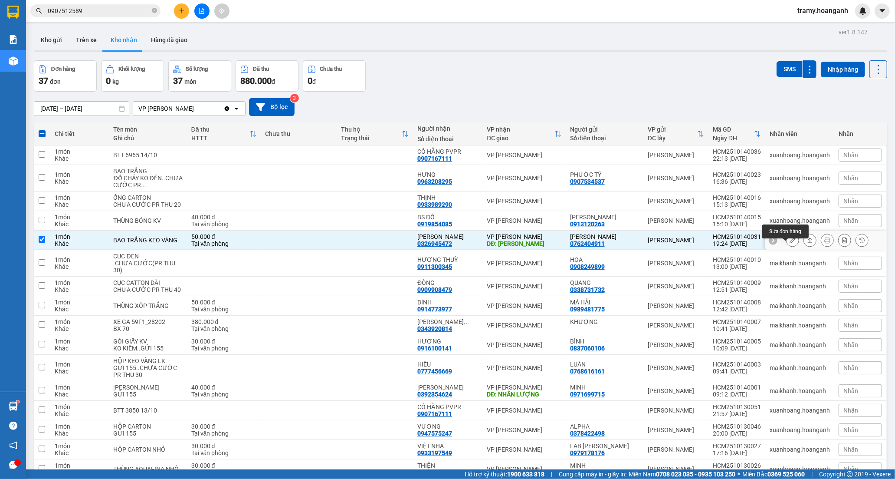
click at [790, 243] on icon at bounding box center [793, 240] width 6 height 6
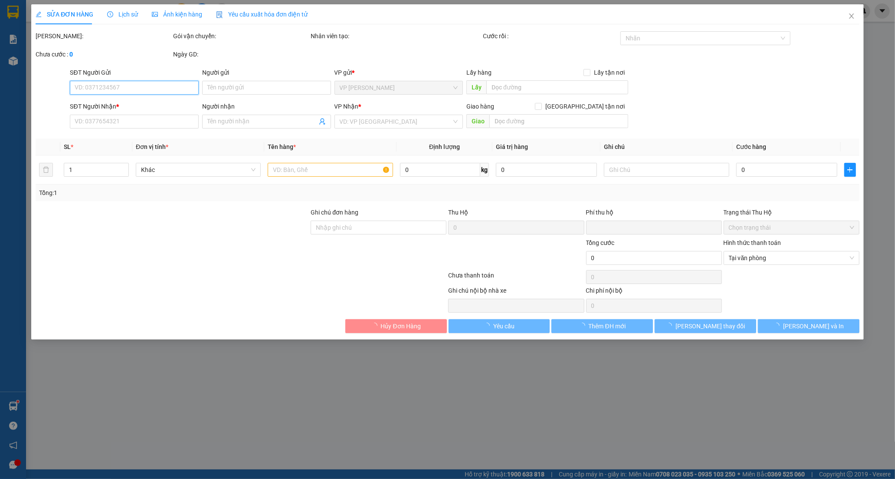
type input "0762404911"
type input "[PERSON_NAME]"
type input "0326945472"
type input "[PERSON_NAME]"
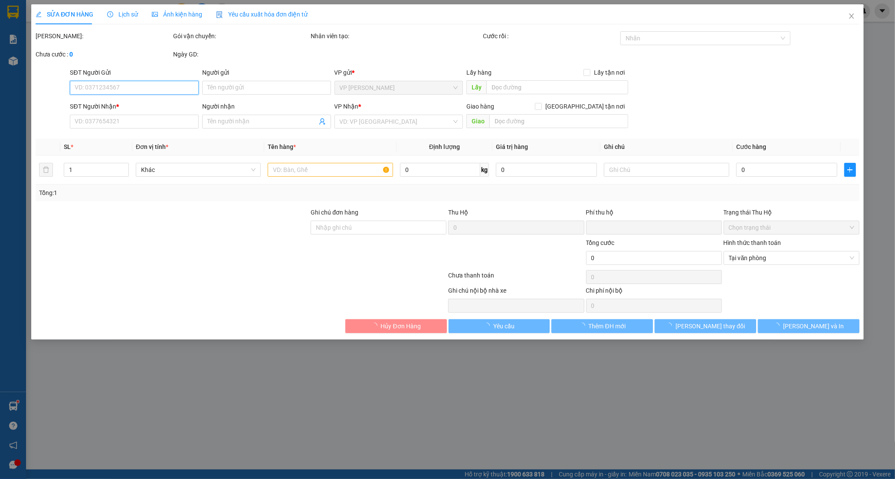
type input "0"
type input "50.000"
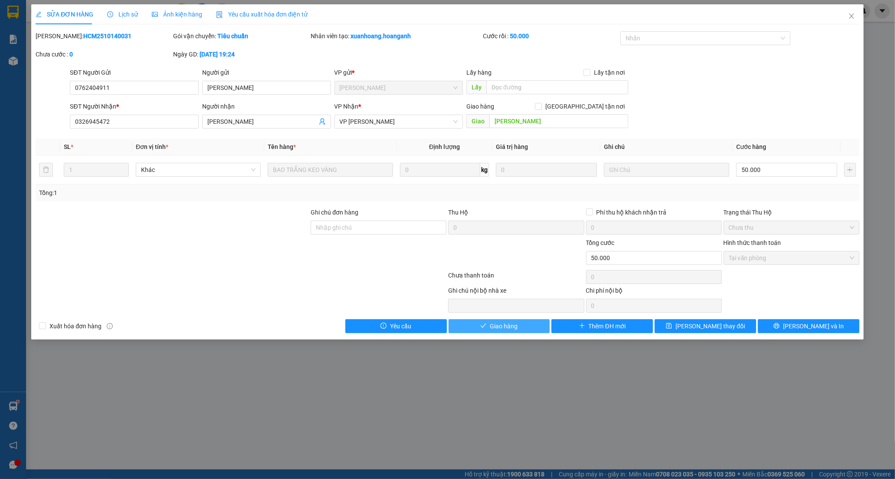
click at [522, 322] on button "Giao hàng" at bounding box center [500, 326] width 102 height 14
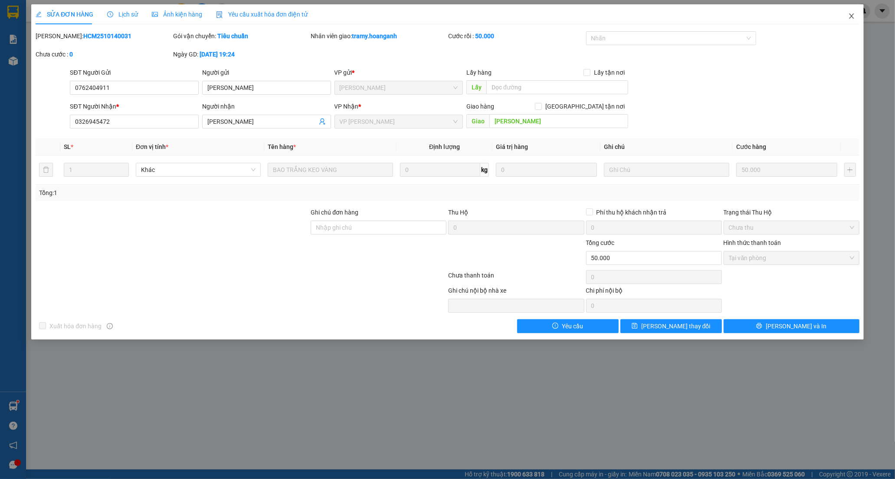
click at [854, 16] on icon "close" at bounding box center [851, 16] width 7 height 7
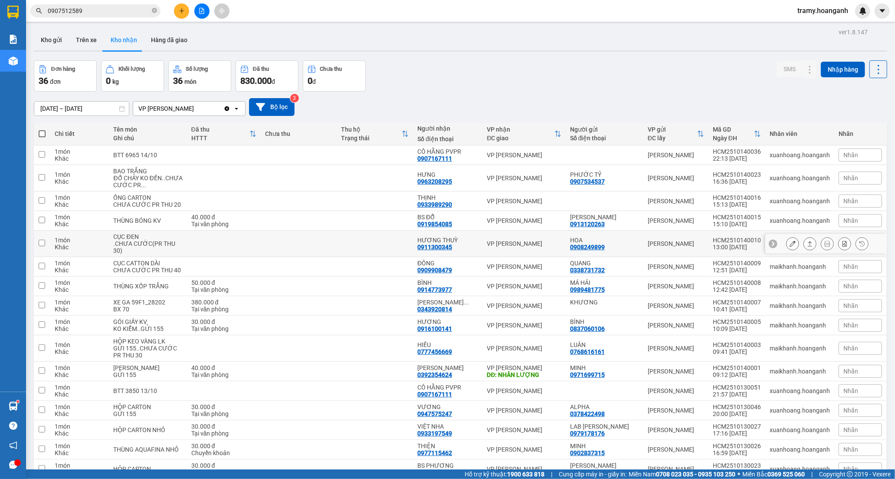
click at [367, 252] on td at bounding box center [375, 243] width 76 height 26
checkbox input "true"
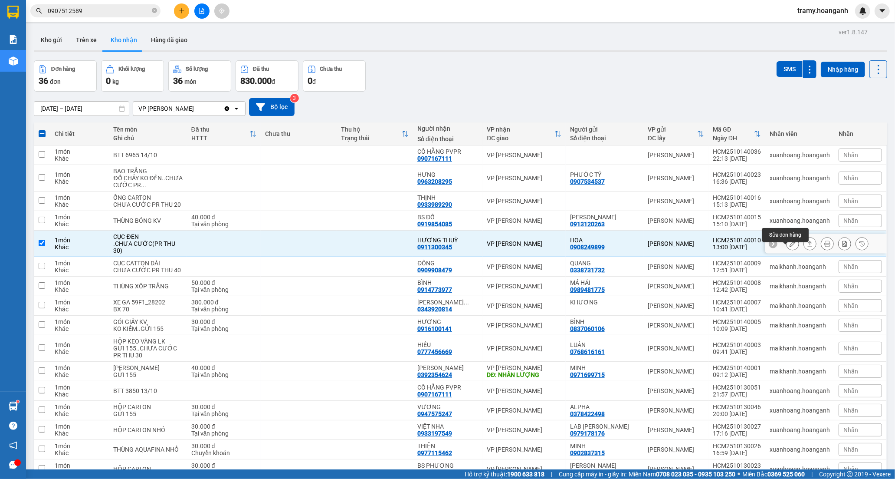
click at [787, 249] on button at bounding box center [793, 243] width 12 height 15
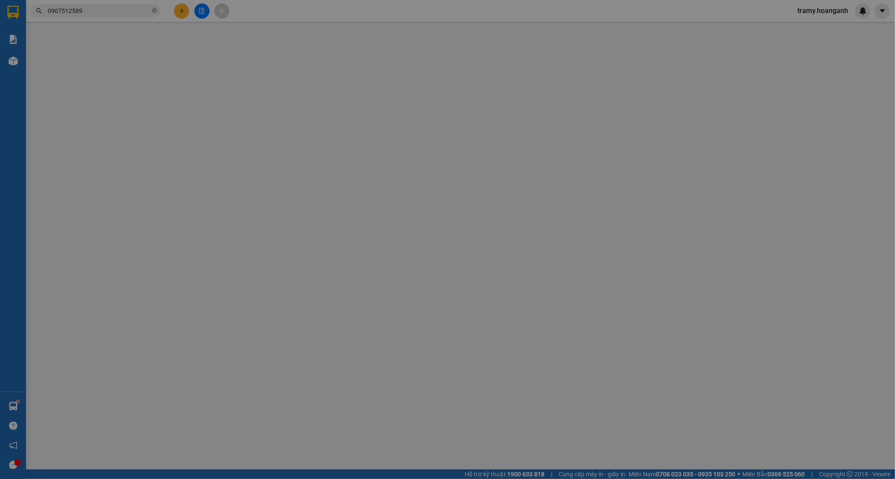
type input "0908249899"
type input "HOA"
type input "0911300345"
type input "HƯƠNG THUỲ"
type input "0"
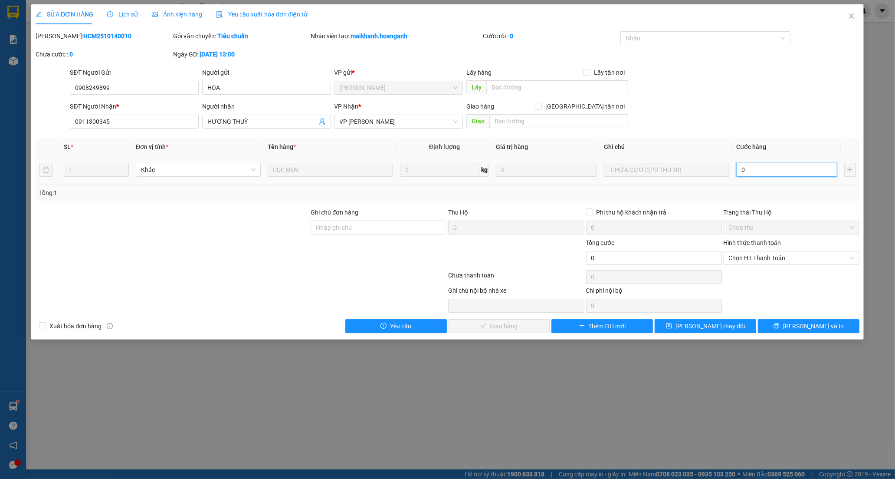
click at [763, 176] on input "0" at bounding box center [787, 170] width 101 height 14
type input "3"
type input "30"
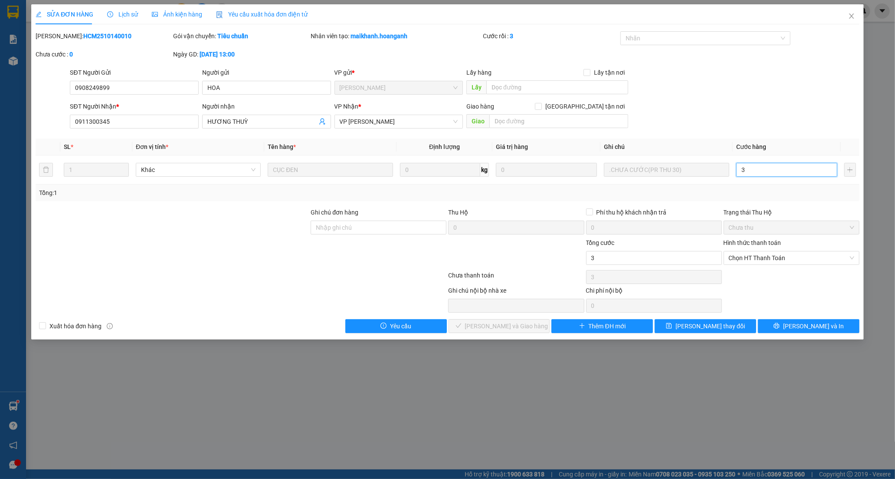
type input "30"
drag, startPoint x: 747, startPoint y: 256, endPoint x: 740, endPoint y: 266, distance: 12.4
click at [747, 256] on span "Chọn HT Thanh Toán" at bounding box center [791, 257] width 125 height 13
type input "30"
type input "30.000"
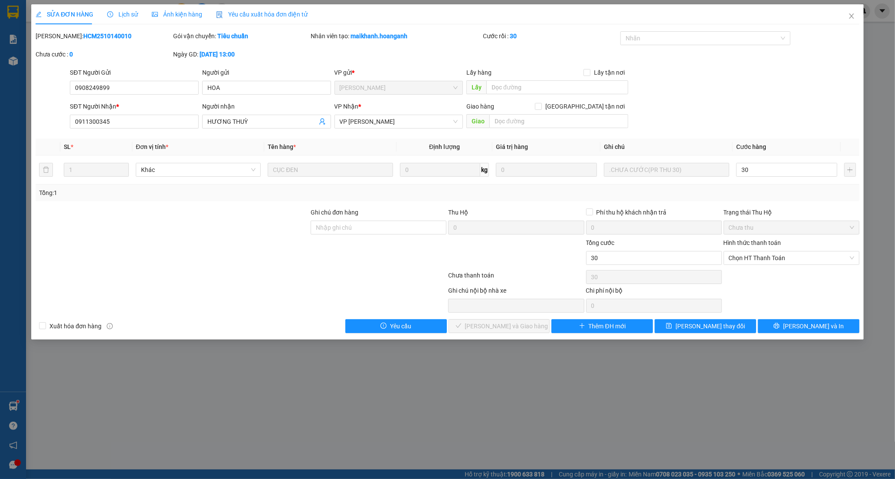
type input "30.000"
drag, startPoint x: 739, startPoint y: 268, endPoint x: 696, endPoint y: 295, distance: 51.3
click at [739, 268] on div "Tại văn phòng" at bounding box center [792, 275] width 136 height 14
type input "0"
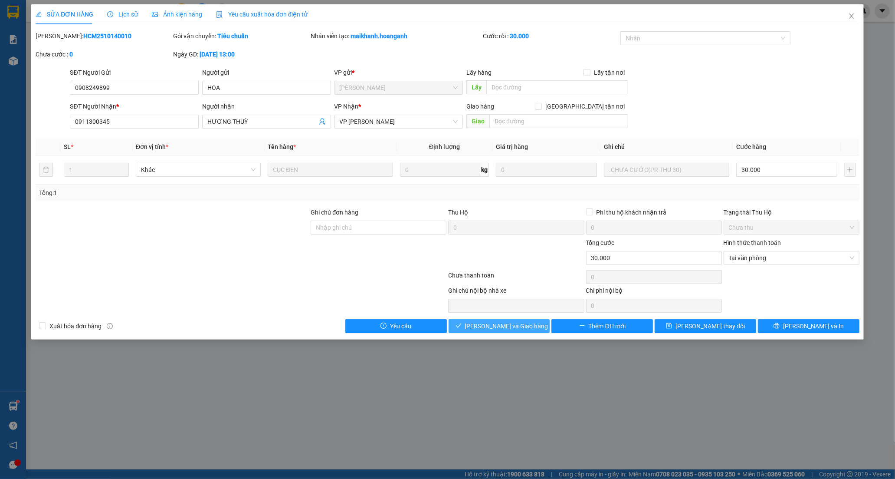
click at [506, 321] on span "[PERSON_NAME] và Giao hàng" at bounding box center [506, 326] width 83 height 10
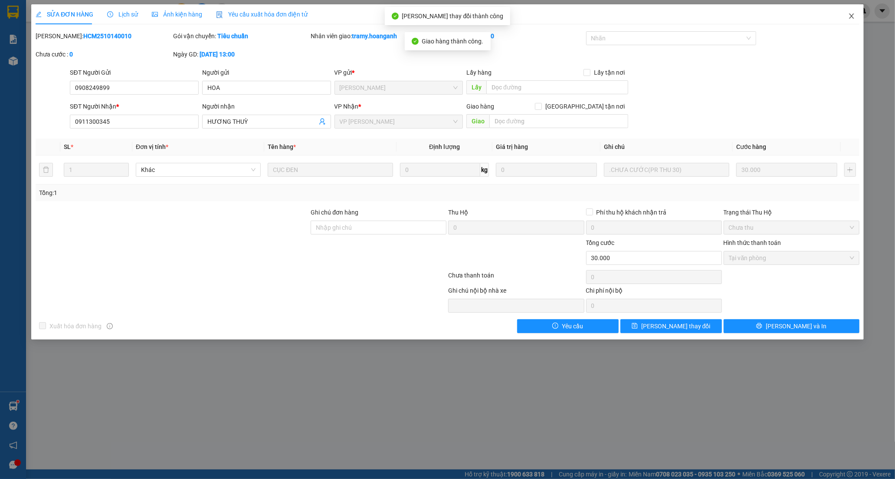
click at [852, 19] on icon "close" at bounding box center [851, 16] width 7 height 7
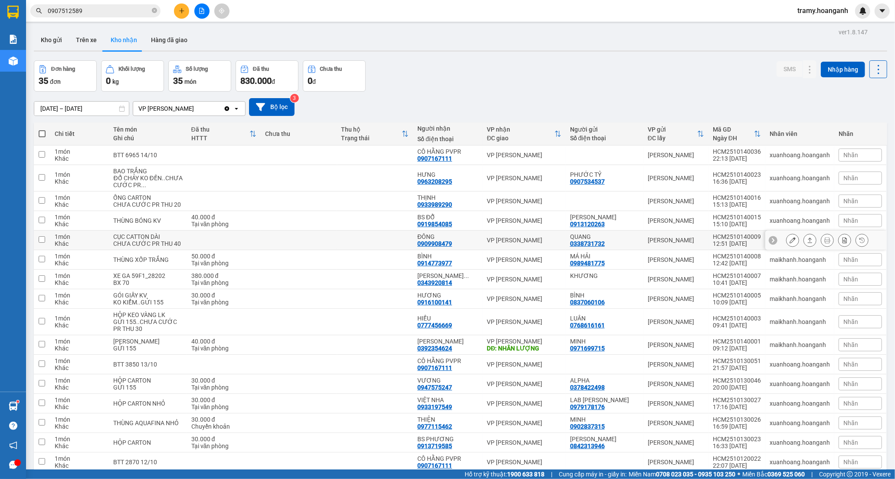
click at [400, 247] on td at bounding box center [375, 240] width 76 height 20
checkbox input "true"
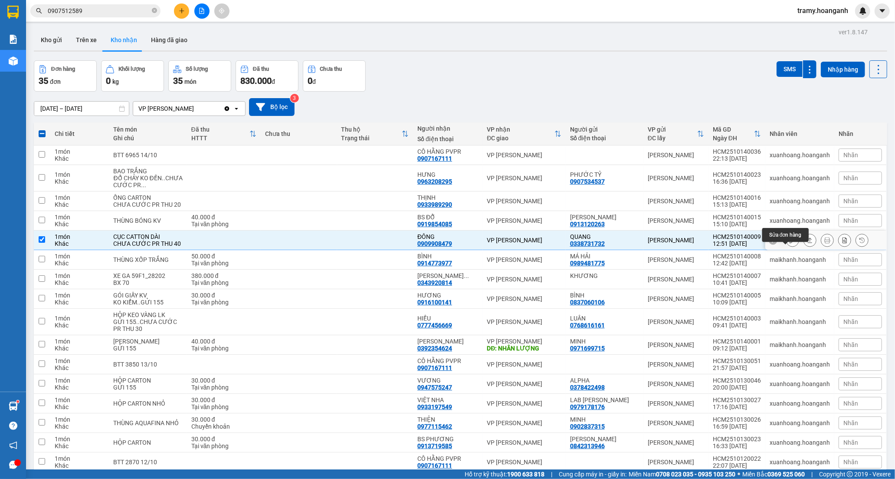
click at [789, 248] on button at bounding box center [793, 240] width 12 height 15
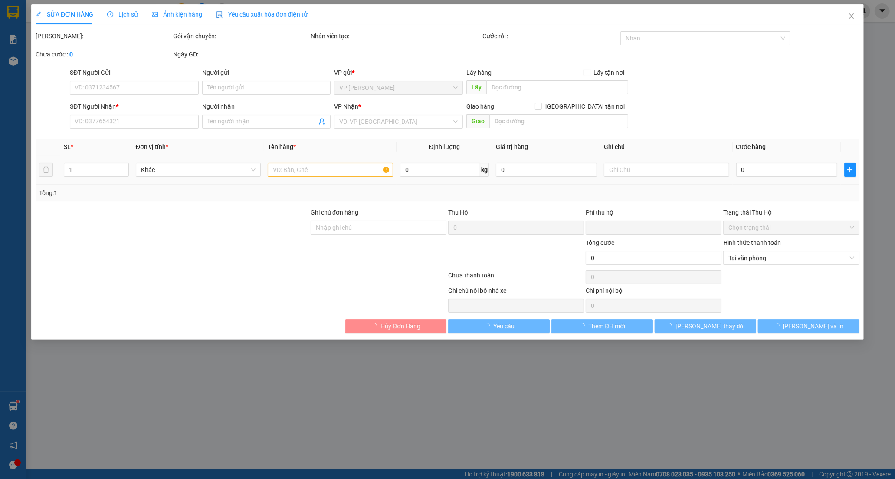
type input "0338731732"
type input "QUANG"
type input "0909908479"
type input "ĐÔNG"
type input "0"
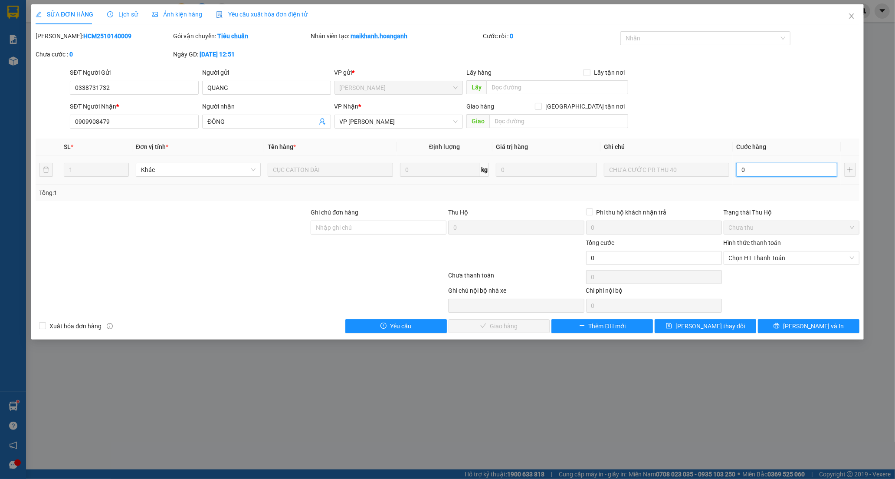
click at [761, 167] on input "0" at bounding box center [787, 170] width 101 height 14
type input "4"
type input "40"
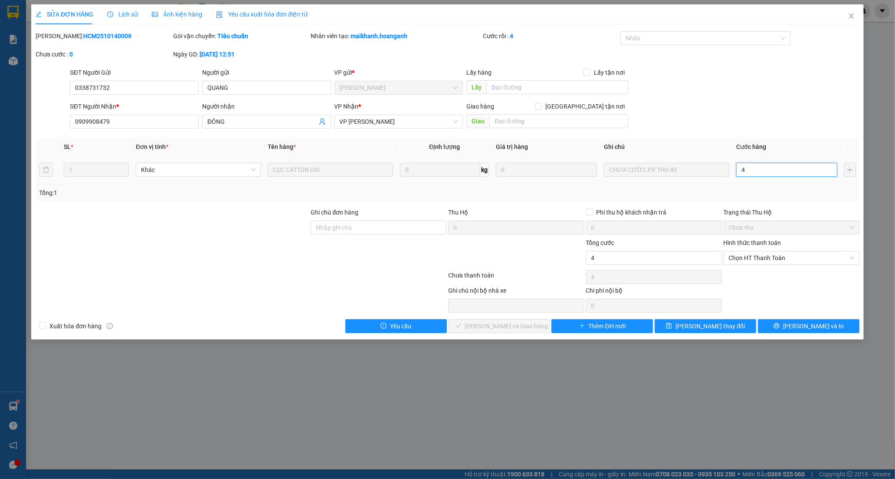
type input "40"
click at [746, 266] on div "Hình thức thanh toán Chọn HT Thanh Toán" at bounding box center [792, 253] width 136 height 30
type input "40.000"
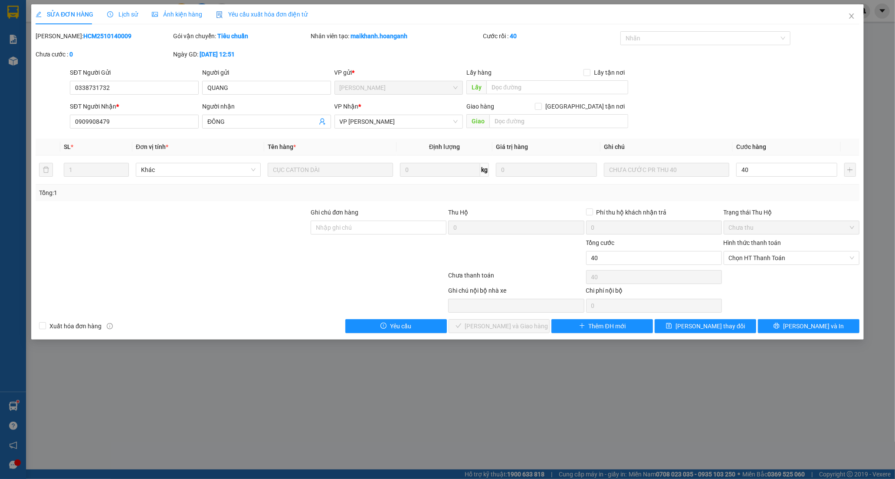
type input "40.000"
click at [734, 257] on span "Chọn HT Thanh Toán" at bounding box center [791, 257] width 125 height 13
click at [740, 279] on div "Tại văn phòng" at bounding box center [791, 275] width 125 height 10
type input "0"
click at [492, 332] on button "[PERSON_NAME] và Giao hàng" at bounding box center [500, 326] width 102 height 14
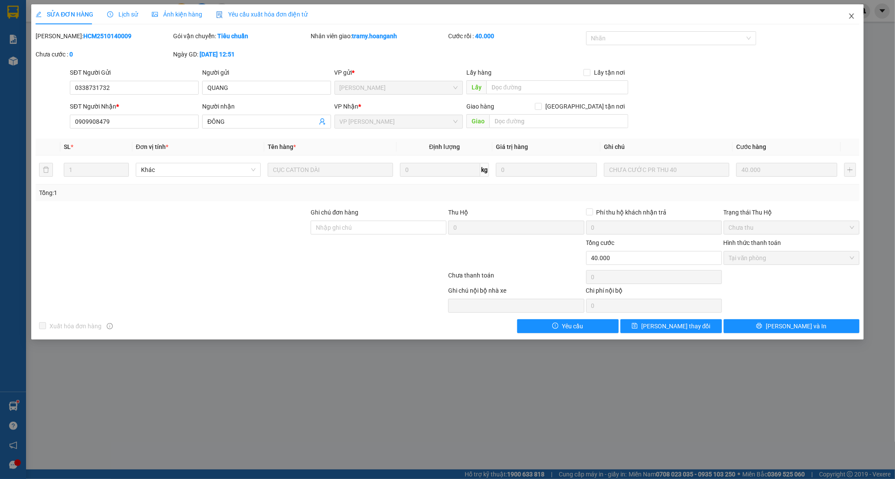
click at [853, 15] on icon "close" at bounding box center [851, 15] width 5 height 5
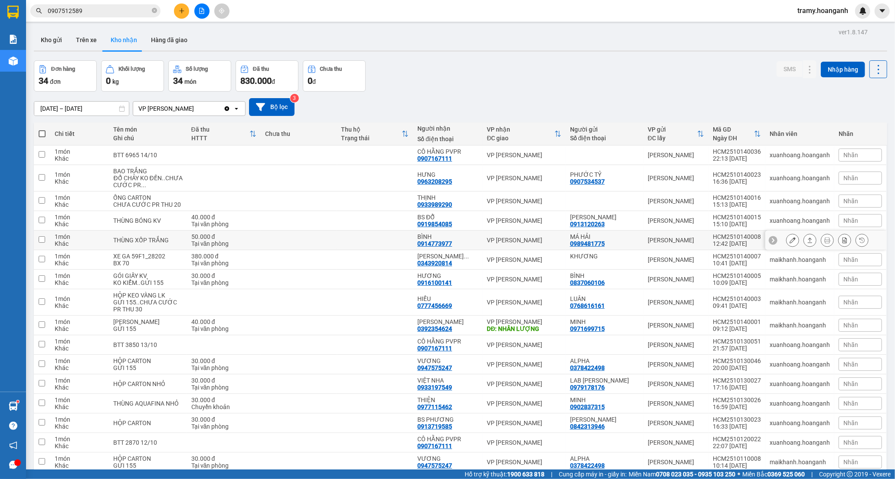
click at [392, 243] on td at bounding box center [375, 240] width 76 height 20
checkbox input "true"
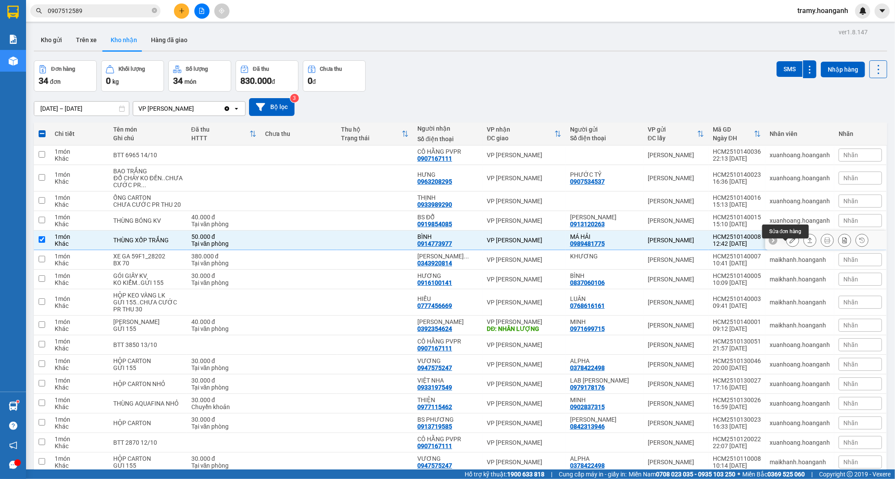
click at [790, 243] on icon at bounding box center [793, 240] width 6 height 6
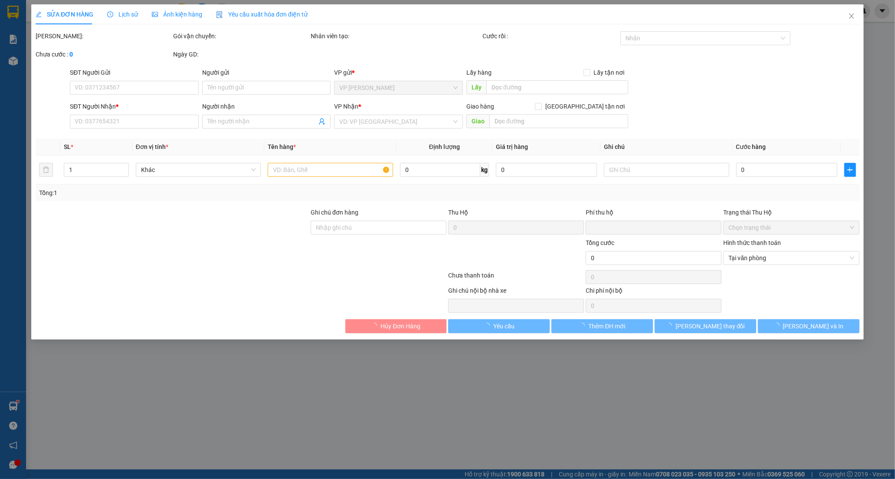
type input "0989481775"
type input "MÁ HẢI"
type input "0914773977"
type input "BÌNH"
type input "0"
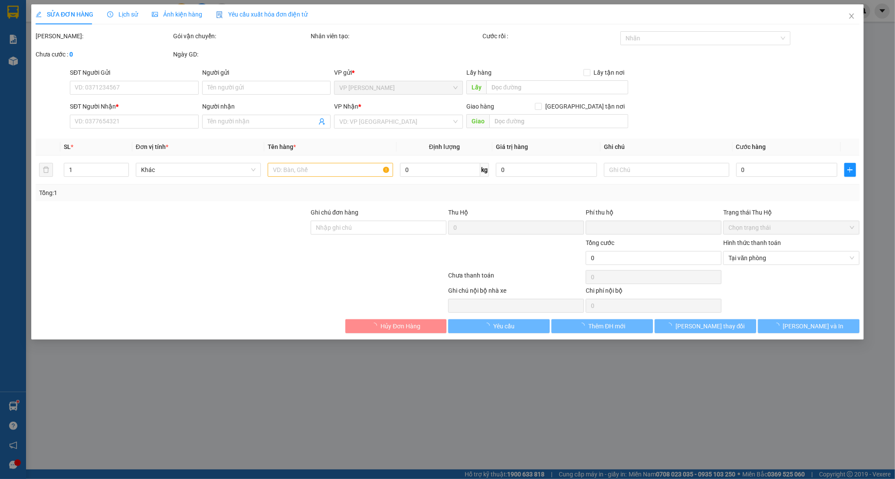
type input "50.000"
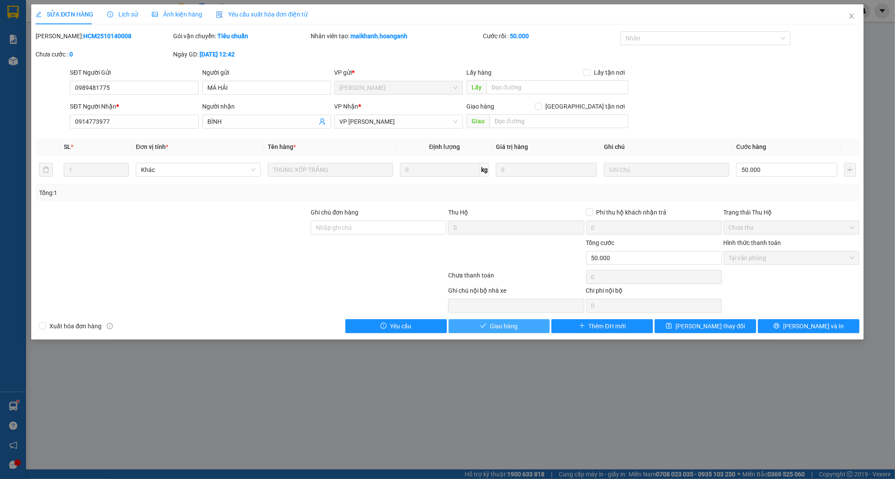
click at [503, 328] on span "Giao hàng" at bounding box center [504, 326] width 28 height 10
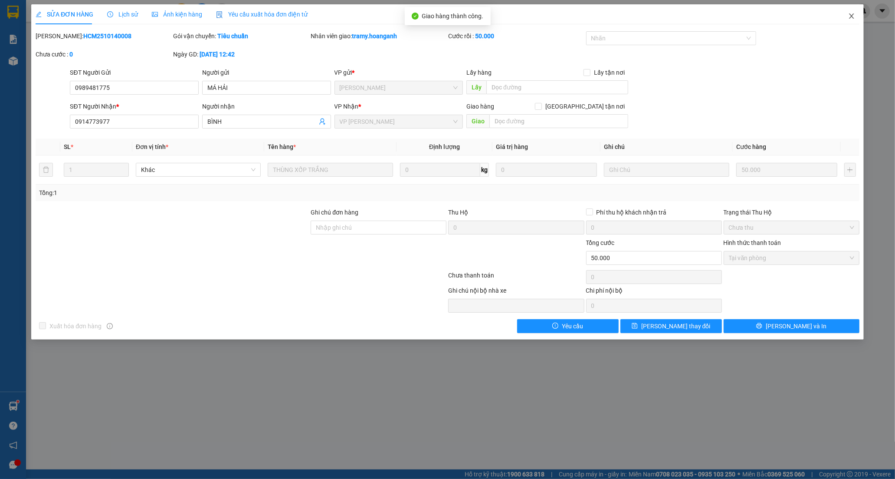
click at [851, 13] on icon "close" at bounding box center [851, 16] width 7 height 7
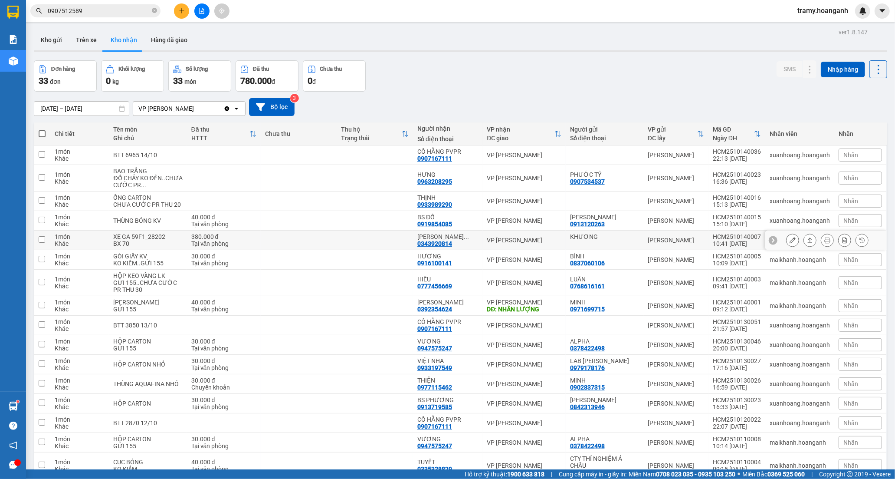
click at [417, 239] on td "[PERSON_NAME] DU ... 0343920814" at bounding box center [447, 240] width 69 height 20
checkbox input "true"
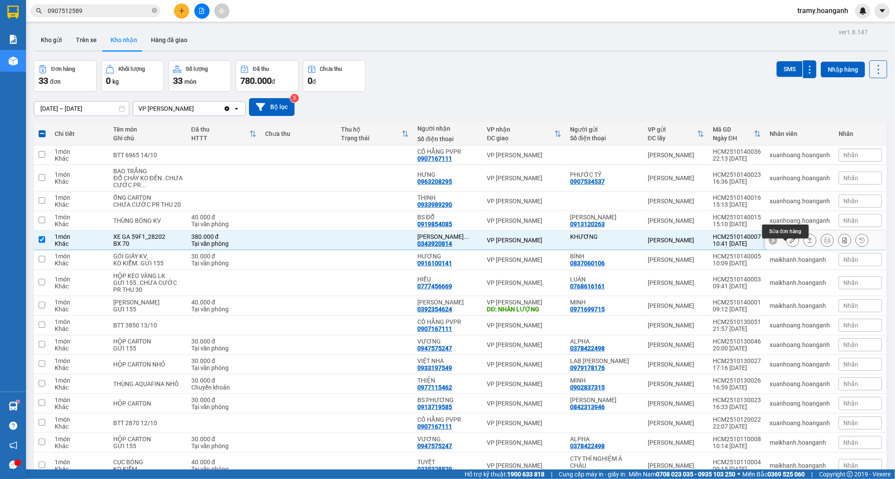
click at [790, 243] on icon at bounding box center [793, 240] width 6 height 6
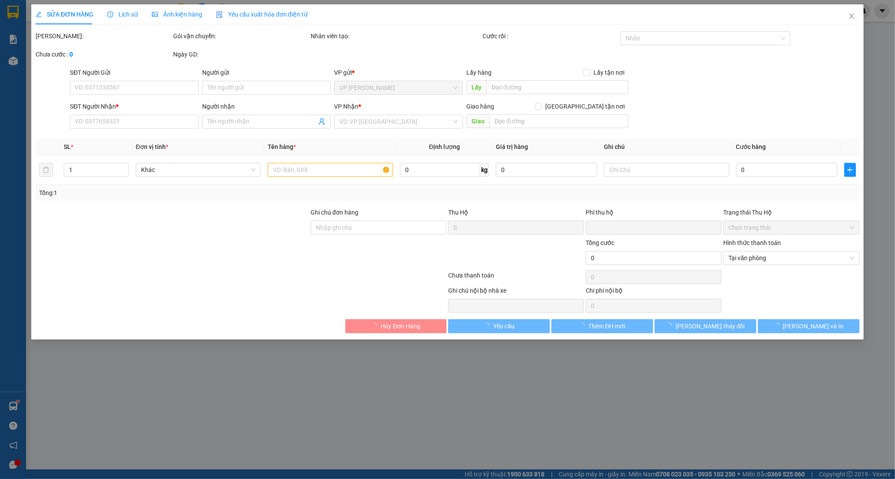
type input "KHƯƠNG"
type input "0343920814"
type input "[PERSON_NAME]"
type input "0"
type input "380.000"
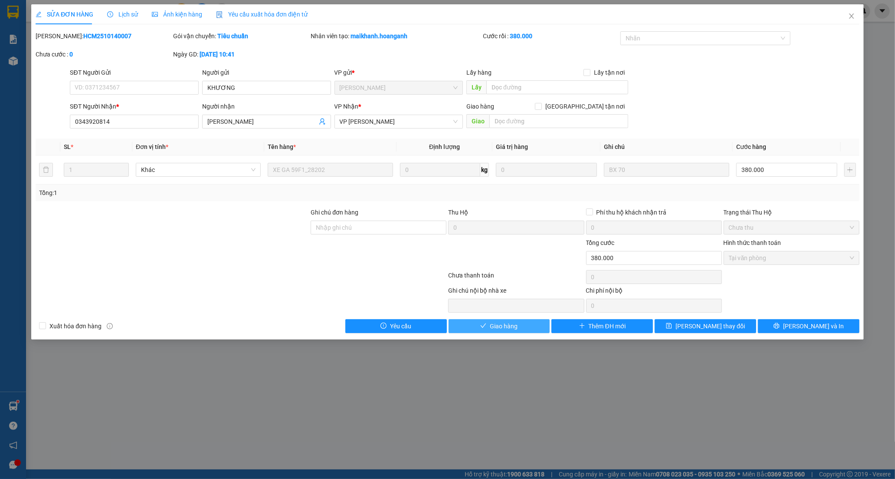
click at [499, 323] on span "Giao hàng" at bounding box center [504, 326] width 28 height 10
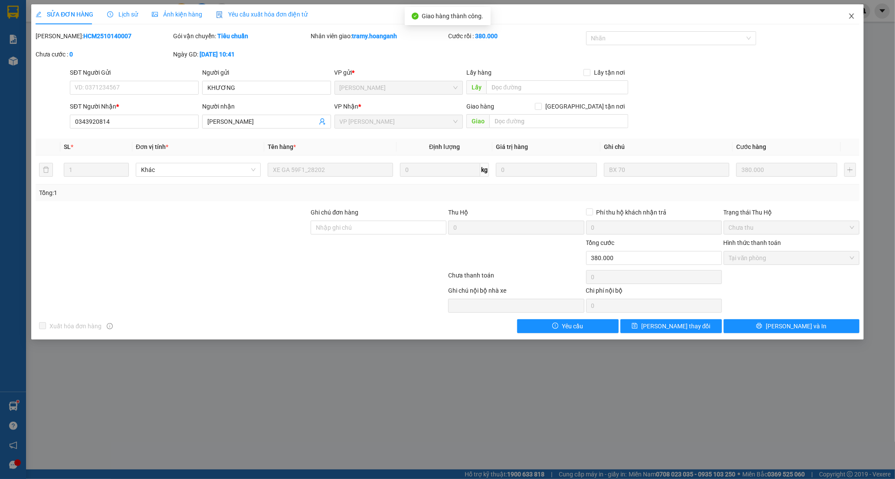
click at [848, 14] on icon "close" at bounding box center [851, 16] width 7 height 7
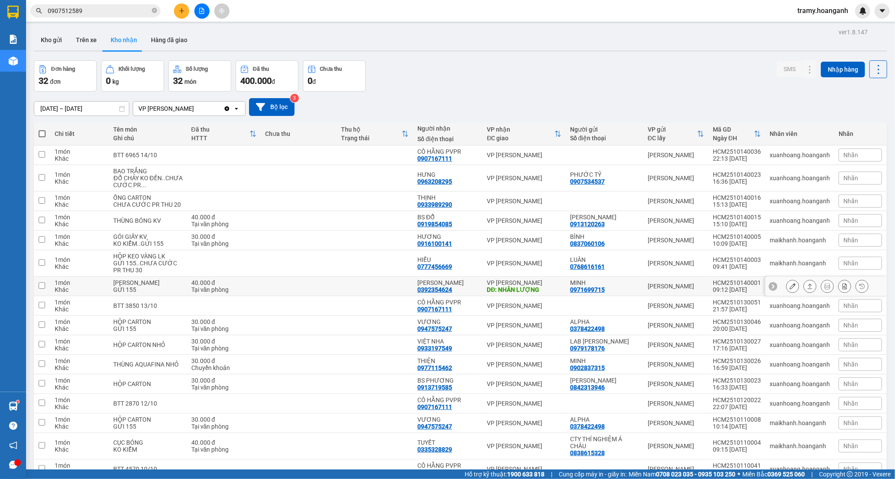
click at [341, 289] on td at bounding box center [375, 286] width 76 height 20
checkbox input "true"
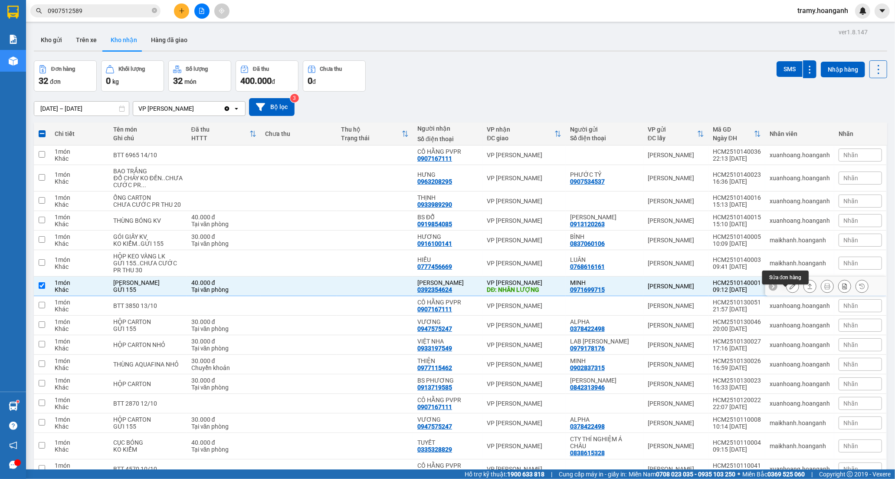
click at [790, 289] on icon at bounding box center [793, 286] width 6 height 6
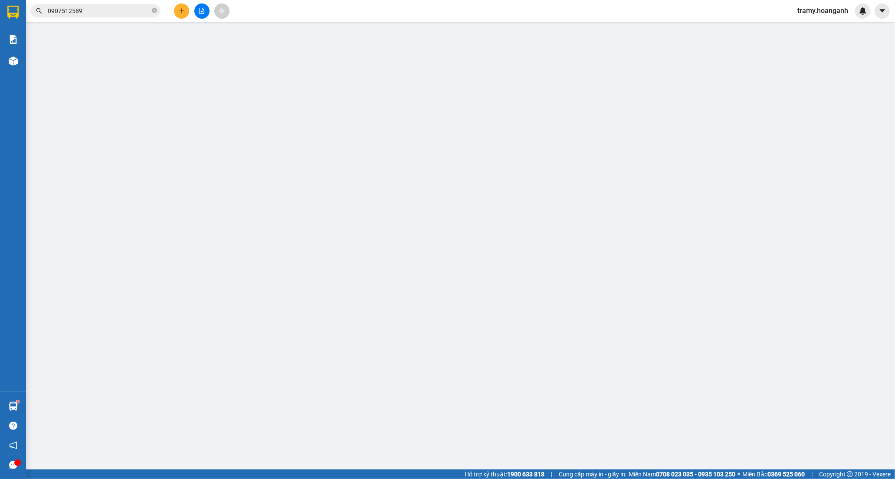
type input "0971699715"
type input "MINH"
type input "0392354624"
type input "[PERSON_NAME]"
type input "NHÂN LƯỢNG"
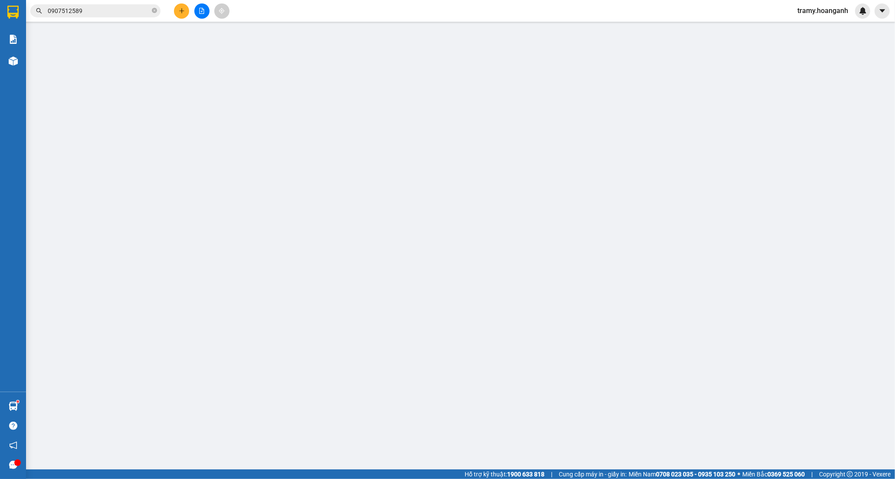
type input "0"
type input "40.000"
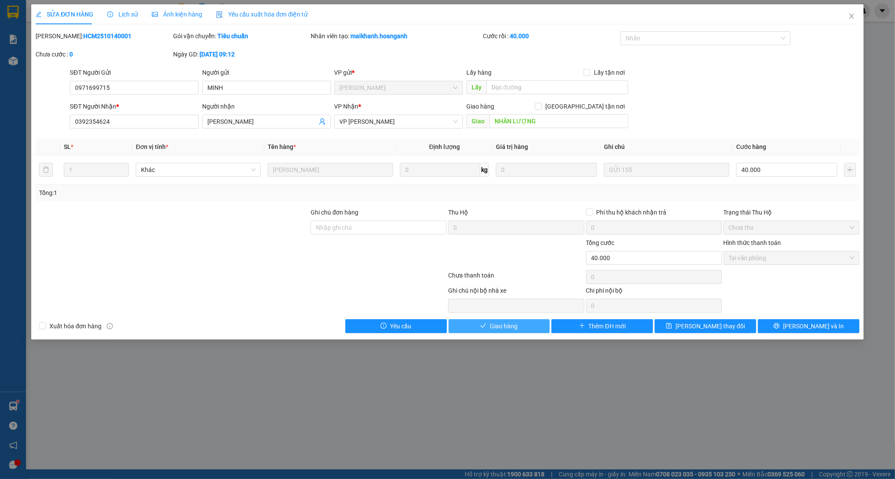
click at [507, 322] on span "Giao hàng" at bounding box center [504, 326] width 28 height 10
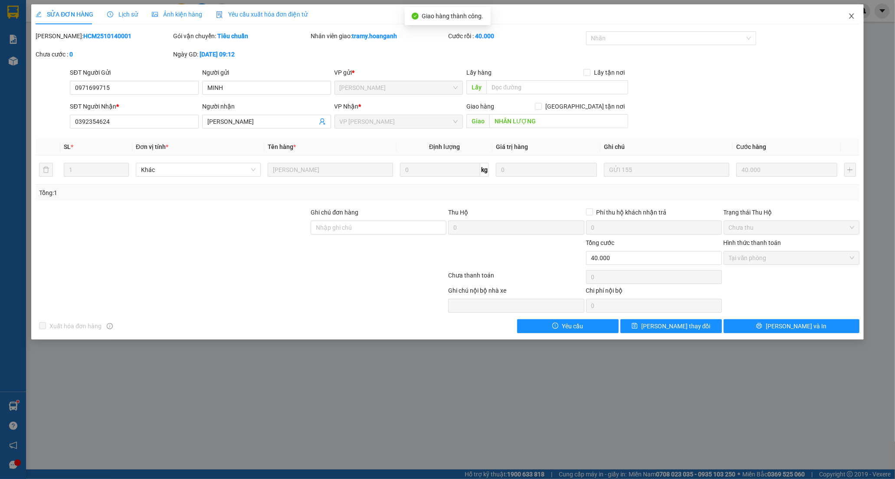
click at [850, 13] on icon "close" at bounding box center [851, 16] width 7 height 7
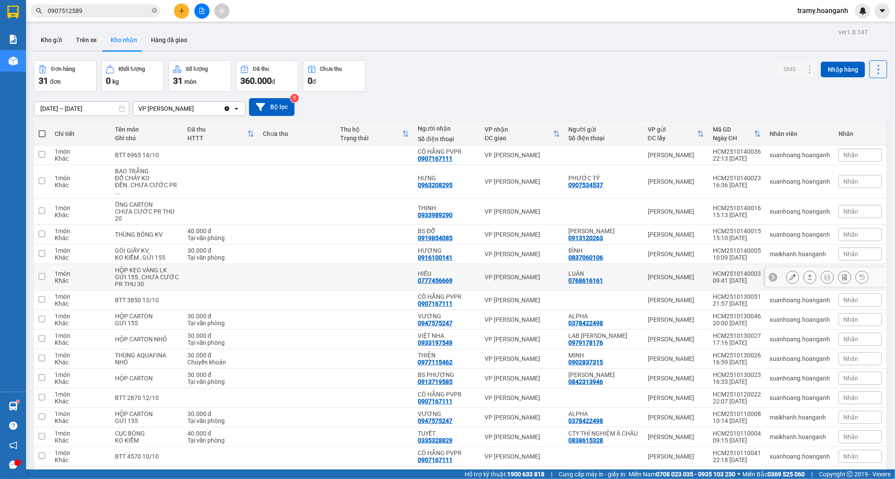
click at [184, 270] on td at bounding box center [221, 277] width 76 height 26
checkbox input "true"
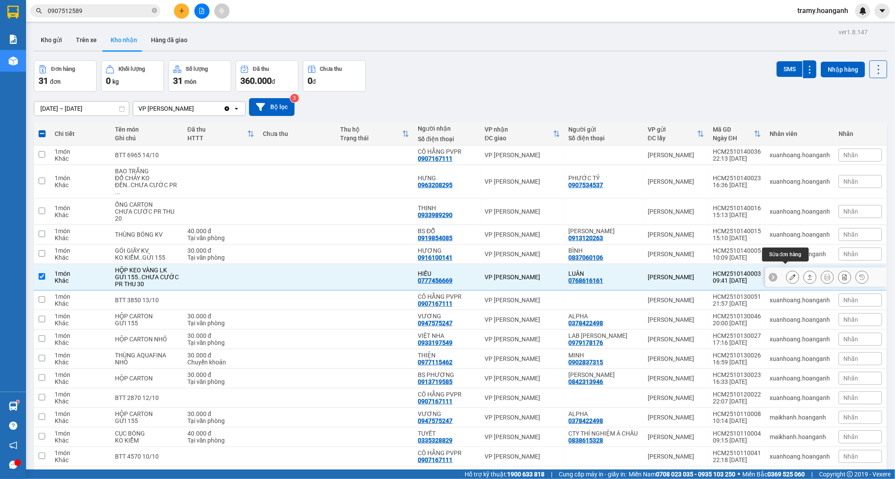
click at [790, 274] on icon at bounding box center [793, 277] width 6 height 6
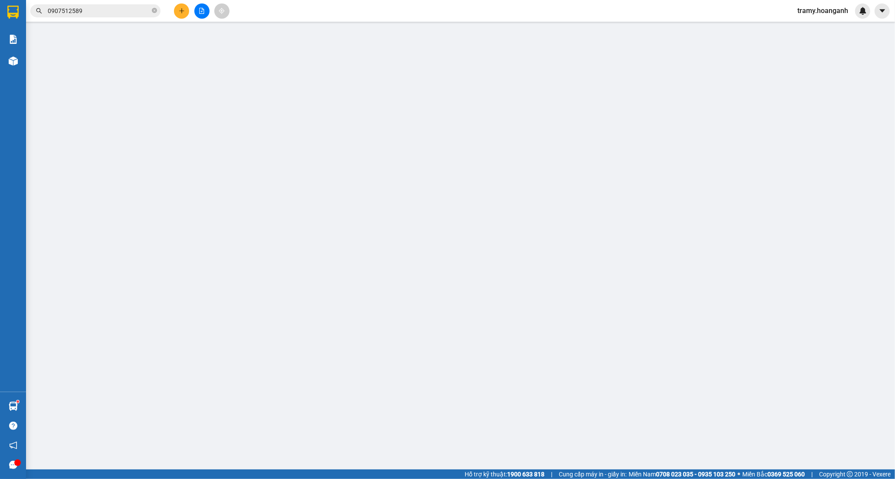
type input "0768616161"
type input "LUÂN"
type input "0777456669"
type input "HIẾU"
type input "0"
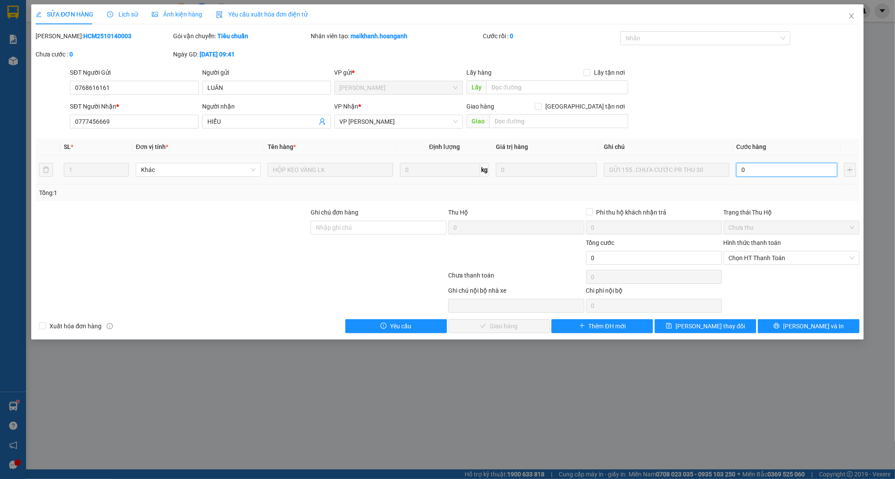
click at [750, 170] on input "0" at bounding box center [787, 170] width 101 height 14
type input "3"
type input "30"
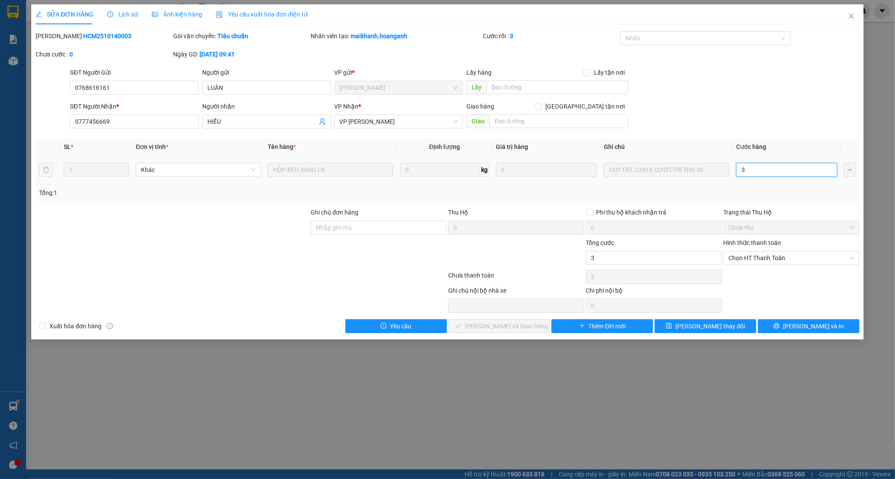
type input "30"
click at [773, 252] on span "Chọn HT Thanh Toán" at bounding box center [791, 257] width 125 height 13
type input "30"
type input "30.000"
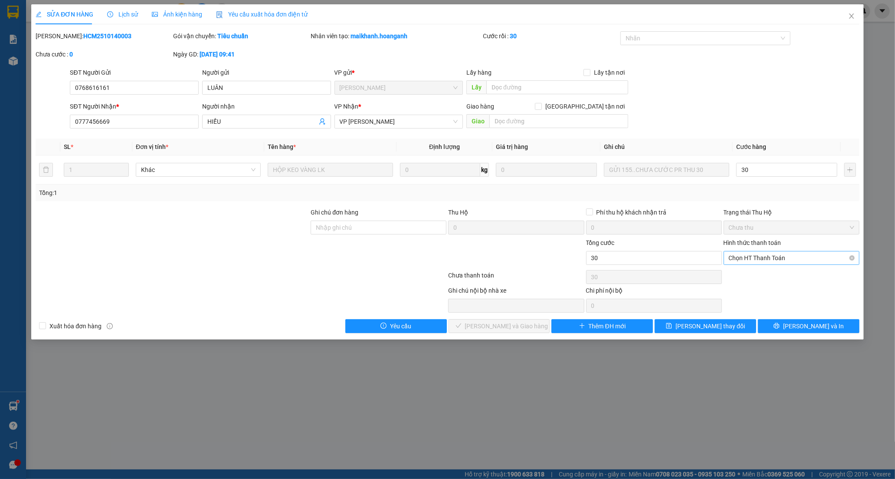
type input "30.000"
drag, startPoint x: 743, startPoint y: 274, endPoint x: 715, endPoint y: 290, distance: 32.5
click at [733, 282] on div "Tại văn phòng Chuyển khoản" at bounding box center [792, 282] width 136 height 28
click at [757, 257] on span "Chọn HT Thanh Toán" at bounding box center [791, 257] width 125 height 13
drag, startPoint x: 740, startPoint y: 278, endPoint x: 536, endPoint y: 299, distance: 204.1
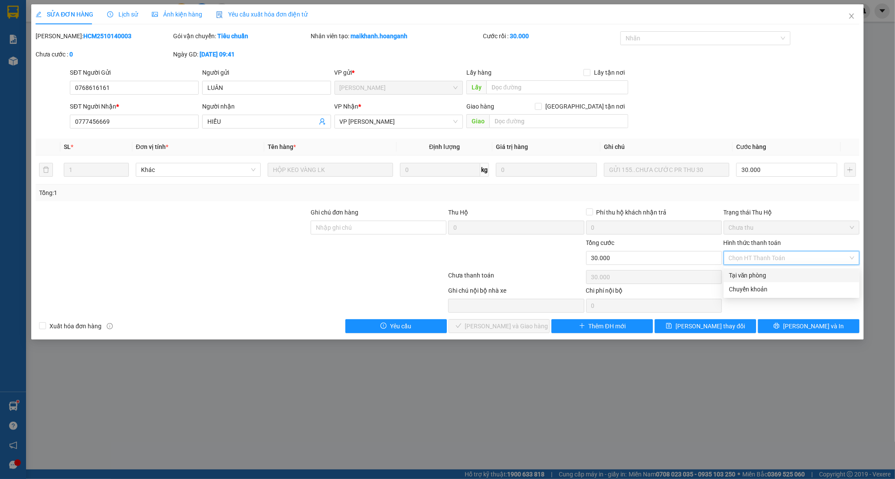
click at [739, 278] on div "Tại văn phòng" at bounding box center [791, 275] width 125 height 10
type input "0"
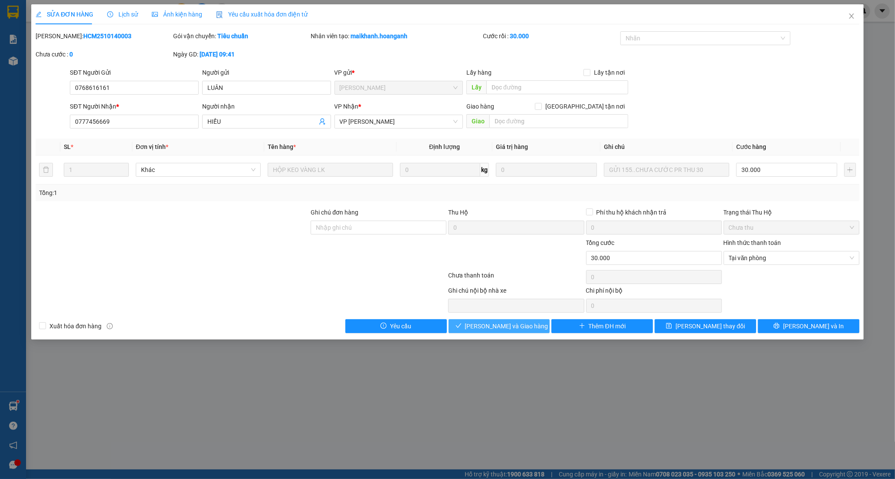
drag, startPoint x: 505, startPoint y: 327, endPoint x: 553, endPoint y: 296, distance: 57.2
click at [506, 327] on span "[PERSON_NAME] và Giao hàng" at bounding box center [506, 326] width 83 height 10
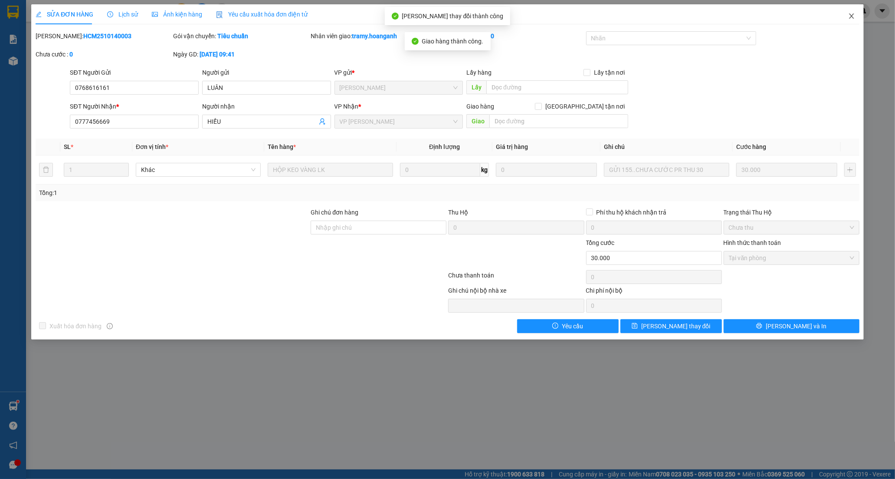
click at [855, 16] on icon "close" at bounding box center [851, 16] width 7 height 7
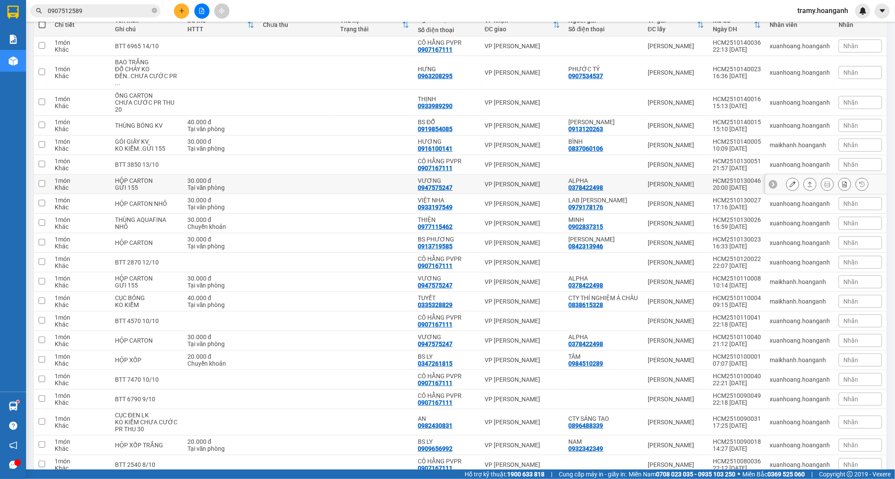
scroll to position [145, 0]
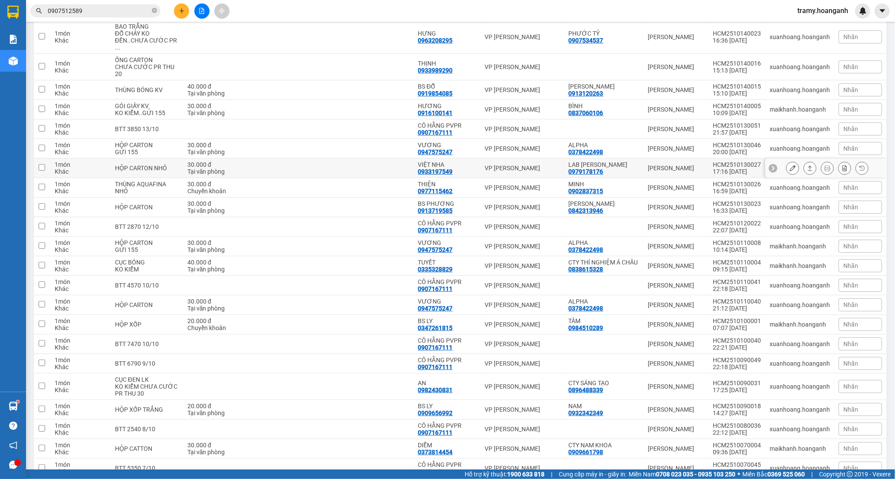
click at [424, 170] on td "VIỆT NHA 0933197549" at bounding box center [447, 168] width 67 height 20
checkbox input "true"
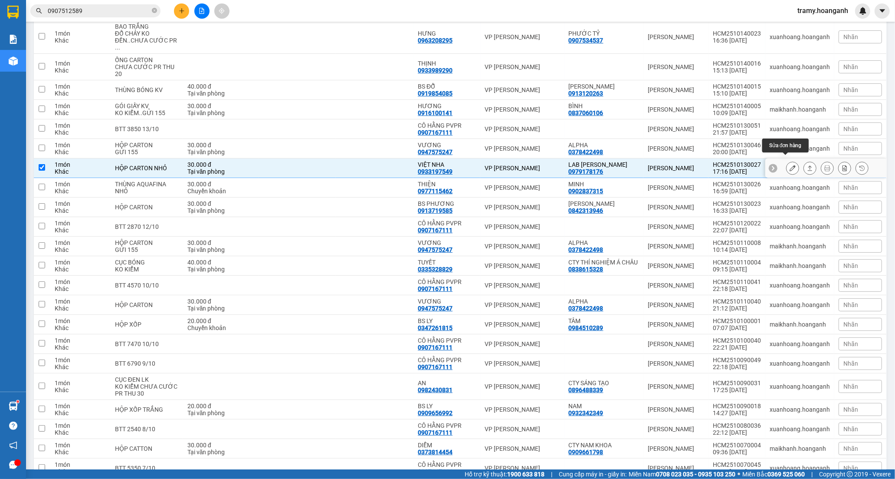
click at [790, 165] on icon at bounding box center [793, 168] width 6 height 6
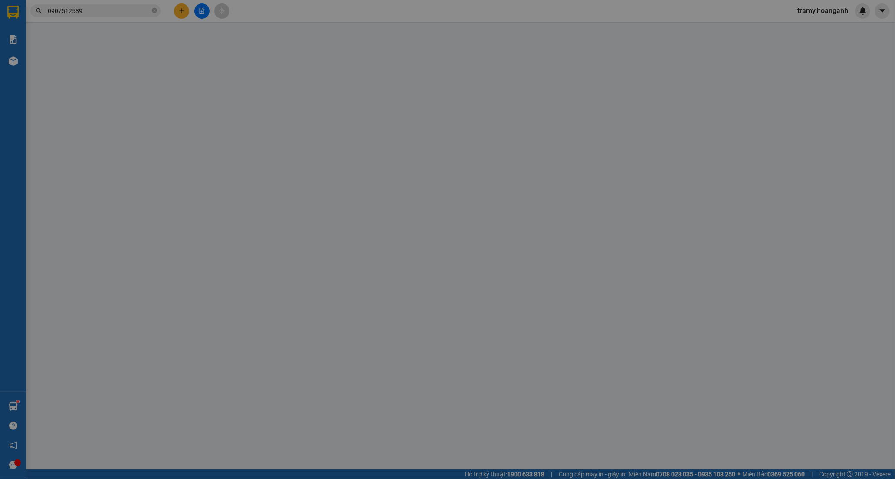
type input "0979178176"
type input "LAB [PERSON_NAME]"
type input "0933197549"
type input "VIỆT NHA"
type input "0"
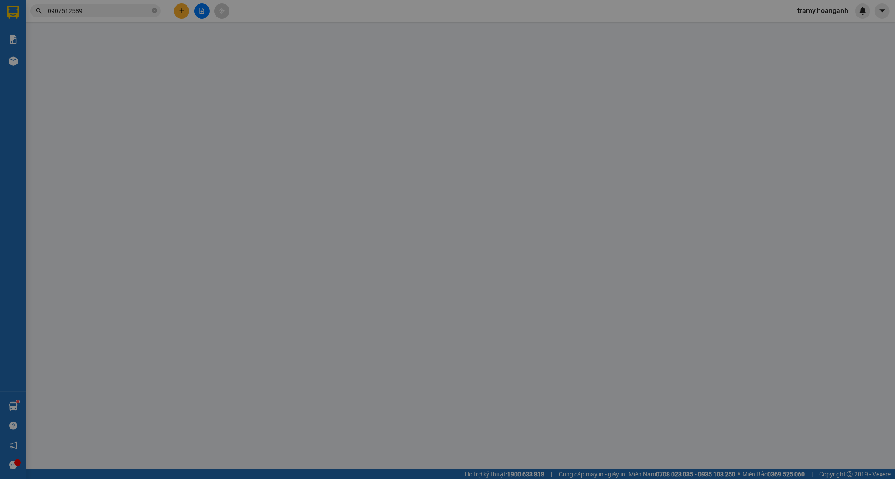
type input "30.000"
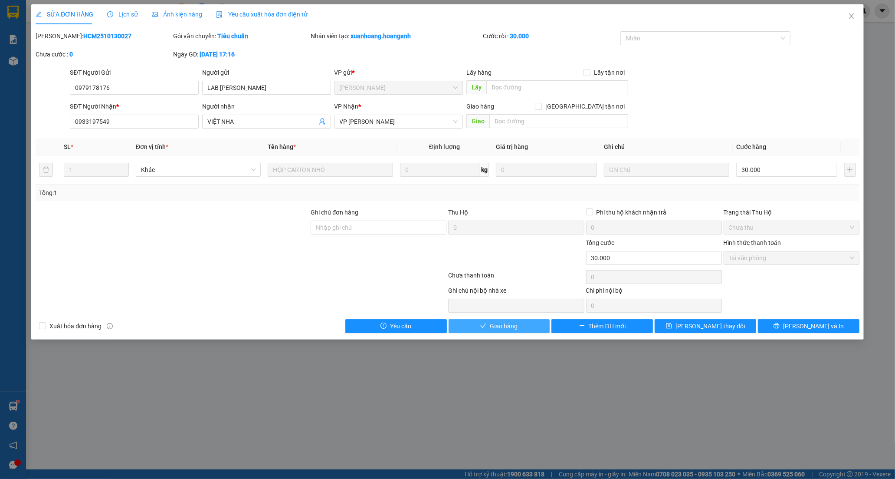
click at [501, 323] on span "Giao hàng" at bounding box center [504, 326] width 28 height 10
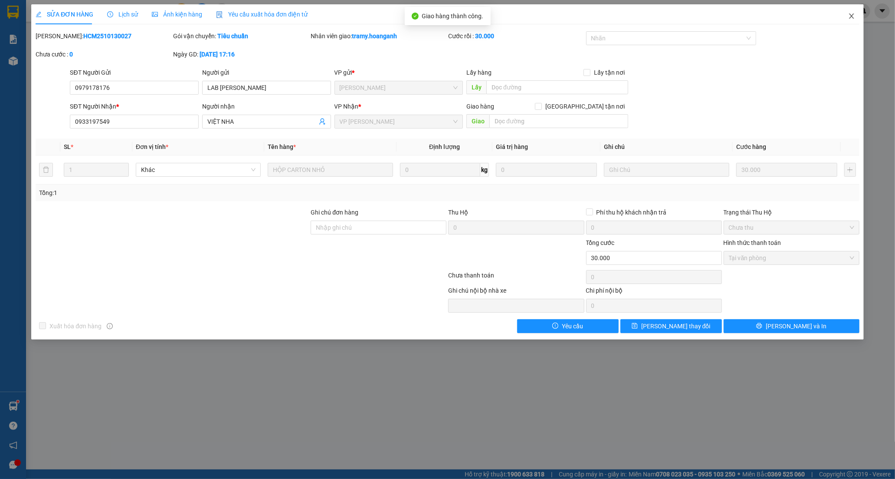
click at [854, 20] on icon "close" at bounding box center [851, 16] width 7 height 7
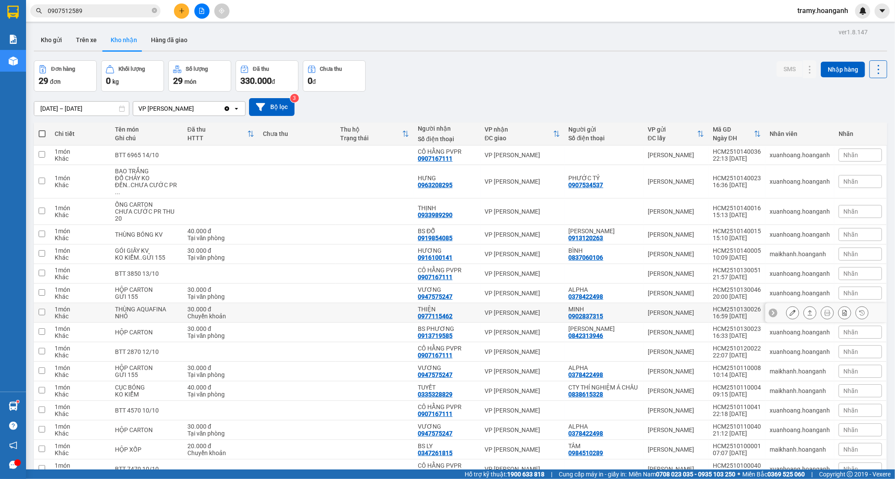
click at [385, 303] on td at bounding box center [375, 313] width 78 height 20
checkbox input "true"
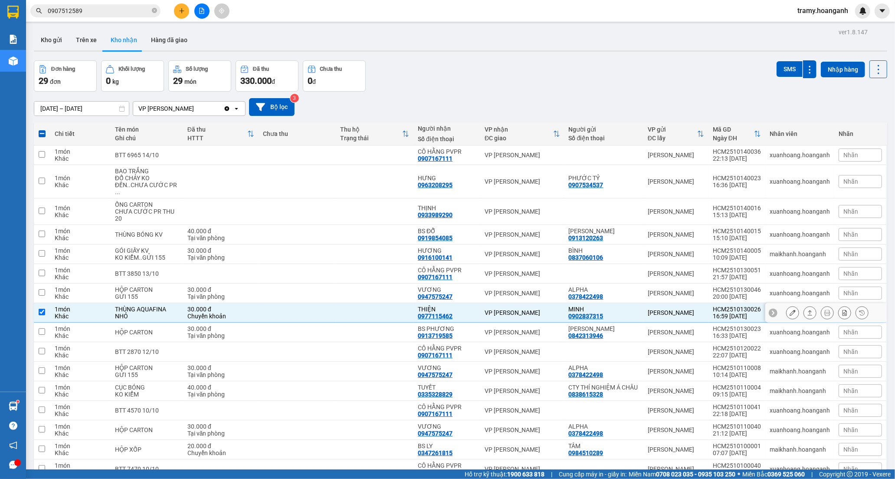
click at [790, 309] on icon at bounding box center [793, 312] width 6 height 6
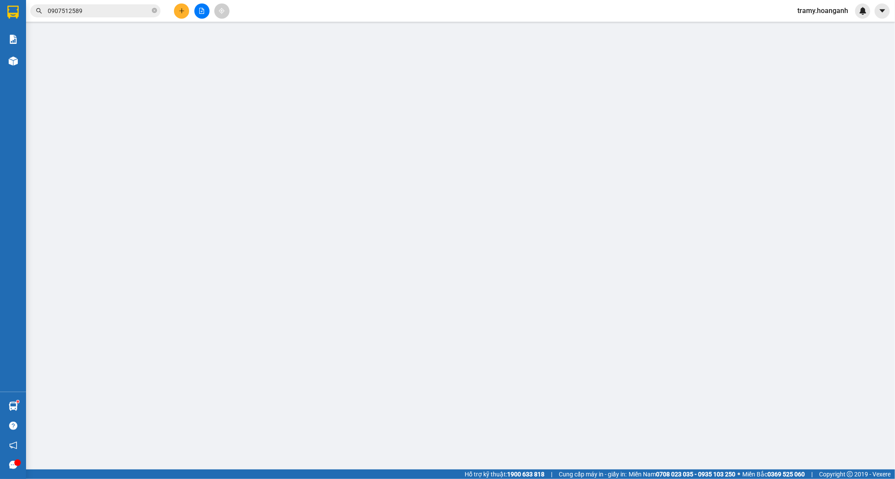
type input "0902837315"
type input "MINH"
type input "0977115462"
type input "THIỆN"
type input "0"
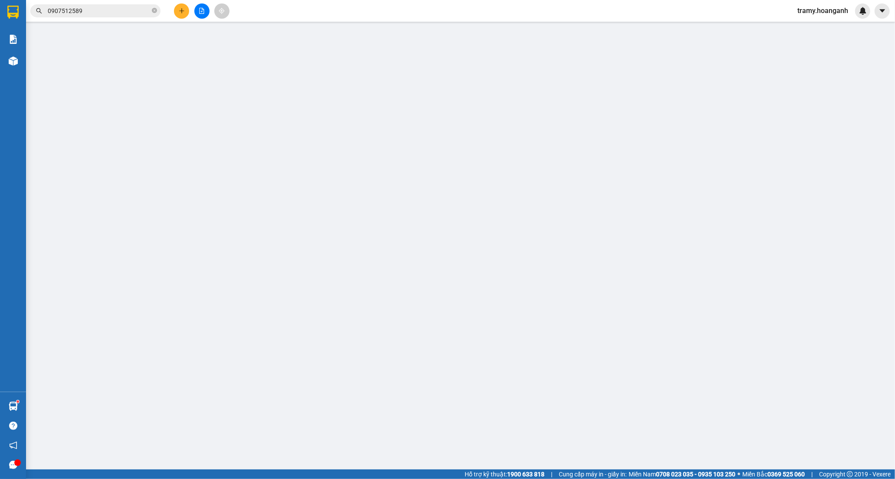
type input "30.000"
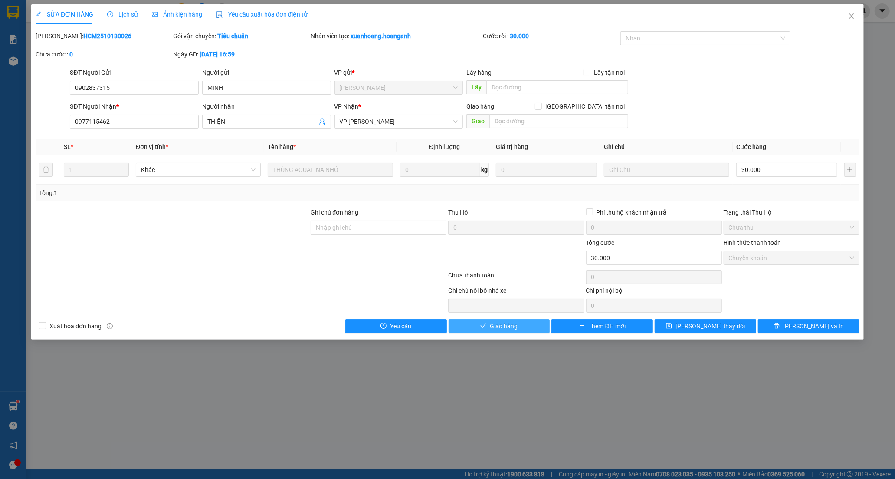
click at [511, 325] on span "Giao hàng" at bounding box center [504, 326] width 28 height 10
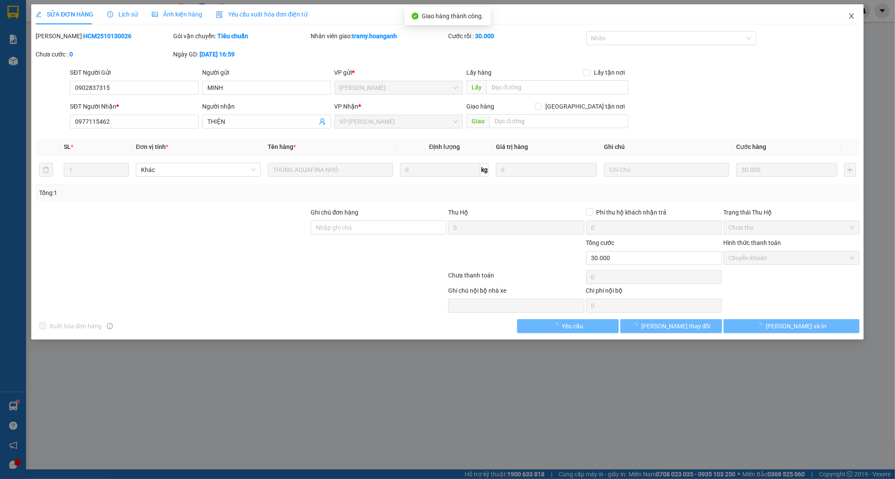
click at [853, 13] on icon "close" at bounding box center [851, 16] width 7 height 7
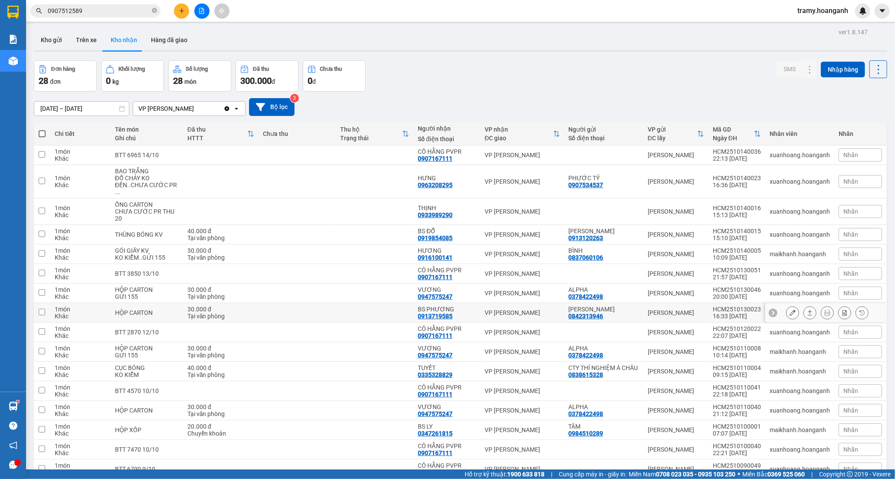
click at [424, 306] on div "BS PHƯƠNG" at bounding box center [447, 309] width 58 height 7
checkbox input "true"
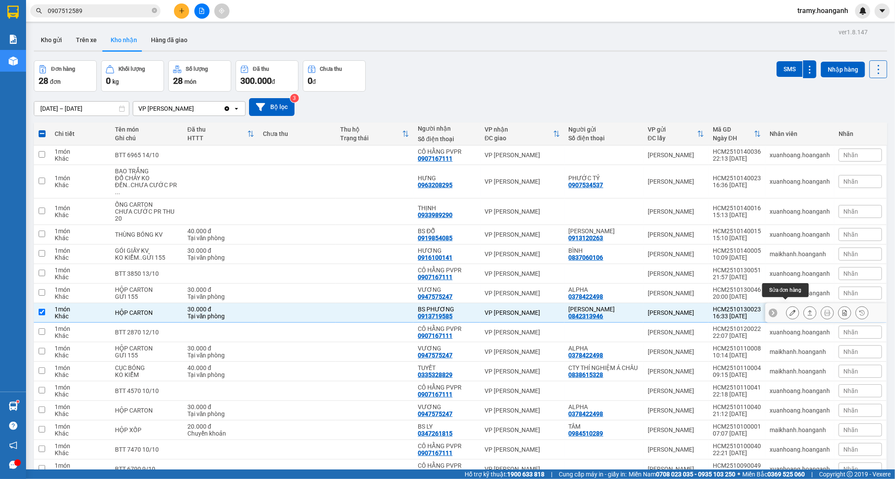
click at [790, 309] on icon at bounding box center [793, 312] width 6 height 6
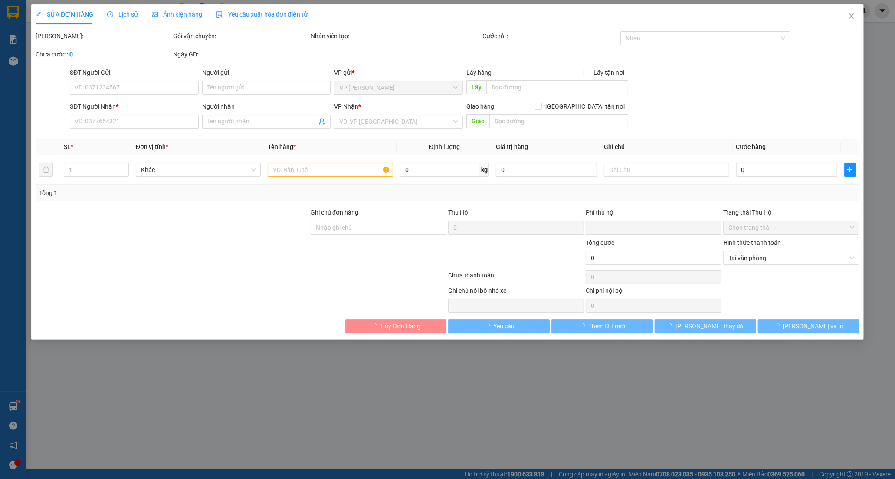
type input "0842313946"
type input "[PERSON_NAME]"
type input "0913719585"
type input "BS PHƯƠNG"
type input "0"
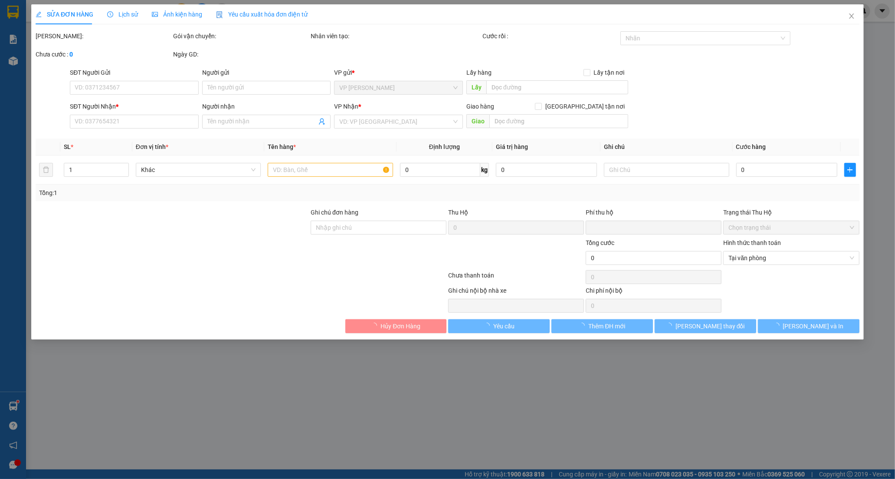
type input "30.000"
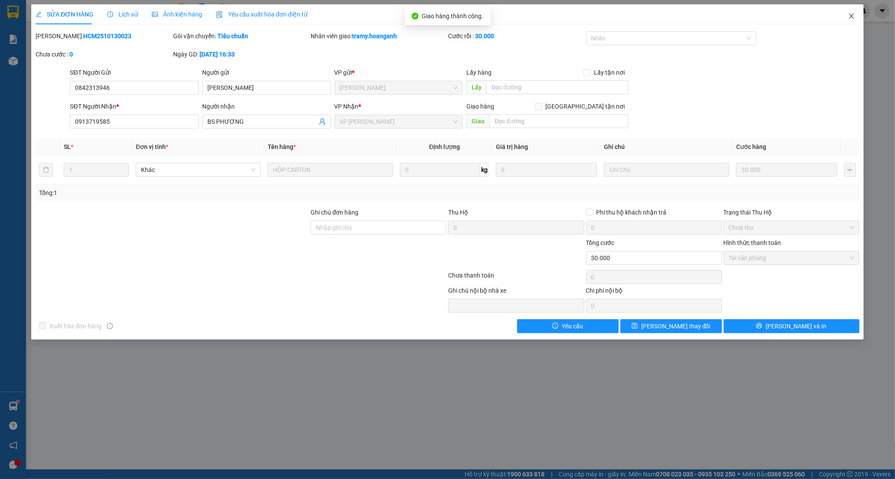
click at [856, 14] on span "Close" at bounding box center [852, 16] width 24 height 24
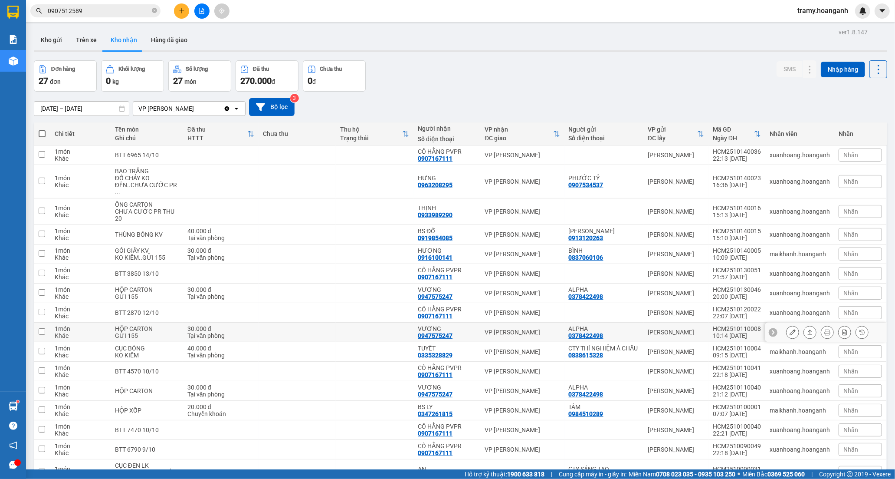
click at [148, 325] on div "HỘP CARTON" at bounding box center [147, 328] width 64 height 7
checkbox input "true"
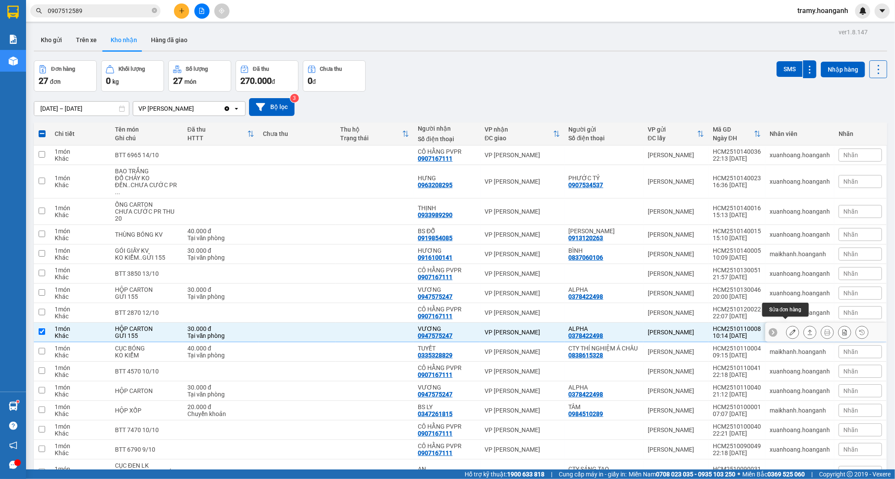
click at [790, 329] on icon at bounding box center [793, 332] width 6 height 6
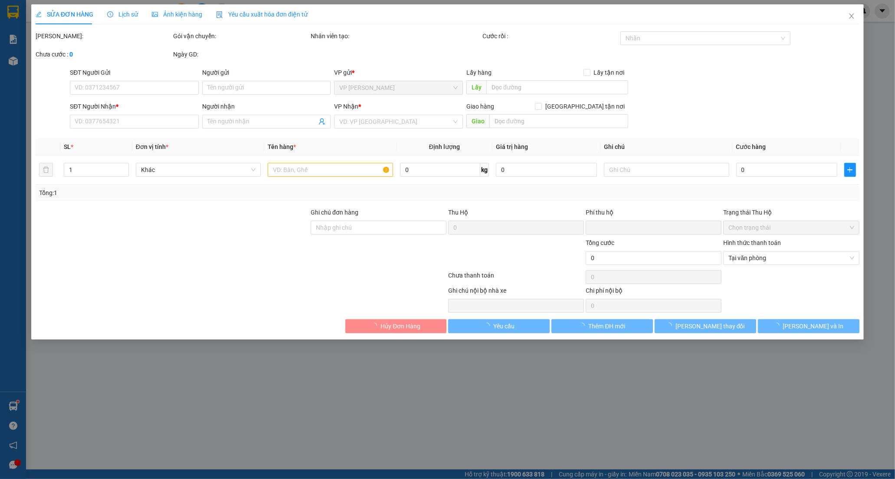
type input "0378422498"
type input "ALPHA"
type input "0947575247"
type input "VƯƠNG"
type input "0"
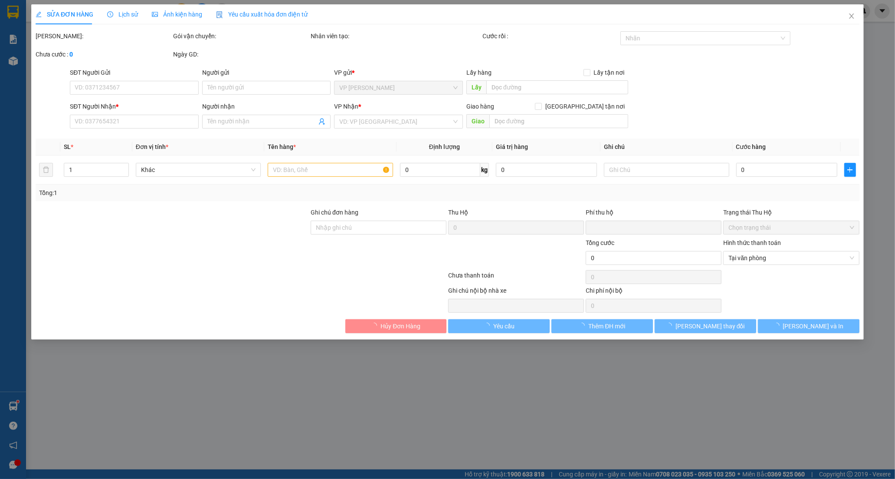
type input "30.000"
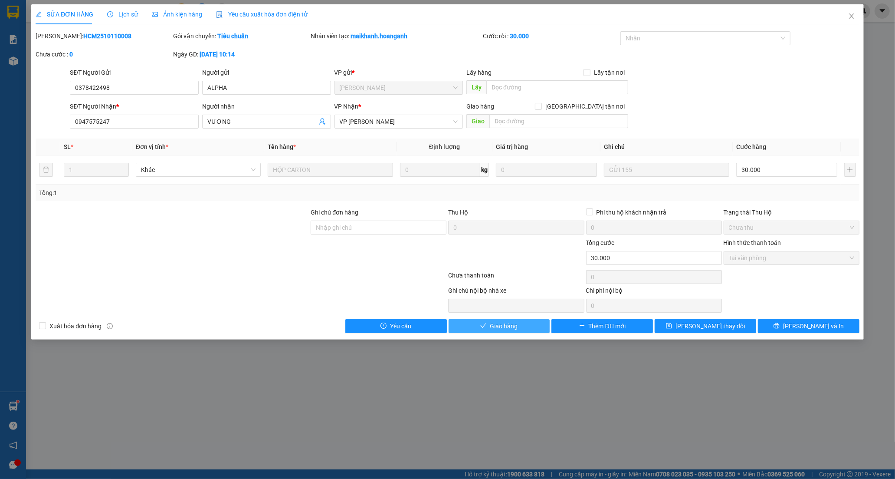
click at [506, 329] on span "Giao hàng" at bounding box center [504, 326] width 28 height 10
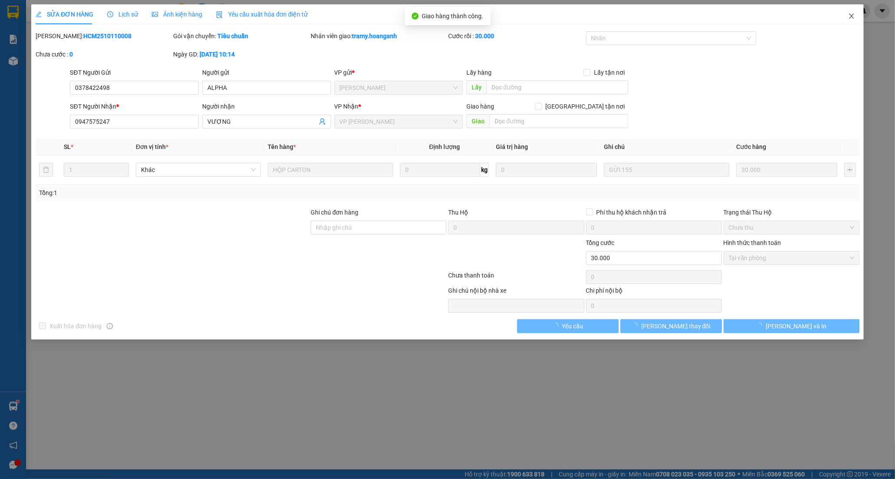
click at [848, 15] on icon "close" at bounding box center [851, 16] width 7 height 7
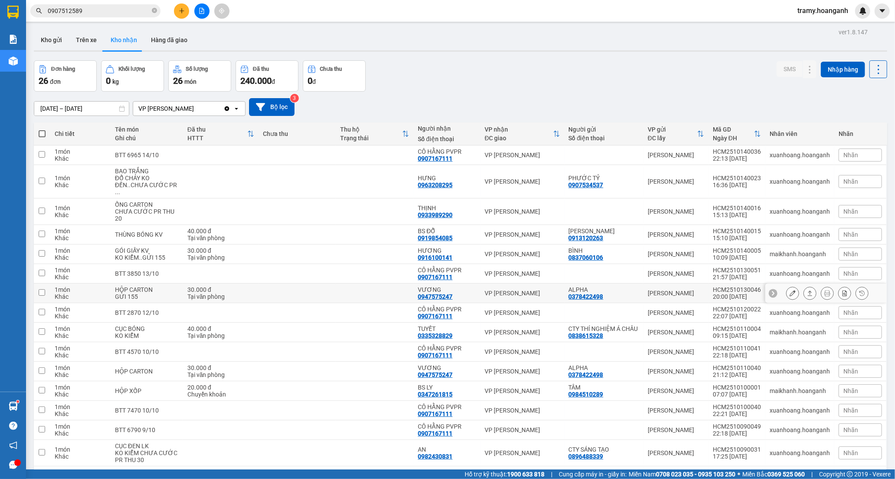
click at [406, 283] on td at bounding box center [375, 293] width 78 height 20
checkbox input "true"
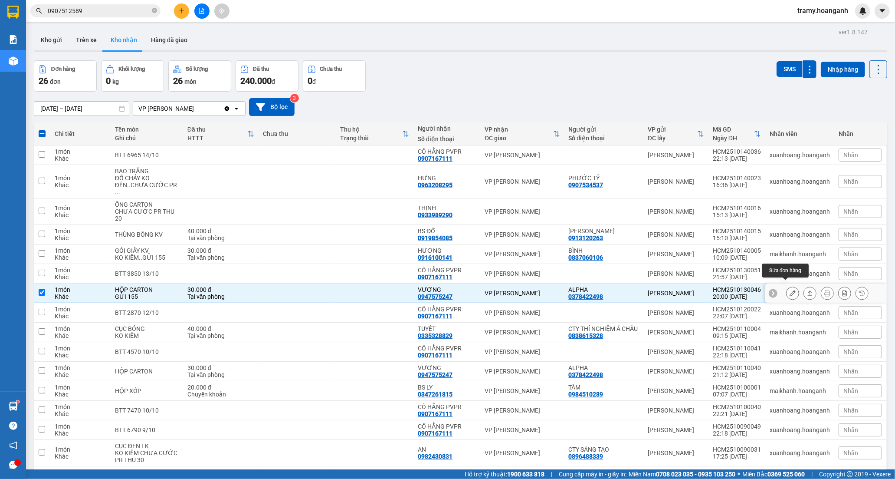
click at [788, 290] on button at bounding box center [793, 293] width 12 height 15
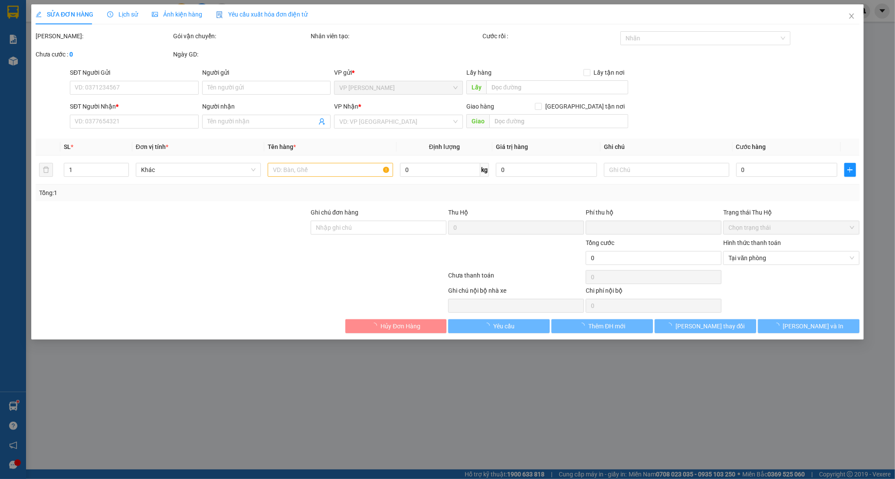
type input "0378422498"
type input "ALPHA"
type input "0947575247"
type input "VƯƠNG"
type input "0"
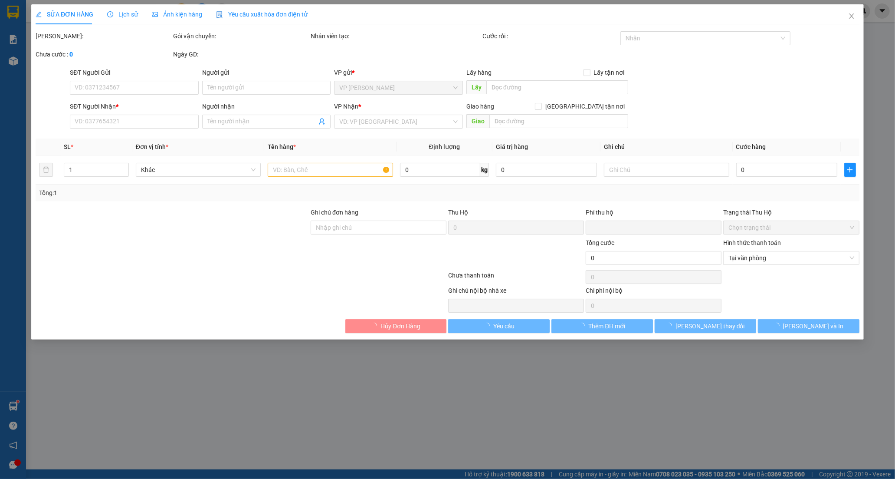
type input "30.000"
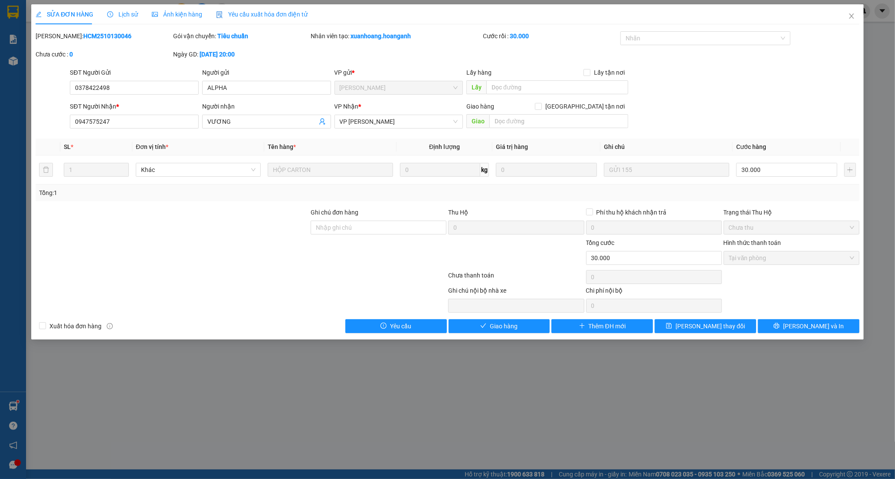
click at [487, 335] on div "SỬA ĐƠN HÀNG Lịch sử Ảnh kiện hàng Yêu cầu xuất hóa đơn điện tử Total Paid Fee …" at bounding box center [447, 171] width 833 height 335
click at [491, 319] on button "Giao hàng" at bounding box center [500, 326] width 102 height 14
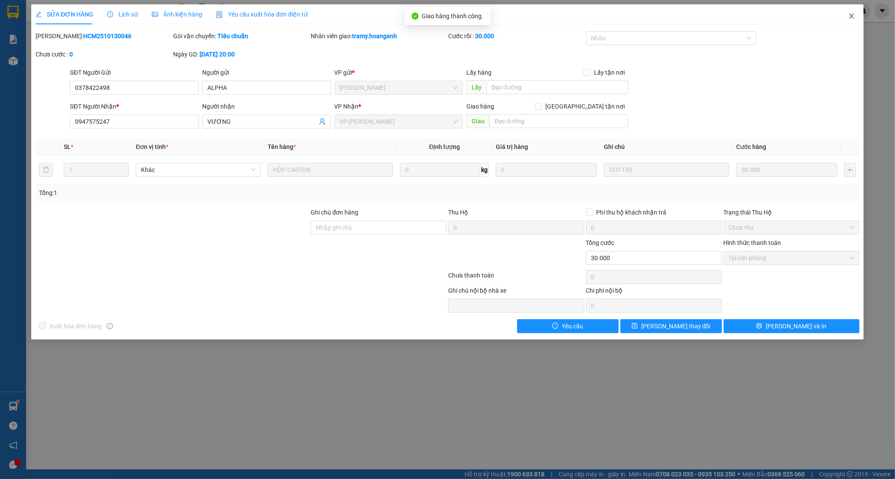
click at [853, 14] on icon "close" at bounding box center [851, 16] width 7 height 7
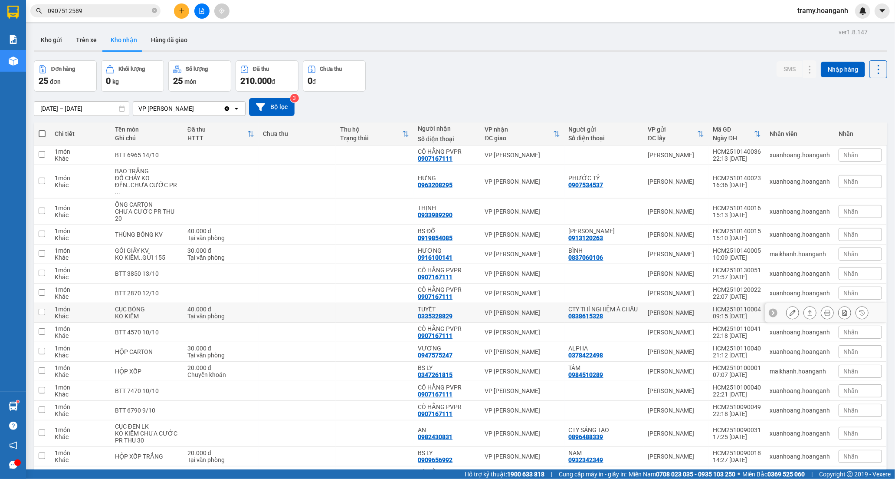
click at [351, 313] on td at bounding box center [375, 313] width 78 height 20
checkbox input "true"
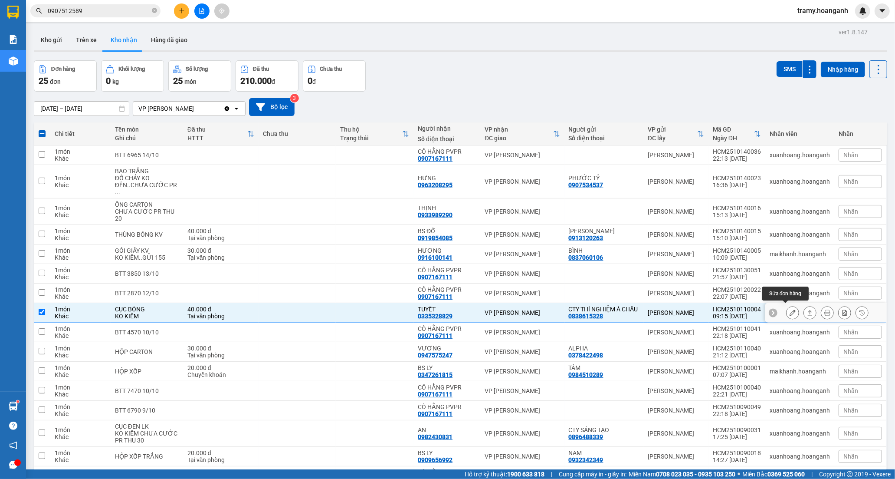
click at [790, 311] on icon at bounding box center [793, 312] width 6 height 6
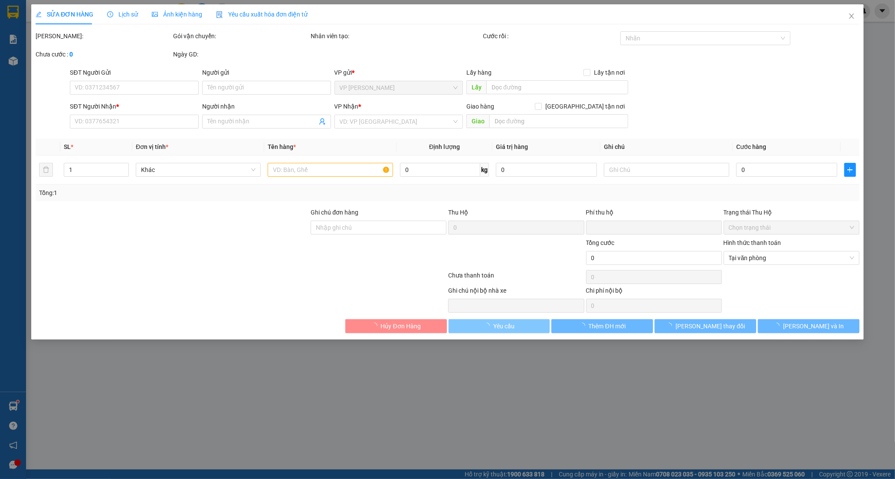
type input "0838615328"
type input "CTY THÍ NGHIỆM Á CHÂU"
type input "0335328829"
type input "TUYẾT"
type input "0"
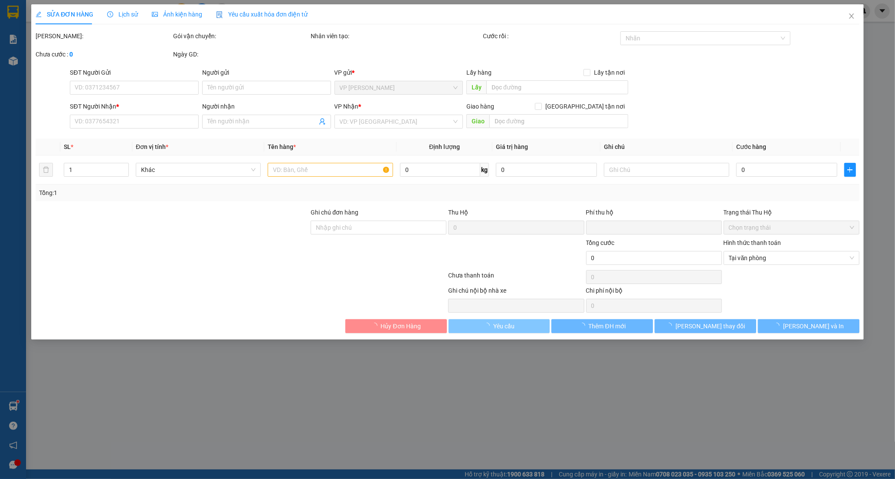
type input "40.000"
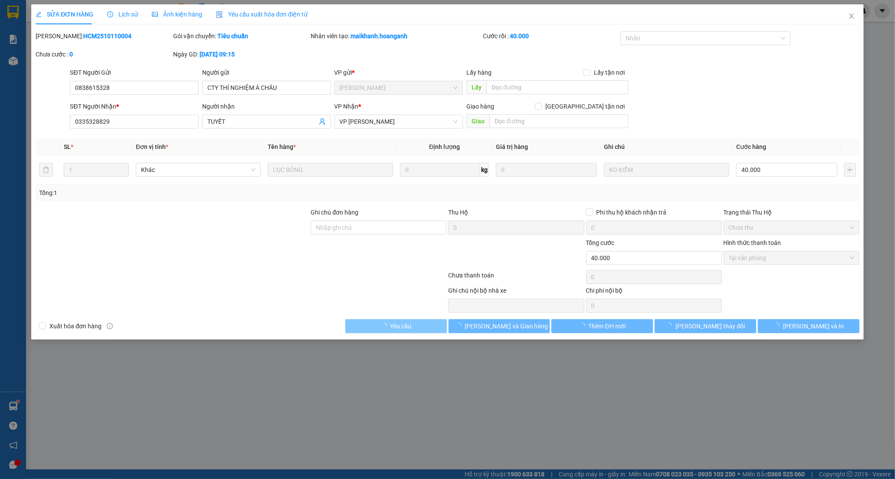
click at [509, 327] on span "[PERSON_NAME] và Giao hàng" at bounding box center [506, 326] width 83 height 10
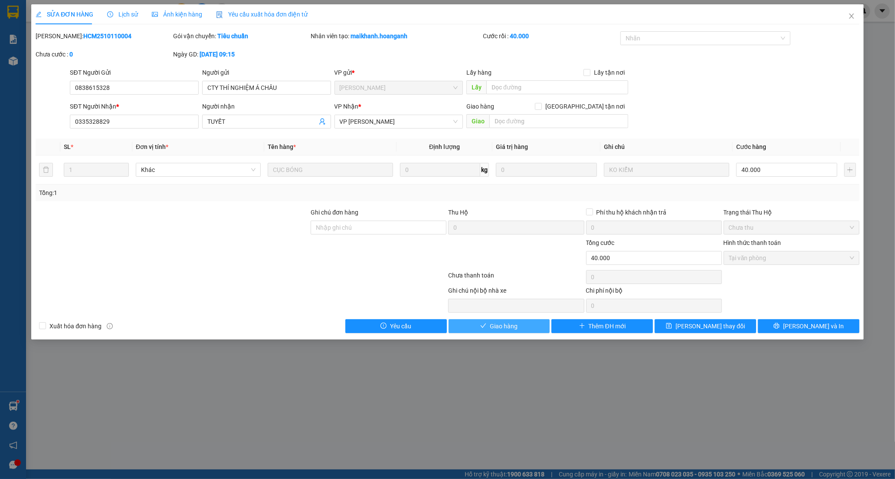
click at [507, 327] on span "Giao hàng" at bounding box center [504, 326] width 28 height 10
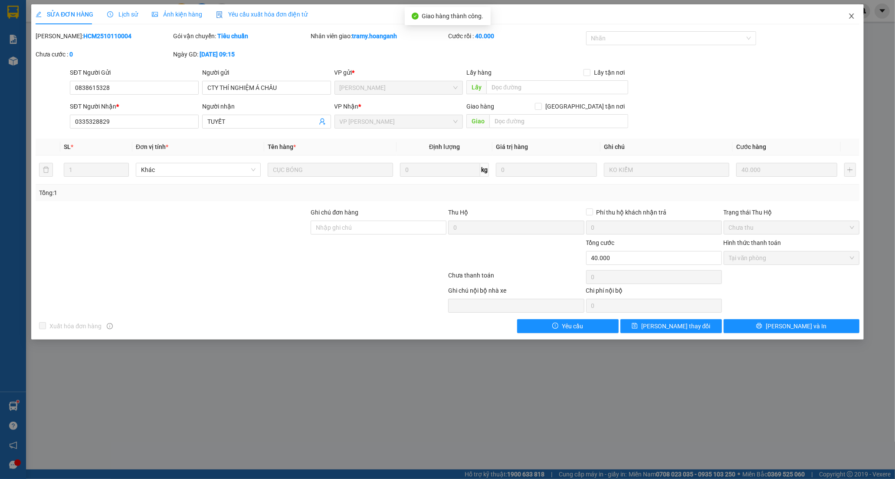
click at [853, 10] on span "Close" at bounding box center [852, 16] width 24 height 24
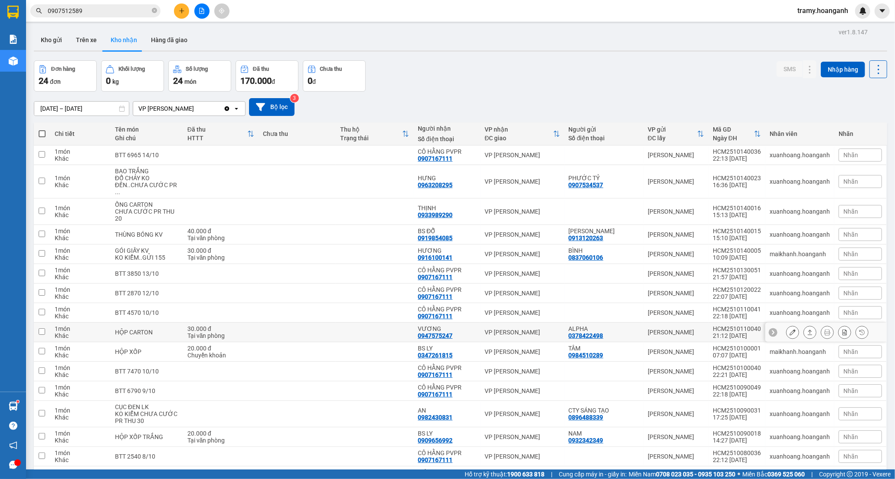
click at [430, 332] on div "0947575247" at bounding box center [435, 335] width 35 height 7
click at [430, 325] on div "VƯƠNG" at bounding box center [447, 328] width 58 height 7
checkbox input "true"
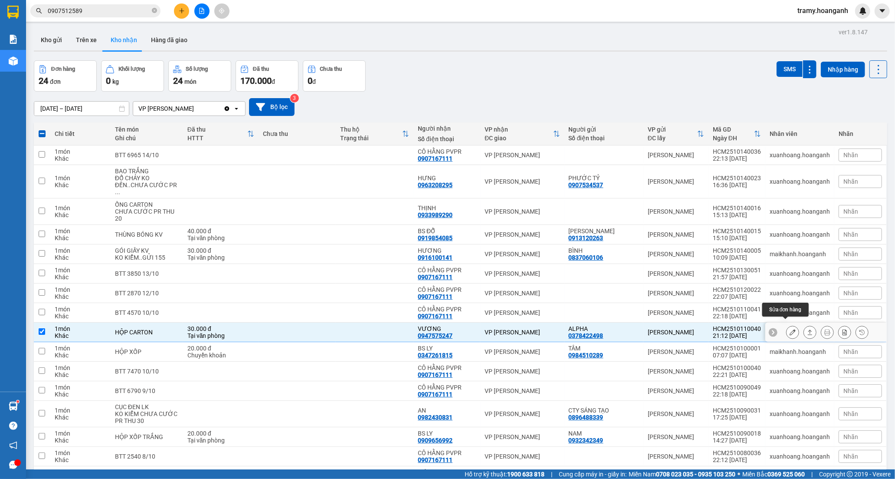
click at [790, 326] on button at bounding box center [793, 332] width 12 height 15
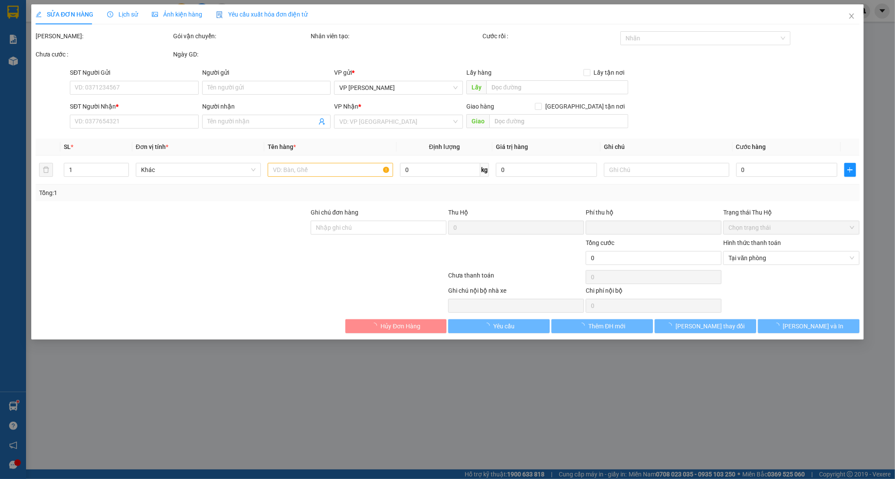
type input "0378422498"
type input "ALPHA"
type input "0947575247"
type input "VƯƠNG"
type input "0"
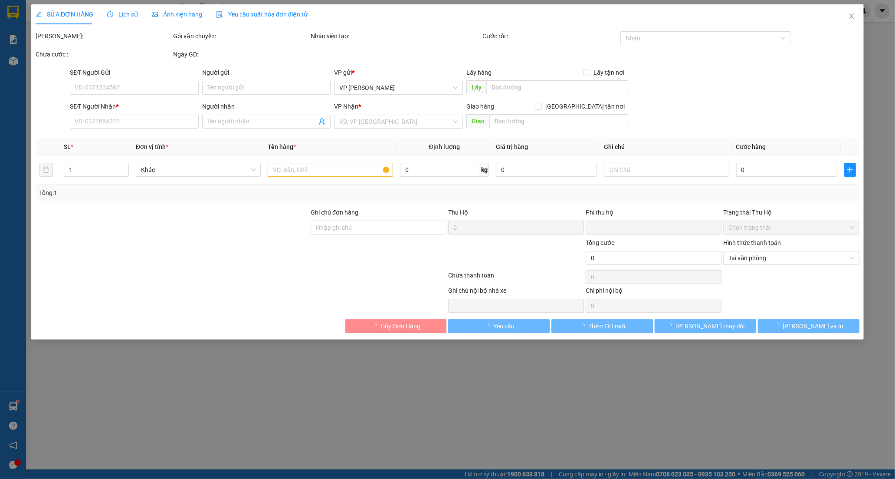
type input "30.000"
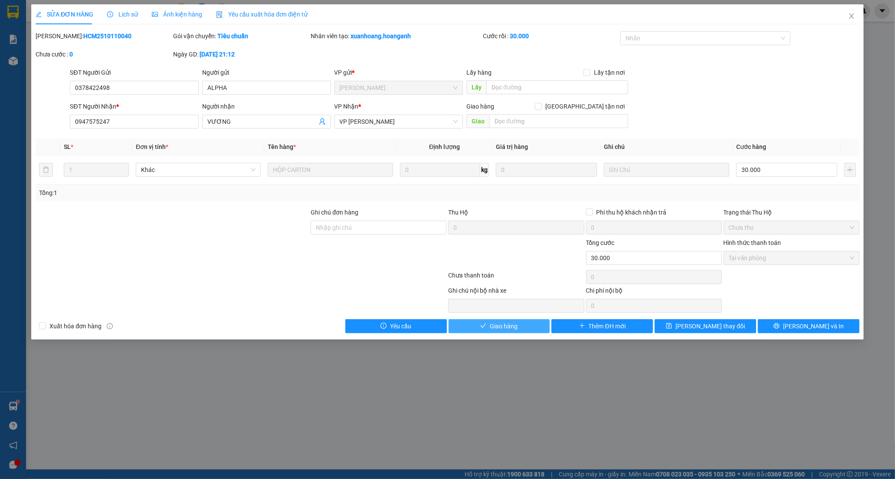
click at [508, 322] on span "Giao hàng" at bounding box center [504, 326] width 28 height 10
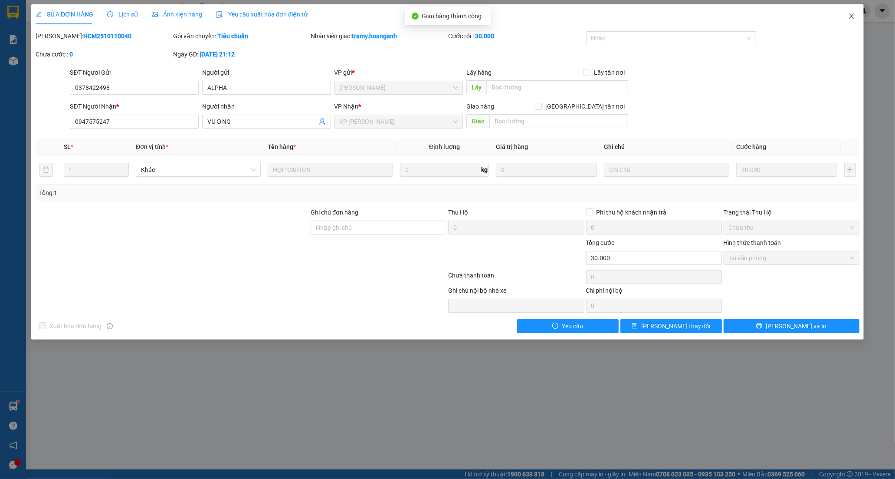
click at [854, 13] on icon "close" at bounding box center [851, 16] width 7 height 7
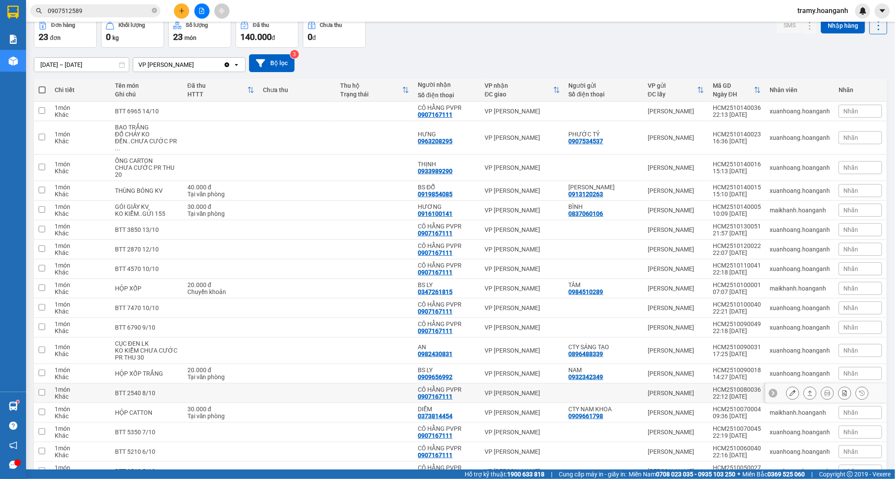
scroll to position [38, 0]
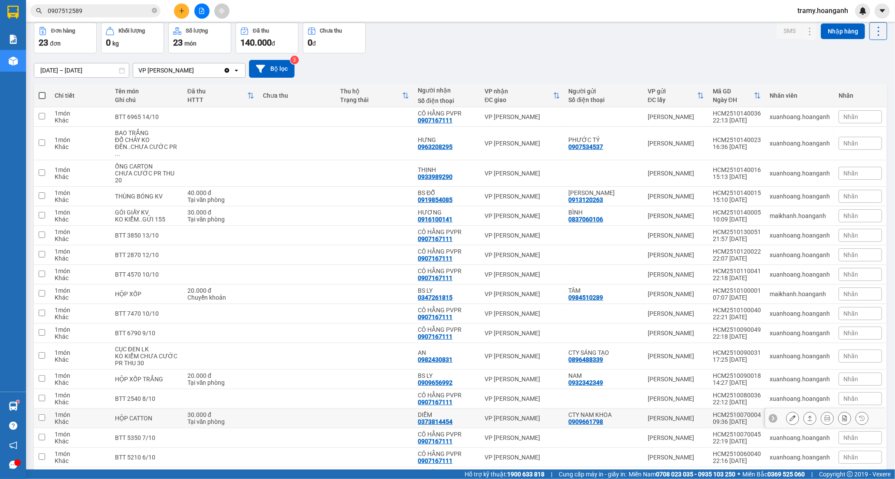
click at [281, 414] on td at bounding box center [298, 418] width 78 height 20
checkbox input "true"
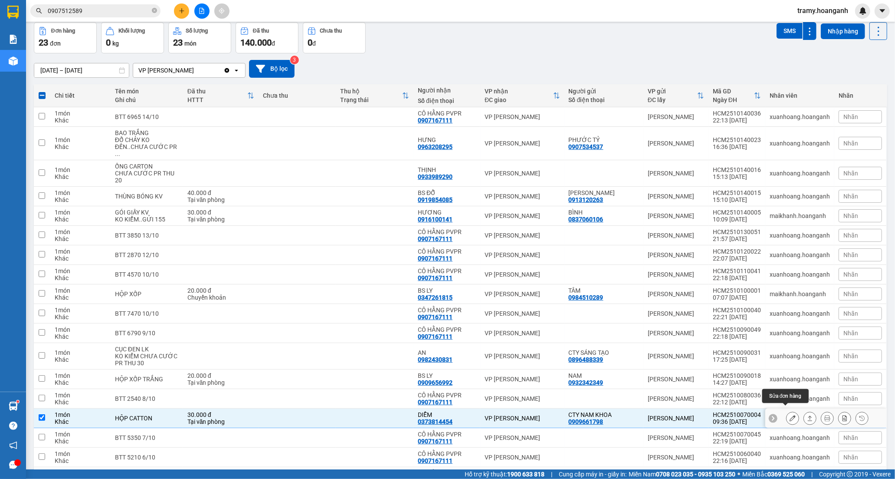
click at [789, 411] on button at bounding box center [793, 418] width 12 height 15
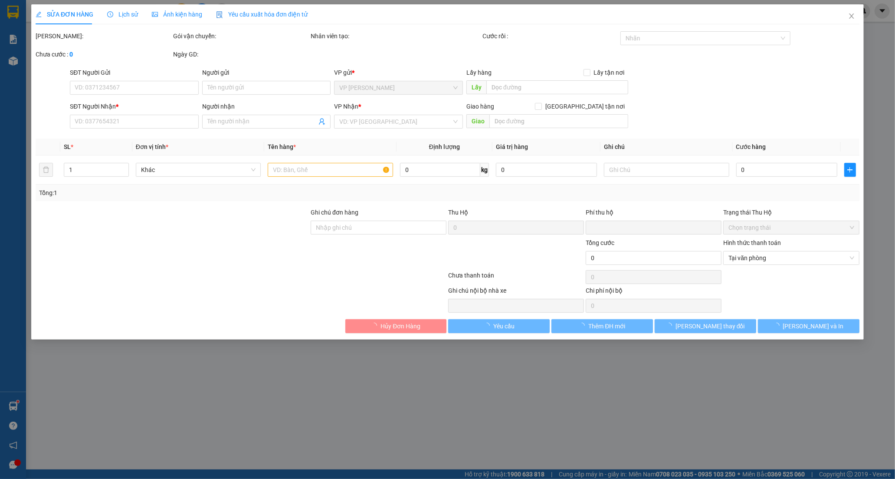
type input "0909661798"
type input "CTY NAM KHOA"
type input "0373814454"
type input "DIỄM"
type input "0"
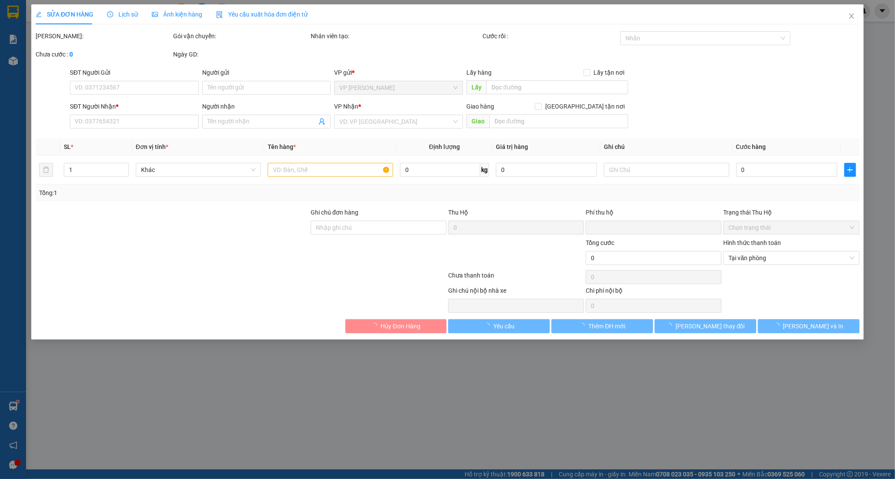
type input "30.000"
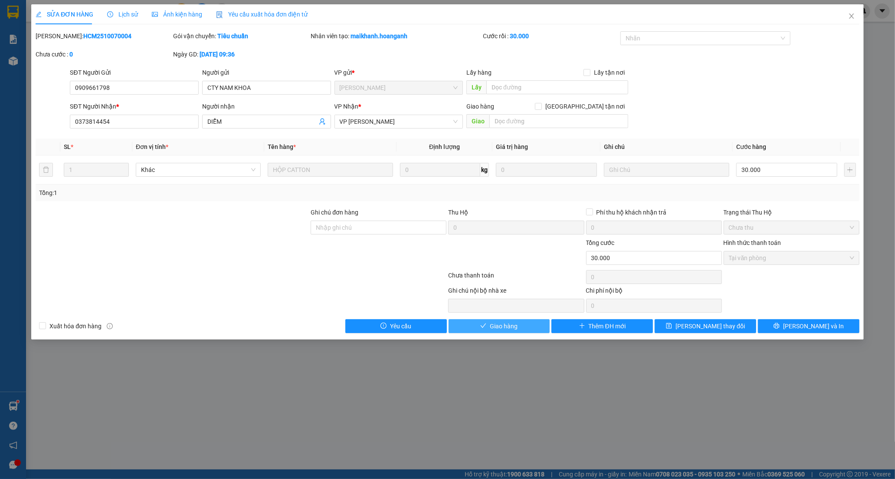
click at [517, 329] on span "Giao hàng" at bounding box center [504, 326] width 28 height 10
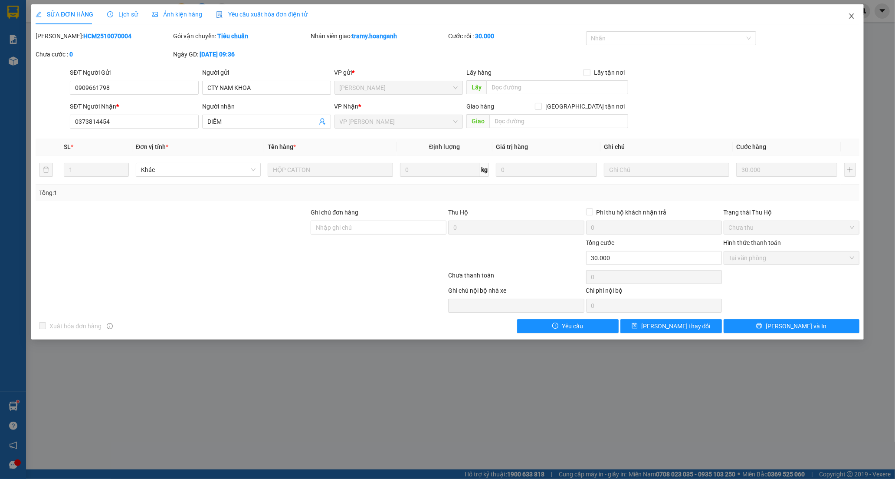
click at [849, 16] on icon "close" at bounding box center [851, 16] width 7 height 7
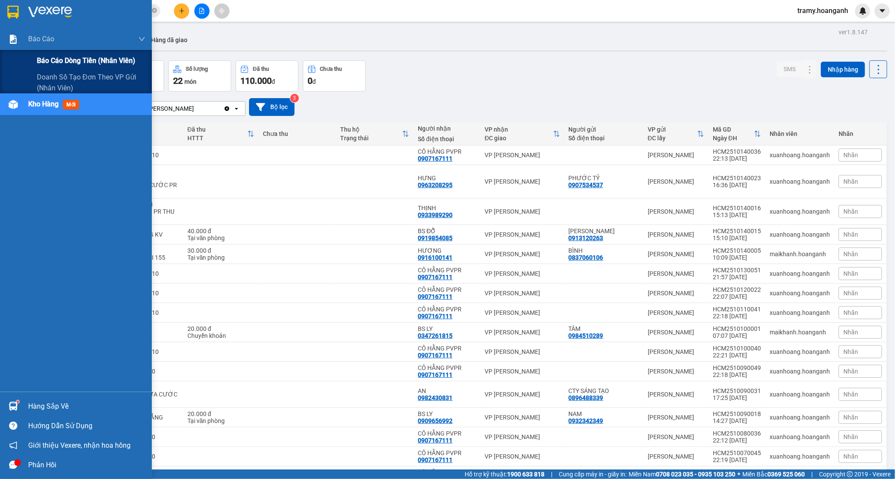
click at [68, 62] on span "Báo cáo dòng tiền (nhân viên)" at bounding box center [86, 60] width 99 height 11
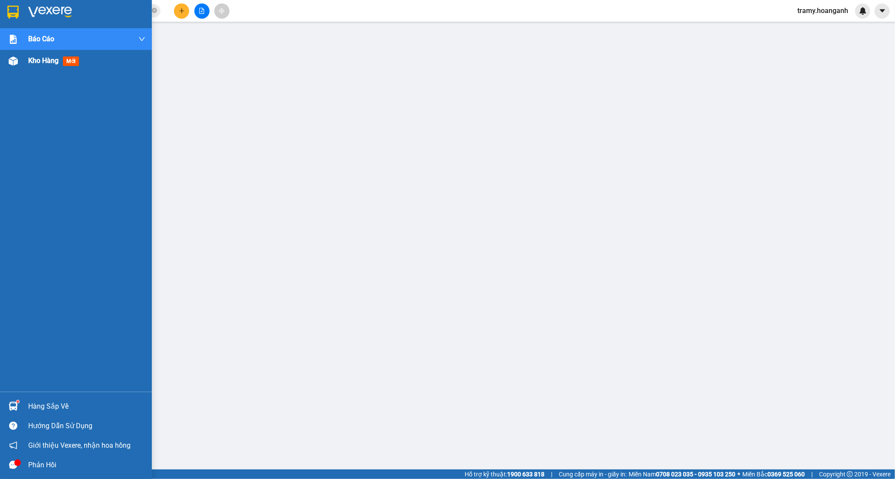
click at [37, 61] on span "Kho hàng" at bounding box center [43, 60] width 30 height 8
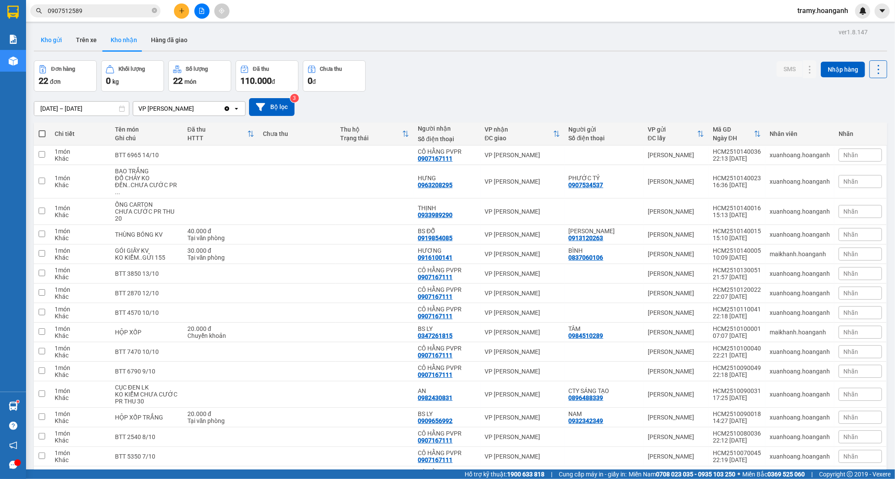
click at [49, 38] on button "Kho gửi" at bounding box center [51, 40] width 35 height 21
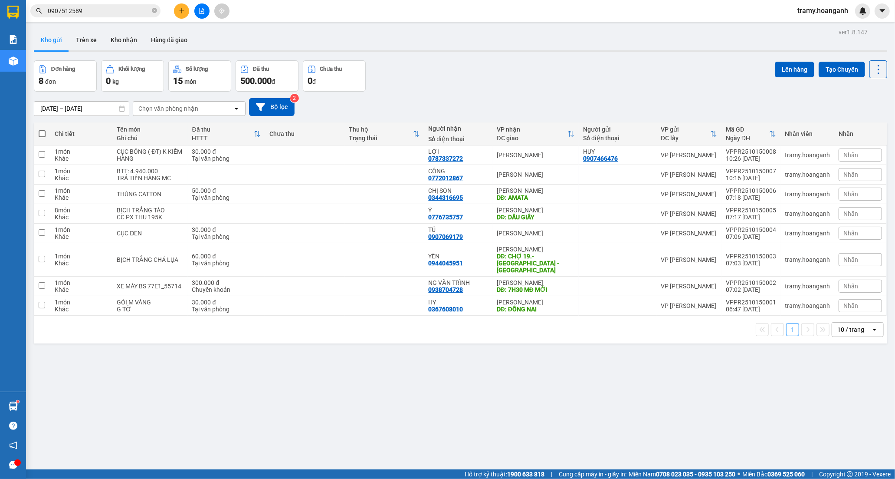
click at [862, 322] on div "10 / trang" at bounding box center [851, 329] width 39 height 14
click at [856, 418] on span "100 / trang" at bounding box center [847, 419] width 31 height 9
